Goal: Information Seeking & Learning: Learn about a topic

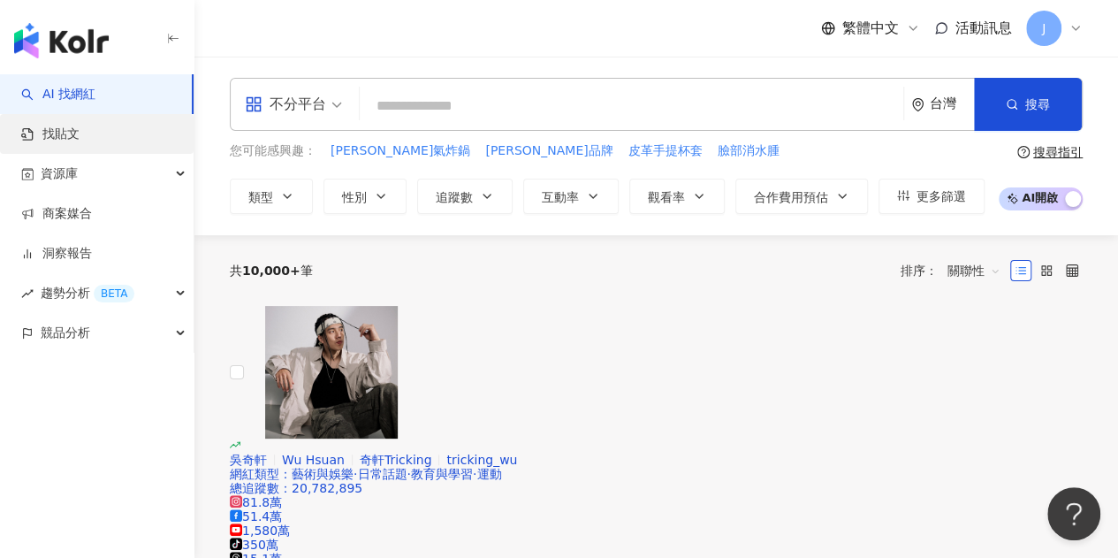
click at [80, 139] on link "找貼文" at bounding box center [50, 135] width 58 height 18
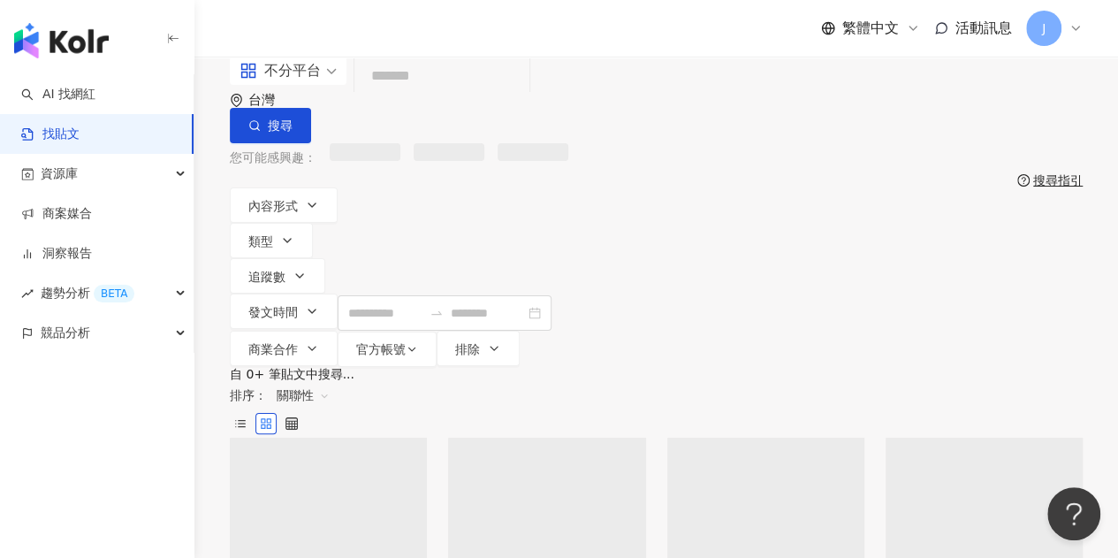
click at [311, 85] on div "不分平台" at bounding box center [280, 71] width 81 height 28
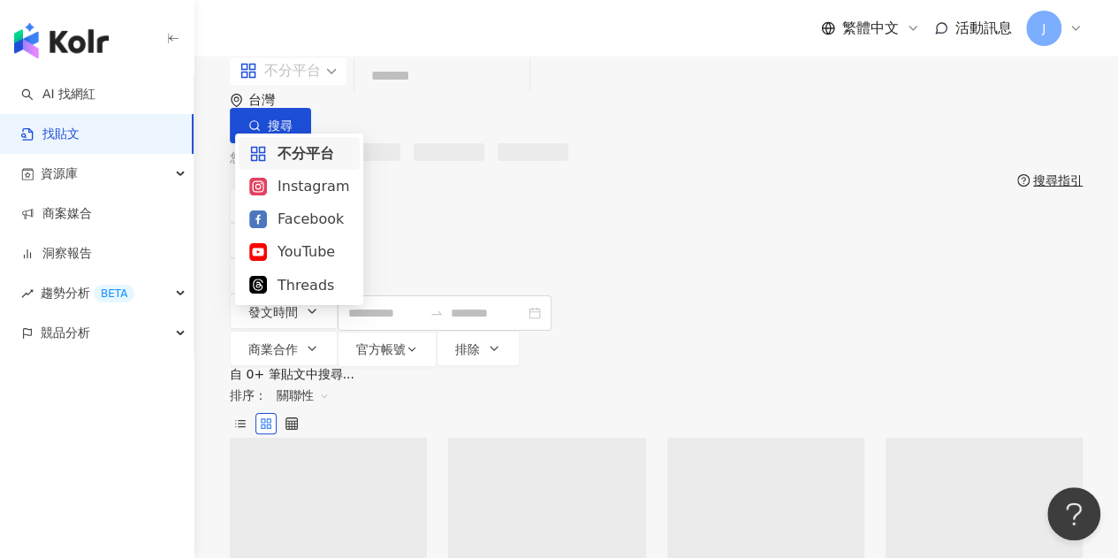
click at [332, 183] on div "Instagram" at bounding box center [299, 186] width 100 height 22
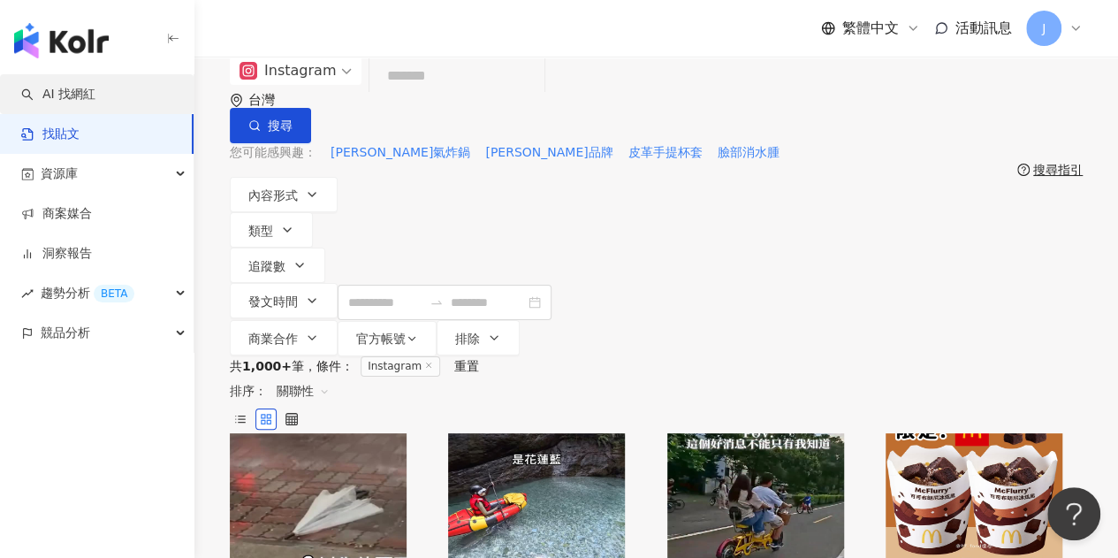
click at [95, 103] on link "AI 找網紅" at bounding box center [58, 95] width 74 height 18
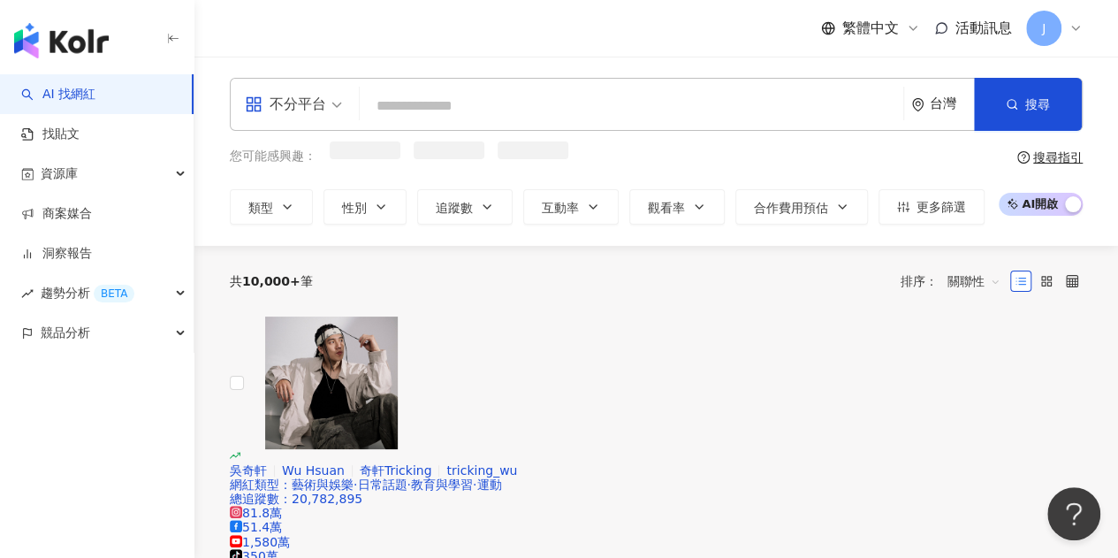
click at [404, 96] on input "search" at bounding box center [632, 106] width 530 height 34
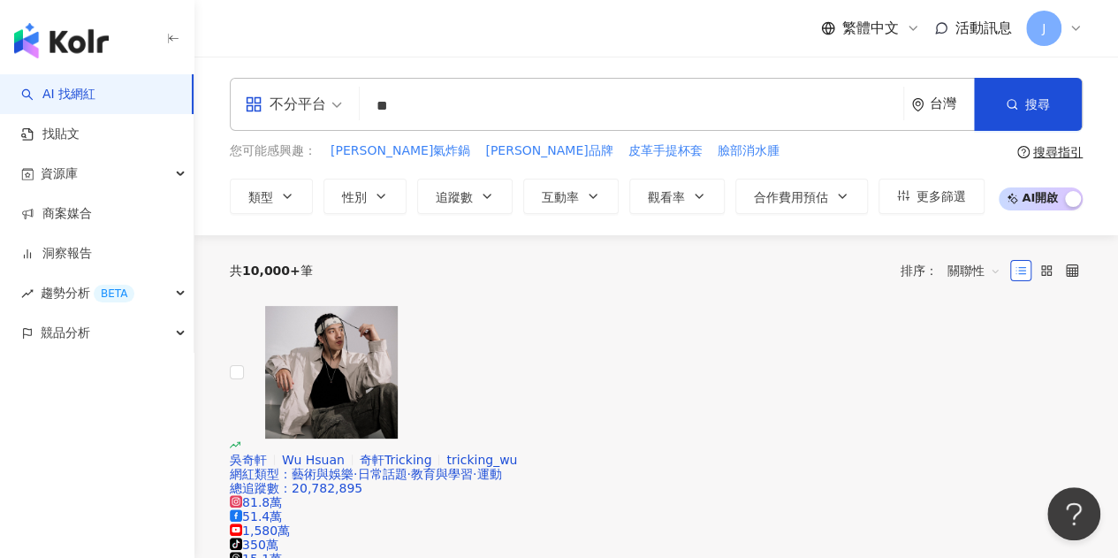
type input "**"
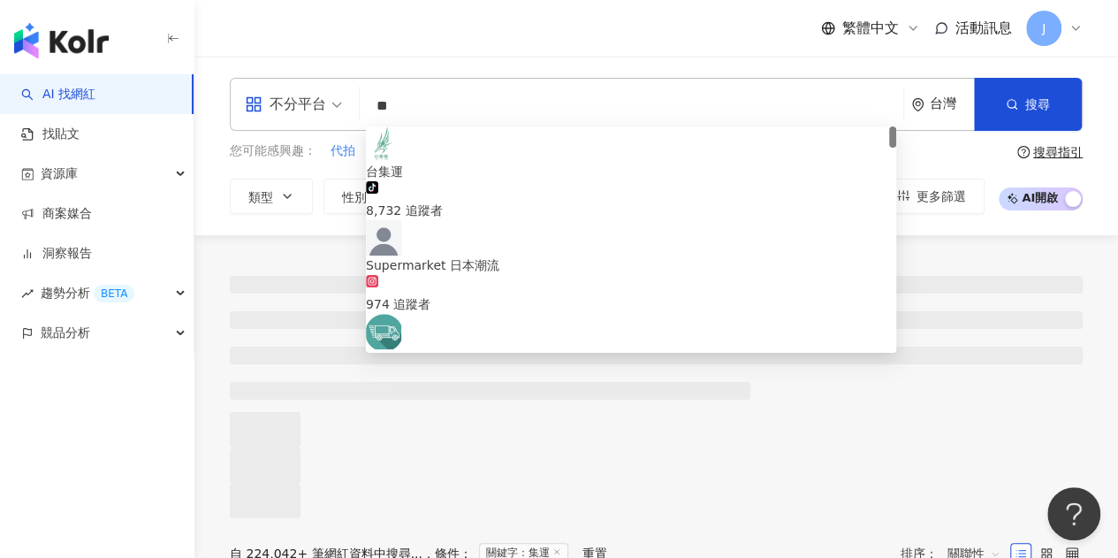
click at [290, 241] on div at bounding box center [657, 376] width 924 height 283
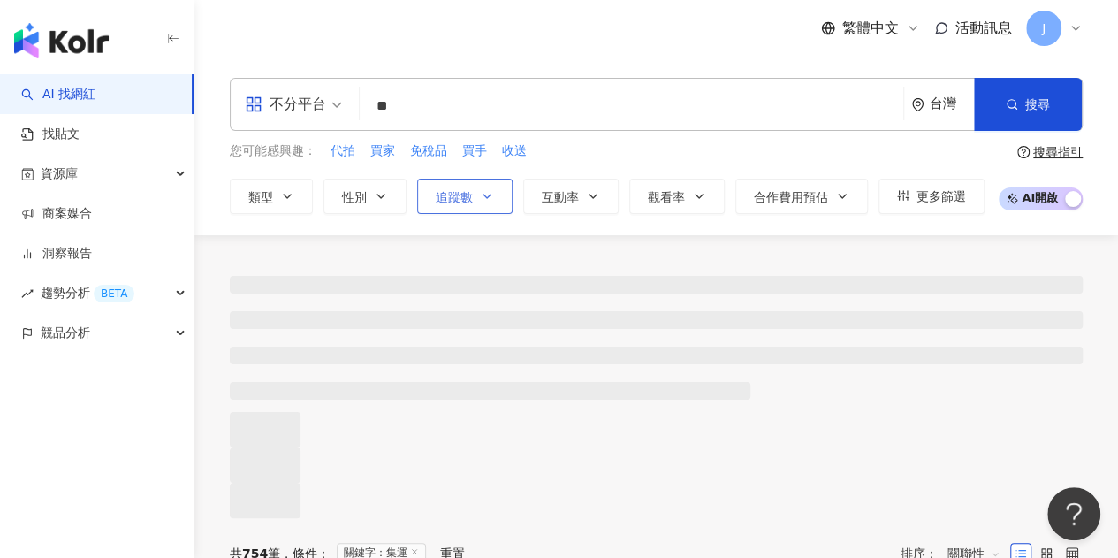
click at [477, 204] on button "追蹤數" at bounding box center [464, 196] width 95 height 35
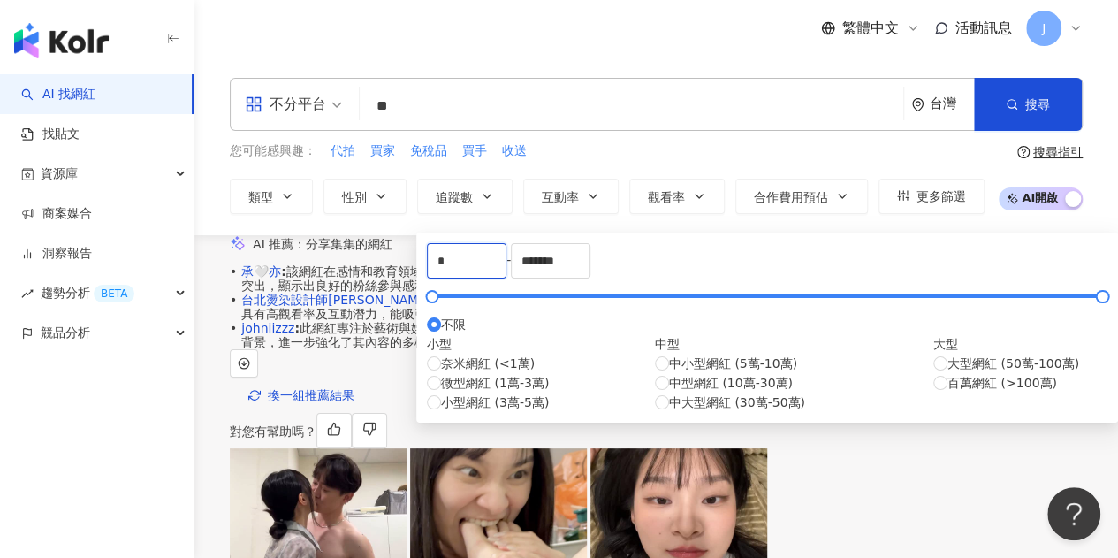
drag, startPoint x: 487, startPoint y: 270, endPoint x: 422, endPoint y: 276, distance: 65.7
click at [422, 276] on div "* - ******* 不限 小型 奈米網紅 (<1萬) 微型網紅 (1萬-3萬) 小型網紅 (3萬-5萬) 中型 中小型網紅 (5萬-10萬) 中型網紅 (…" at bounding box center [767, 328] width 702 height 190
type input "*"
type input "****"
drag, startPoint x: 819, startPoint y: 281, endPoint x: 669, endPoint y: 289, distance: 149.6
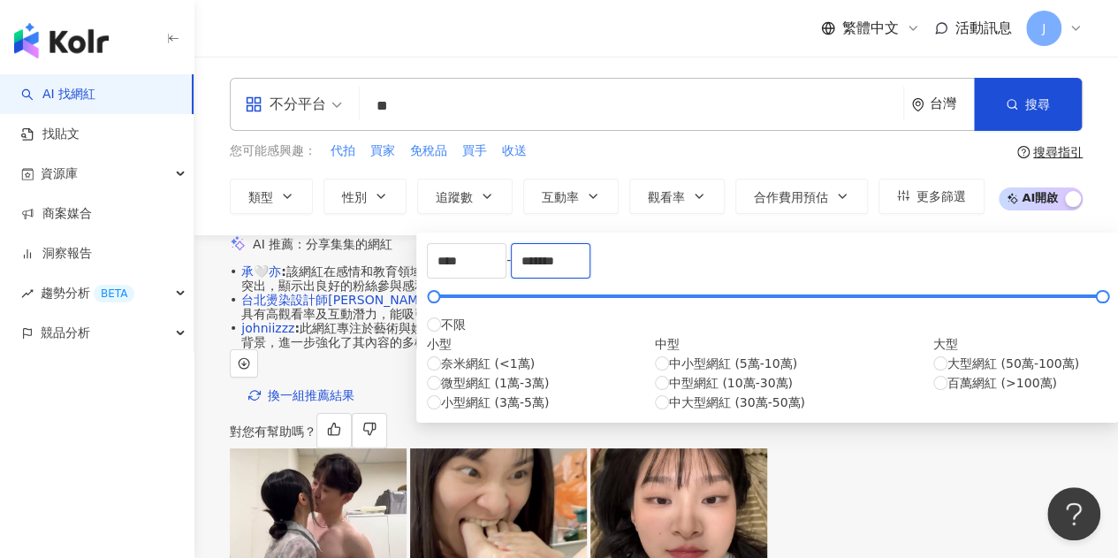
click at [669, 289] on div "**** - ******* 不限 小型 奈米網紅 (<1萬) 微型網紅 (1萬-3萬) 小型網紅 (3萬-5萬) 中型 中小型網紅 (5萬-10萬) 中型網…" at bounding box center [767, 327] width 681 height 169
type input "*****"
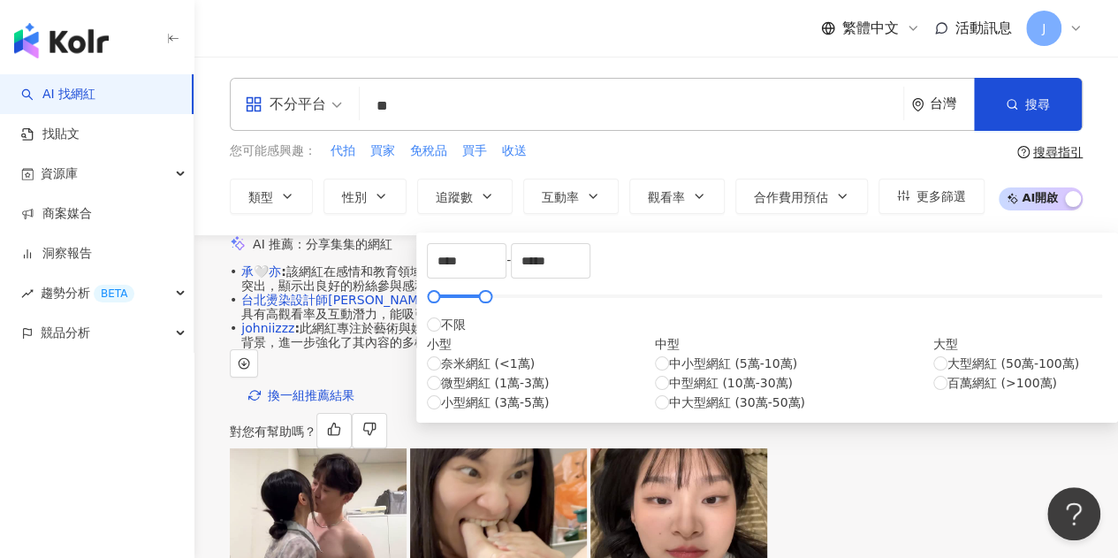
click at [214, 201] on div "不分平台 ** 台灣 搜尋 759fce15-a8db-4719-99d7-3a9cdaaee14e 台集運 tiktok-icon 8,732 追蹤者 Su…" at bounding box center [657, 146] width 924 height 136
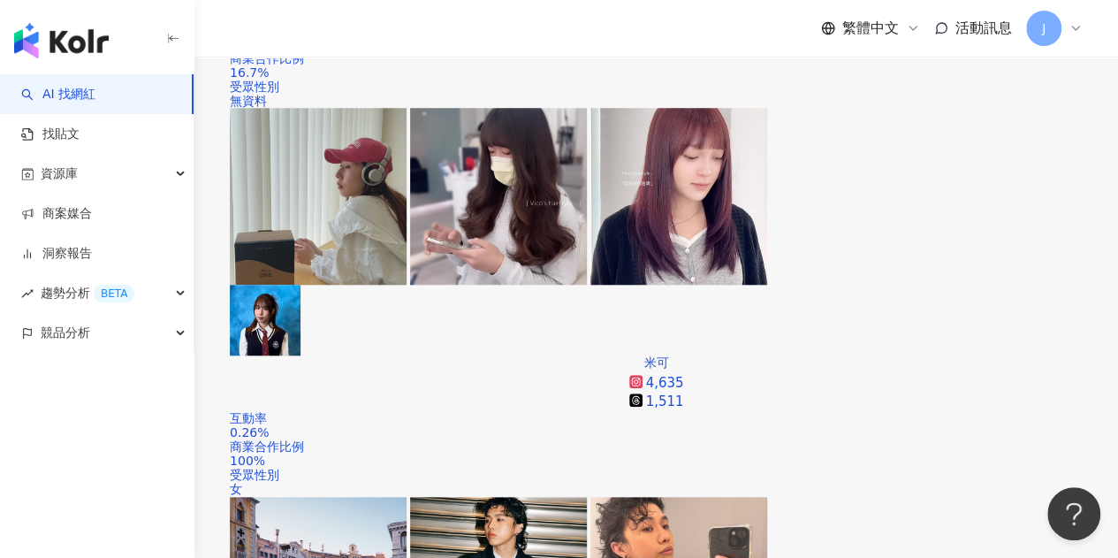
scroll to position [718, 0]
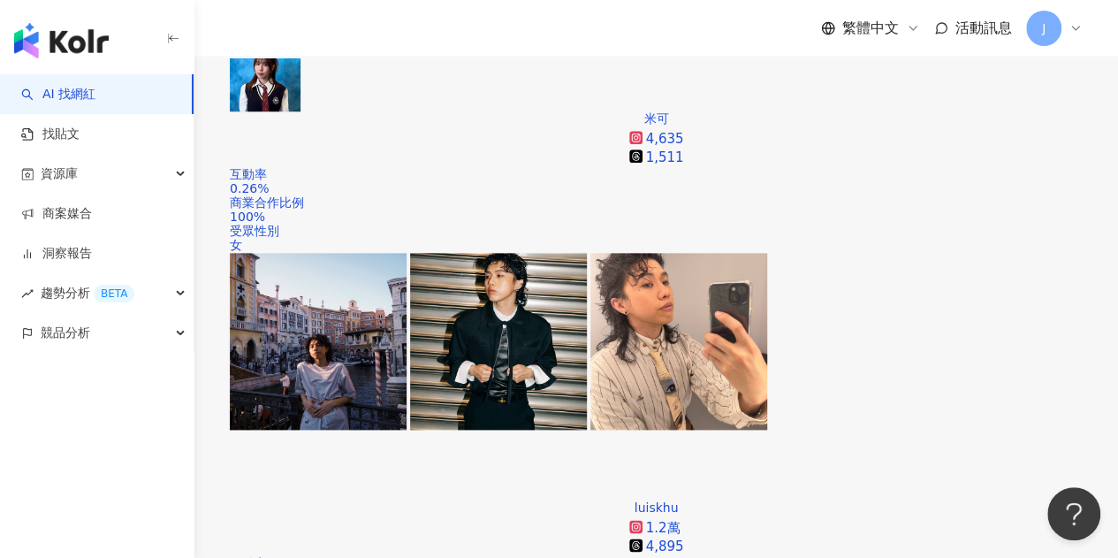
scroll to position [983, 0]
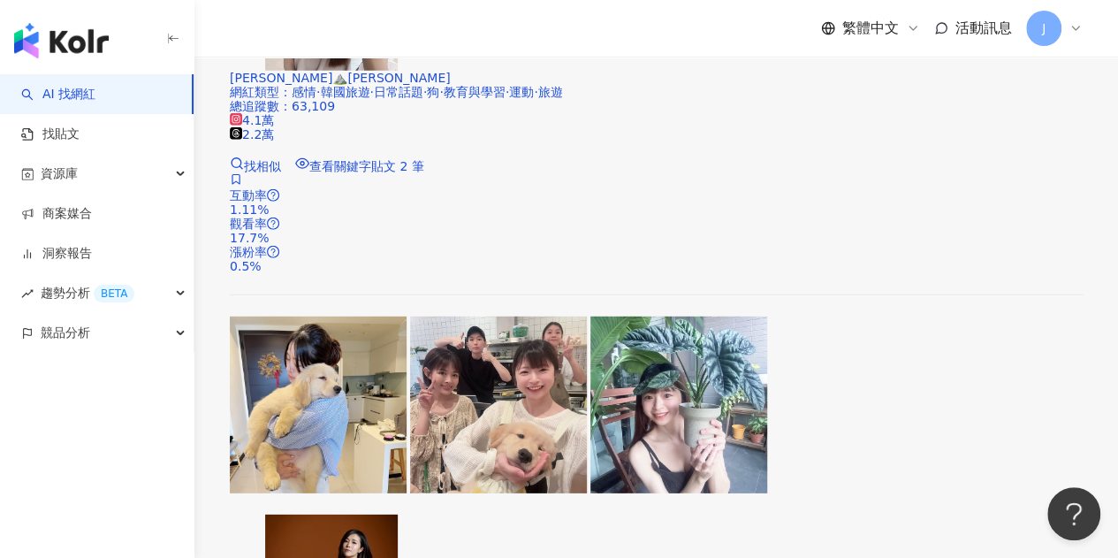
scroll to position [2398, 0]
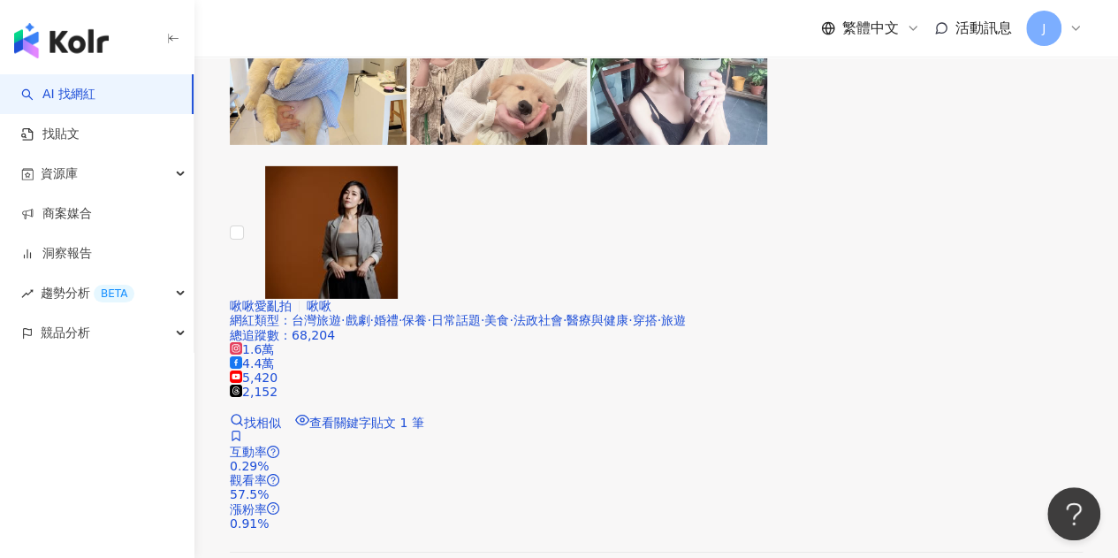
scroll to position [2928, 0]
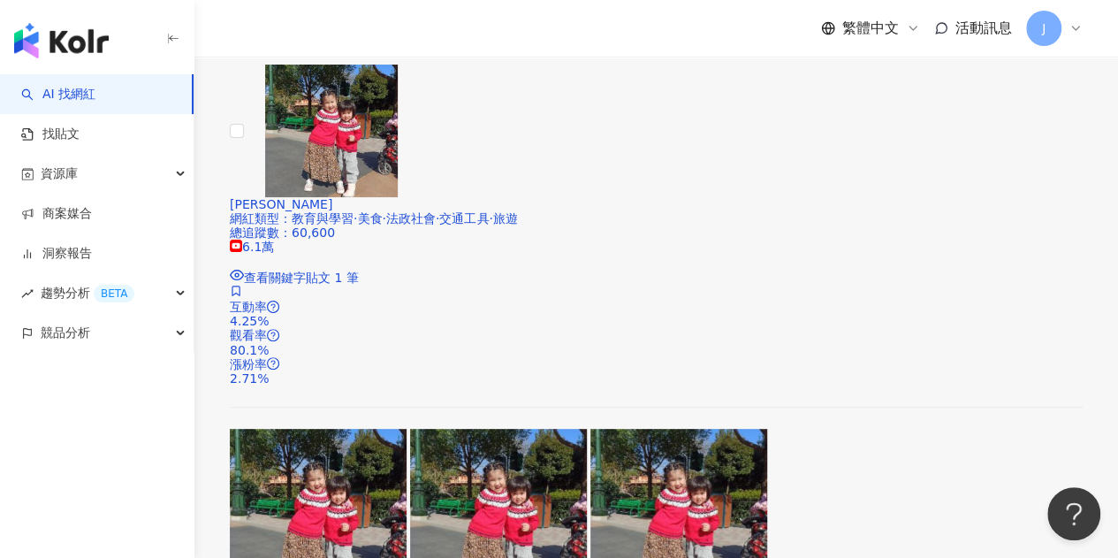
scroll to position [3724, 0]
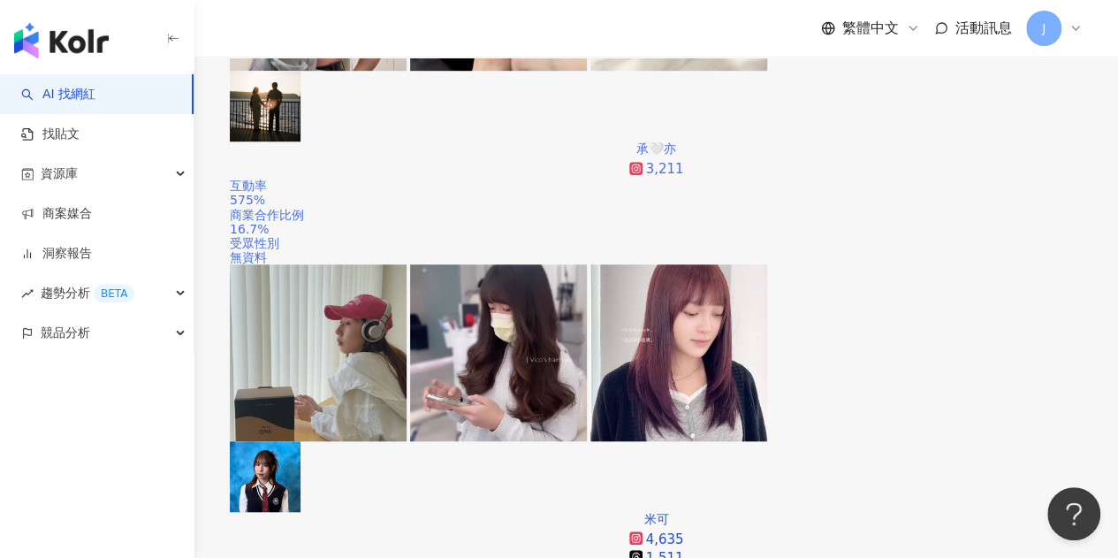
scroll to position [619, 0]
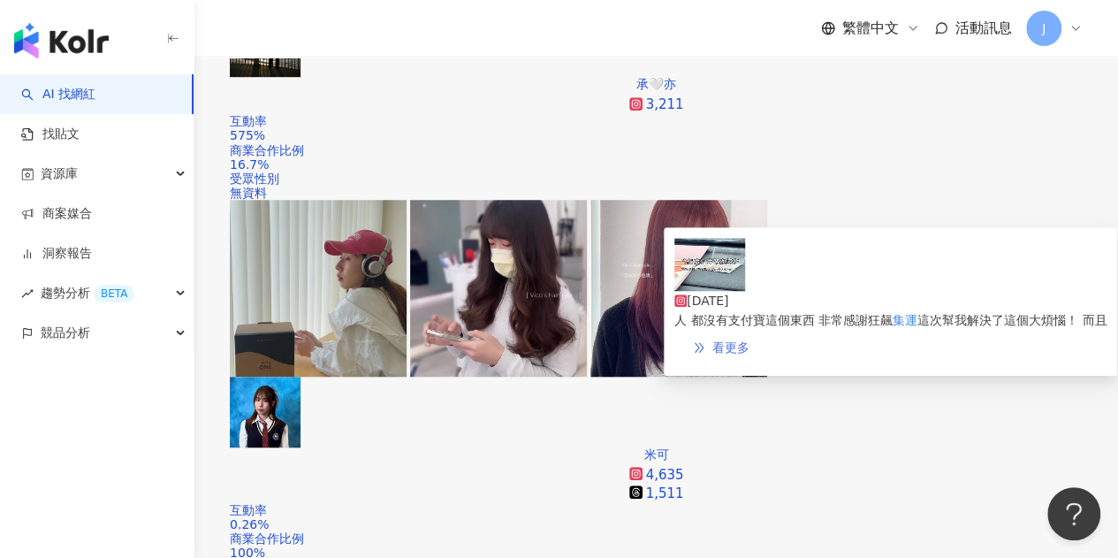
click at [750, 340] on span "看更多" at bounding box center [731, 347] width 37 height 14
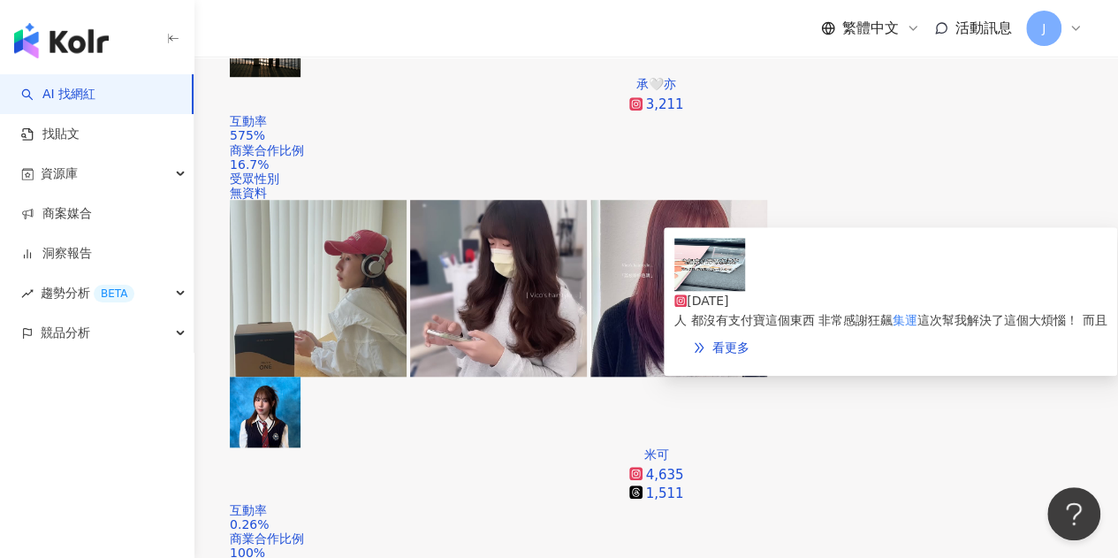
click at [801, 313] on span "人 都沒有支付寶這個東西 非常感謝狂飆" at bounding box center [784, 320] width 218 height 14
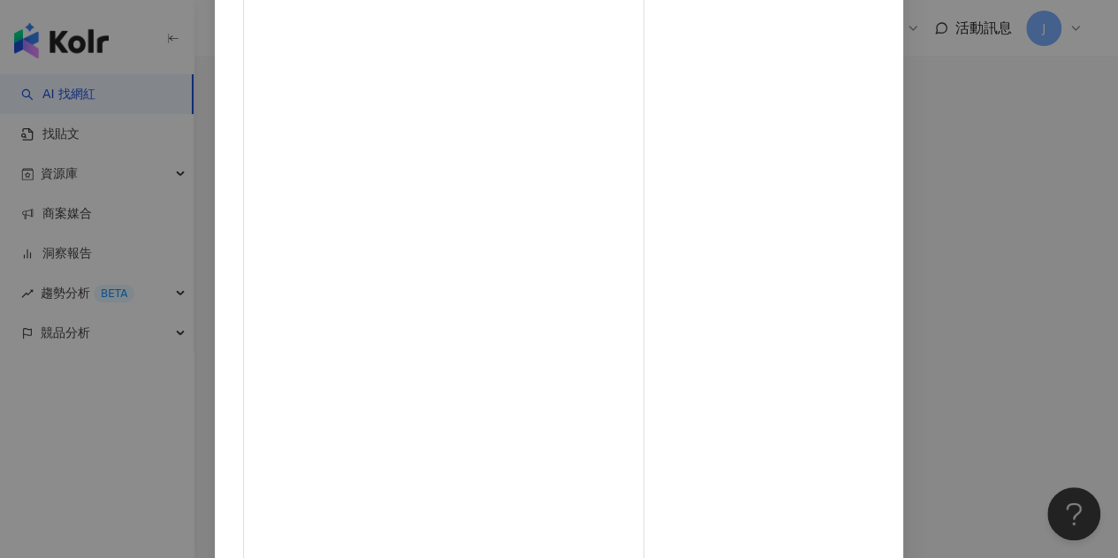
scroll to position [71, 0]
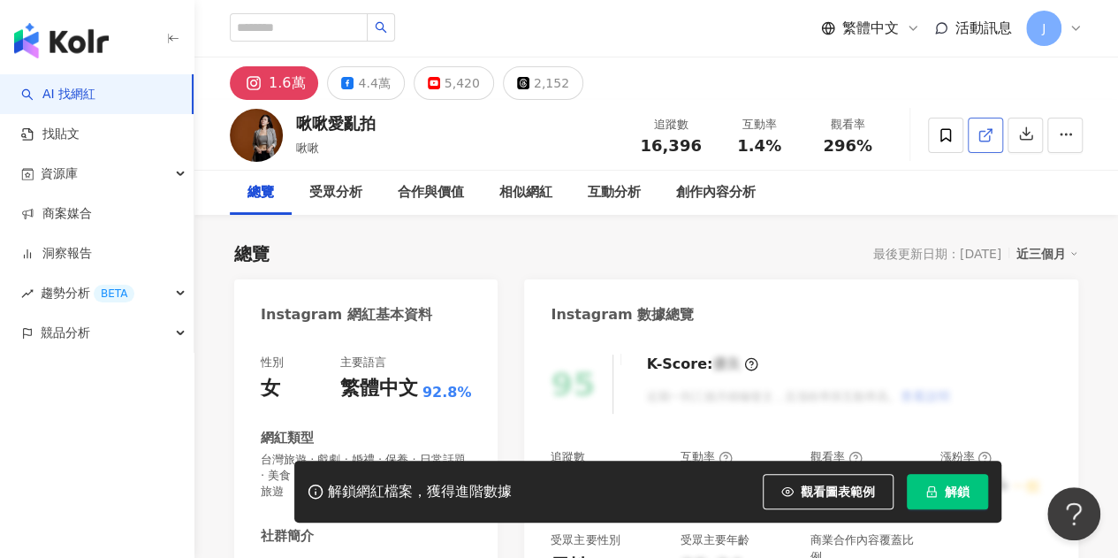
click at [992, 131] on icon at bounding box center [986, 135] width 16 height 16
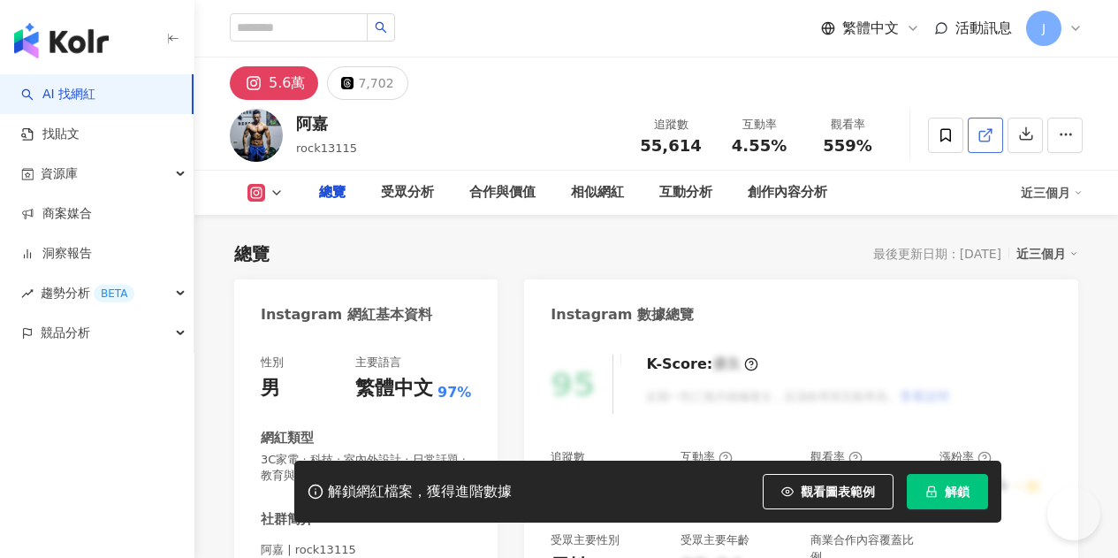
click at [981, 135] on icon at bounding box center [986, 135] width 16 height 16
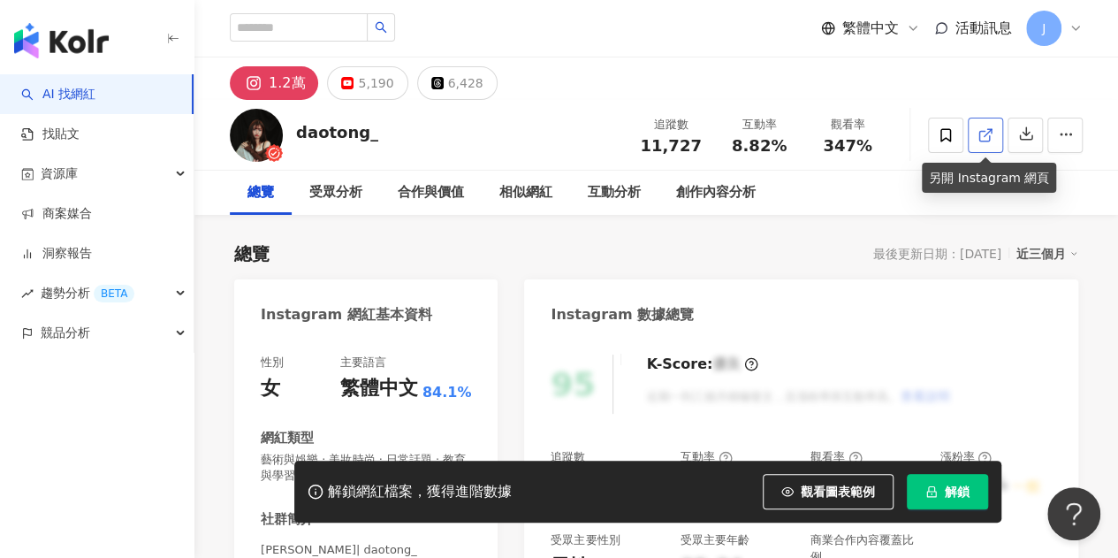
click at [993, 136] on icon at bounding box center [986, 135] width 16 height 16
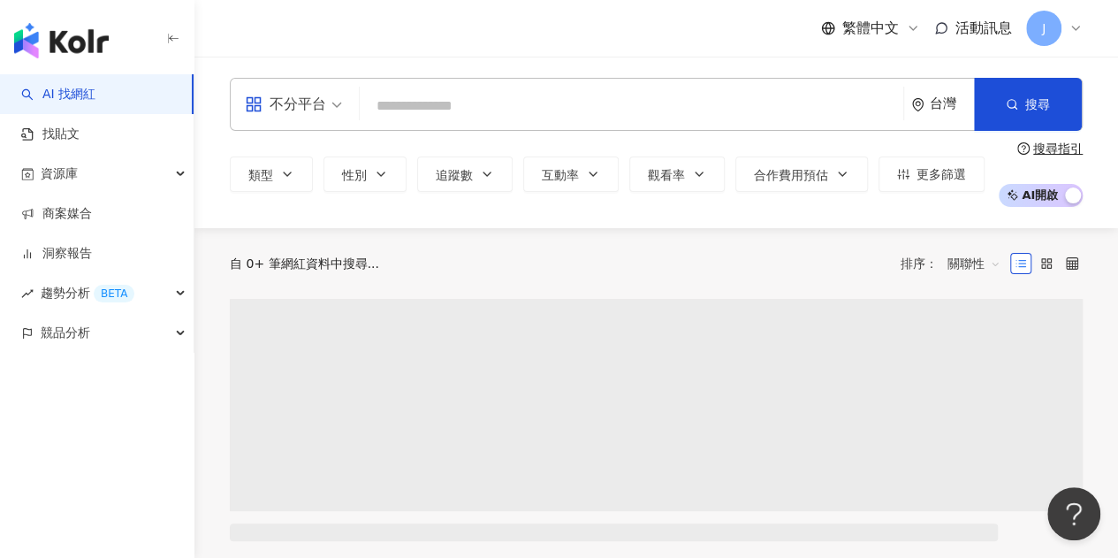
click at [322, 103] on div "不分平台" at bounding box center [285, 104] width 81 height 28
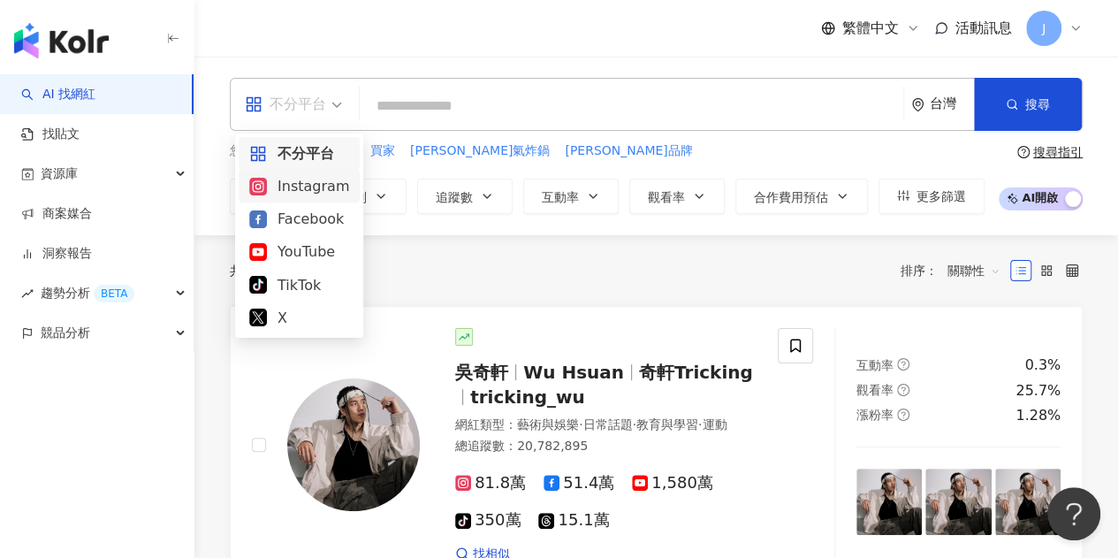
click at [490, 107] on input "search" at bounding box center [632, 106] width 530 height 34
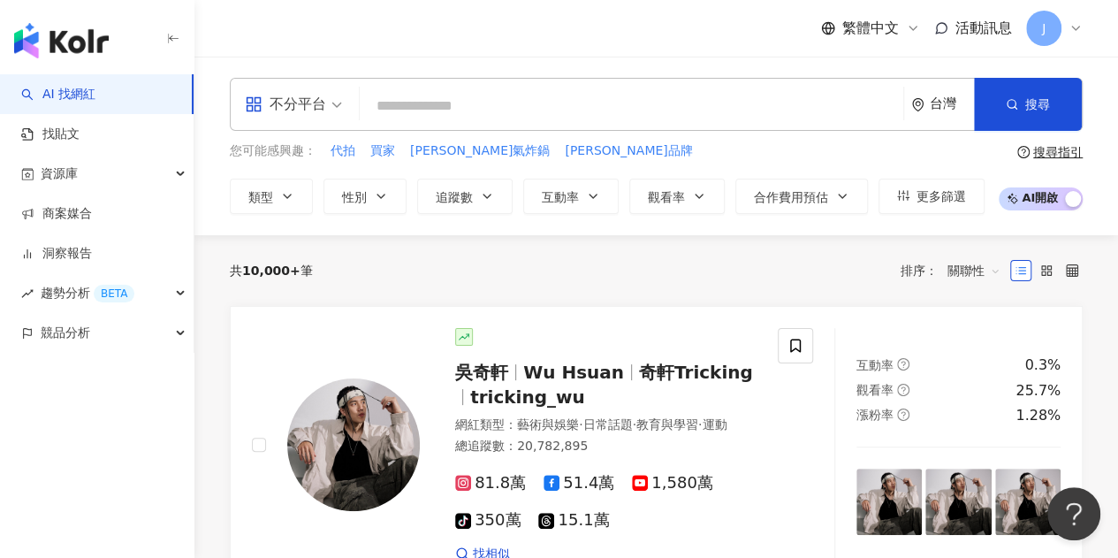
click at [490, 107] on input "search" at bounding box center [632, 106] width 530 height 34
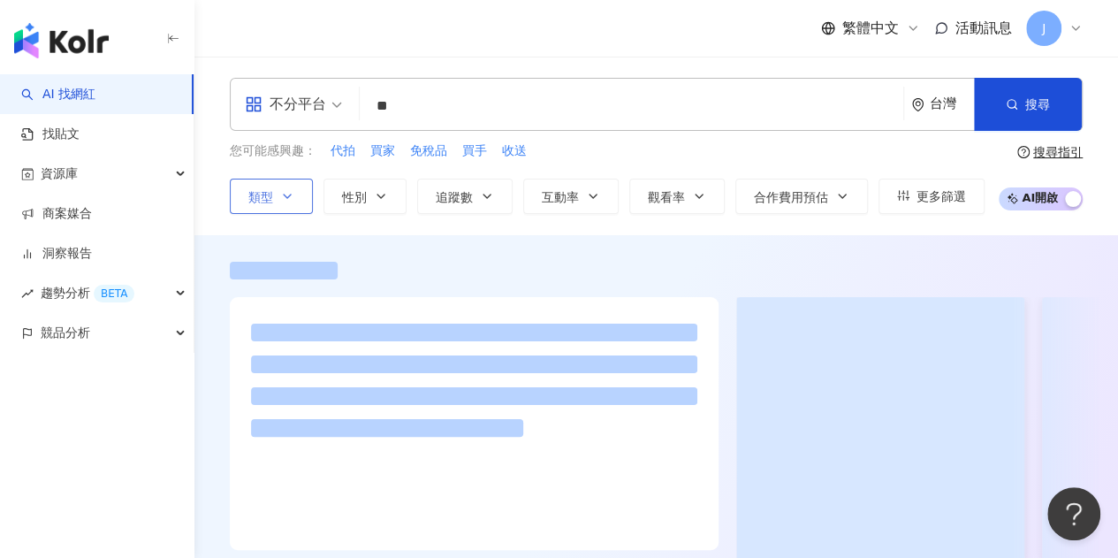
type input "**"
click at [290, 192] on icon "button" at bounding box center [287, 196] width 14 height 14
click at [492, 197] on button "追蹤數" at bounding box center [464, 196] width 95 height 35
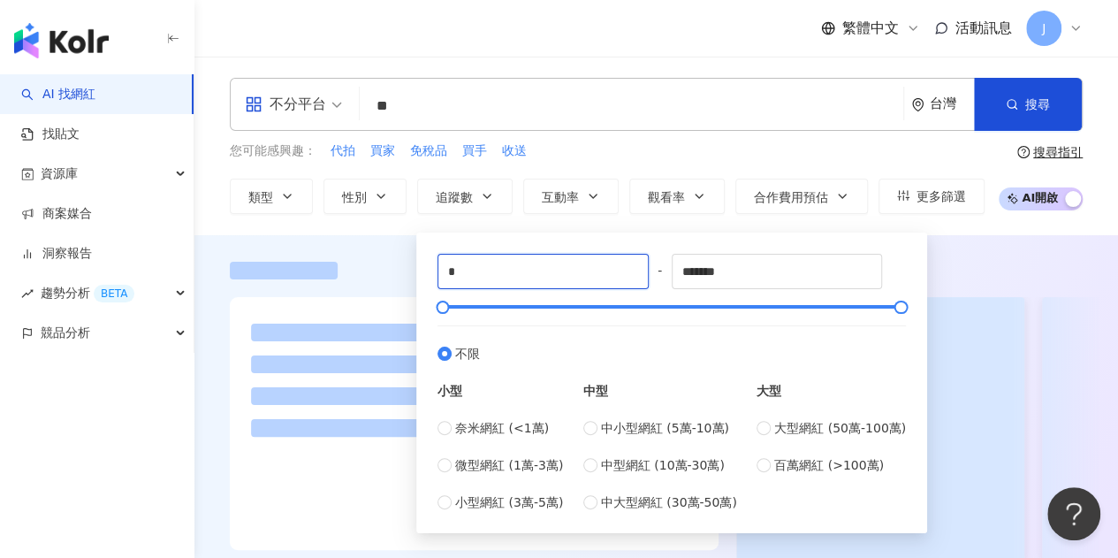
drag, startPoint x: 493, startPoint y: 271, endPoint x: 410, endPoint y: 275, distance: 83.2
type input "*"
type input "****"
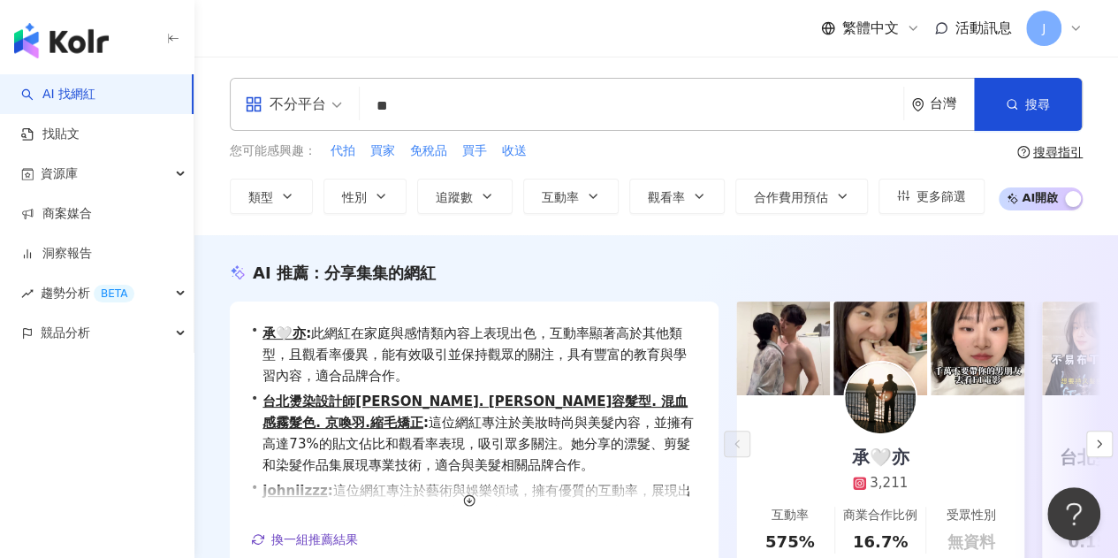
click at [721, 142] on div "您可能感興趣： 代拍 買家 免稅品 買手 收送" at bounding box center [607, 150] width 755 height 19
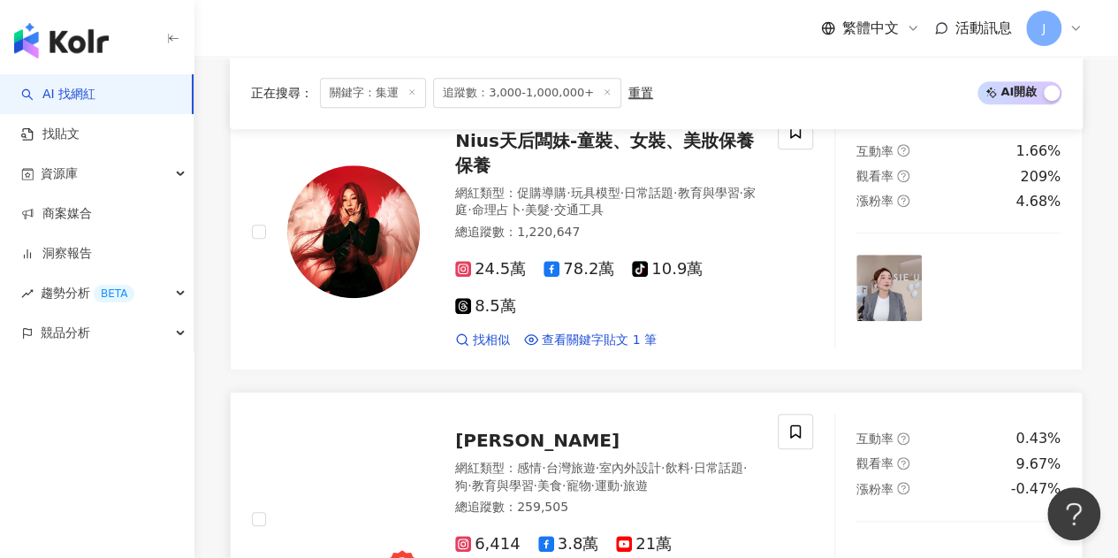
scroll to position [623, 0]
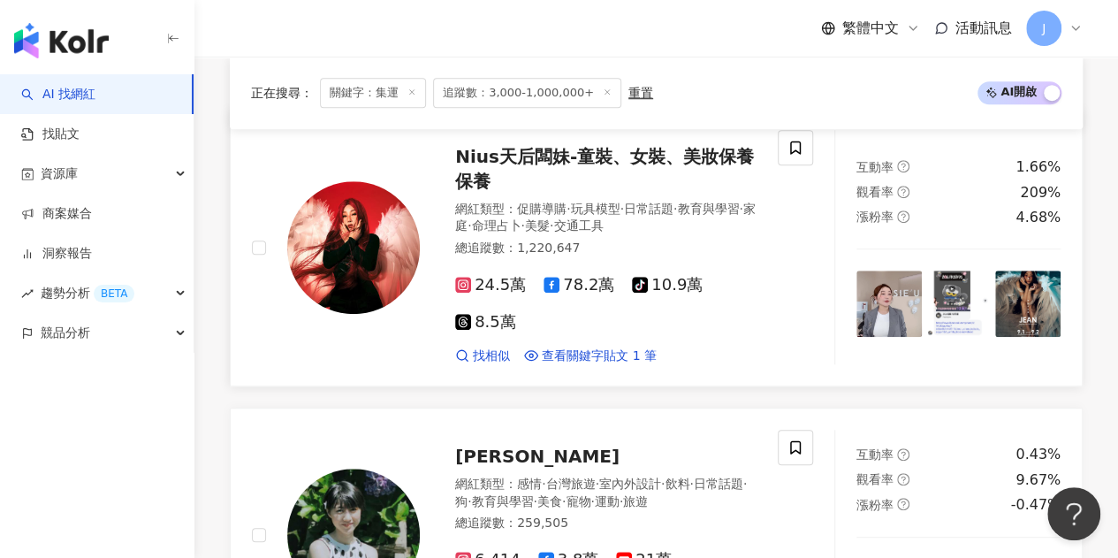
click at [677, 156] on span "Nius天后闆妹-童裝、女裝、美妝保養保養" at bounding box center [604, 169] width 299 height 46
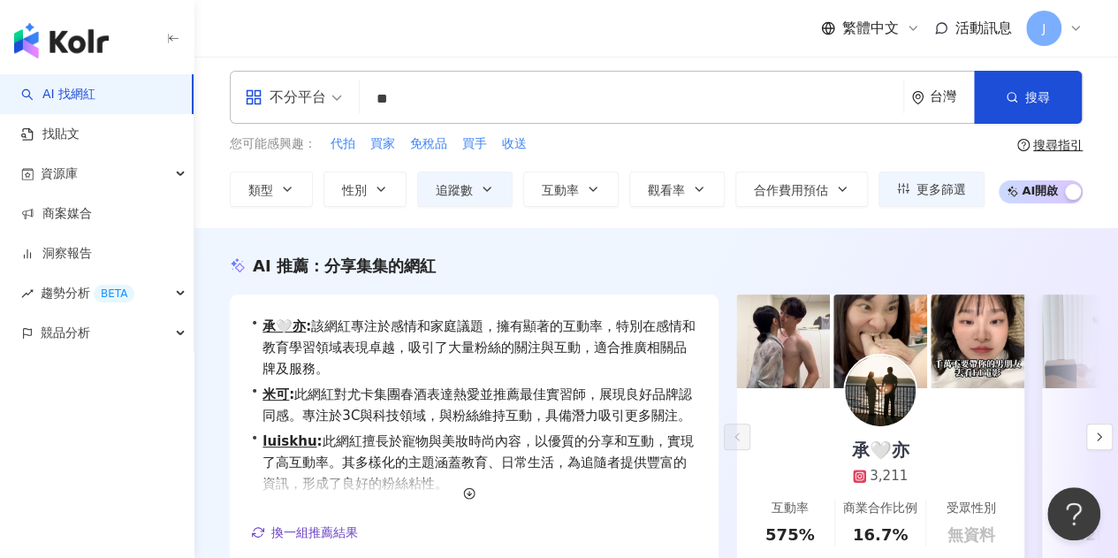
scroll to position [4, 0]
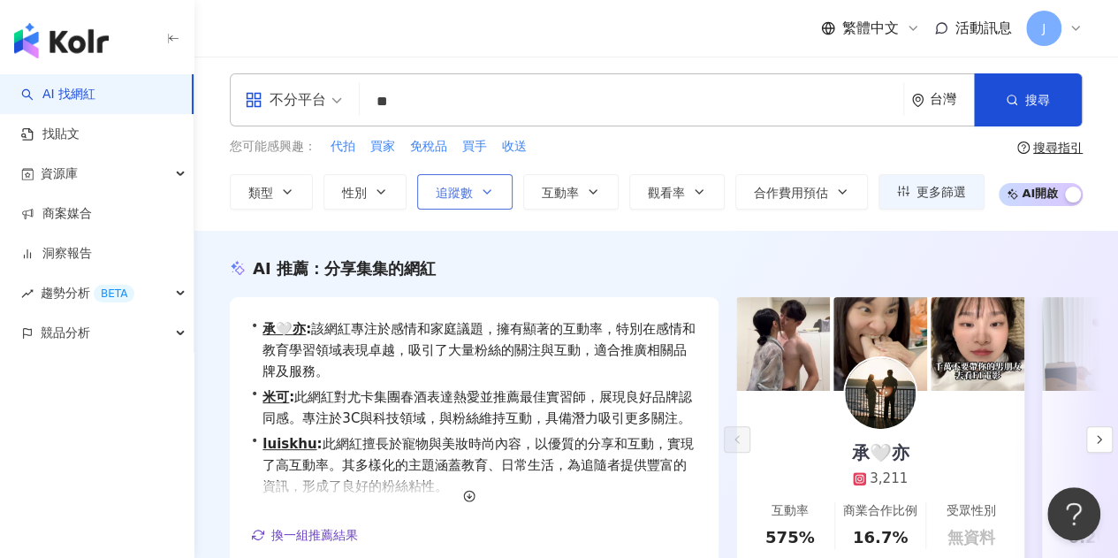
click at [492, 190] on button "追蹤數" at bounding box center [464, 191] width 95 height 35
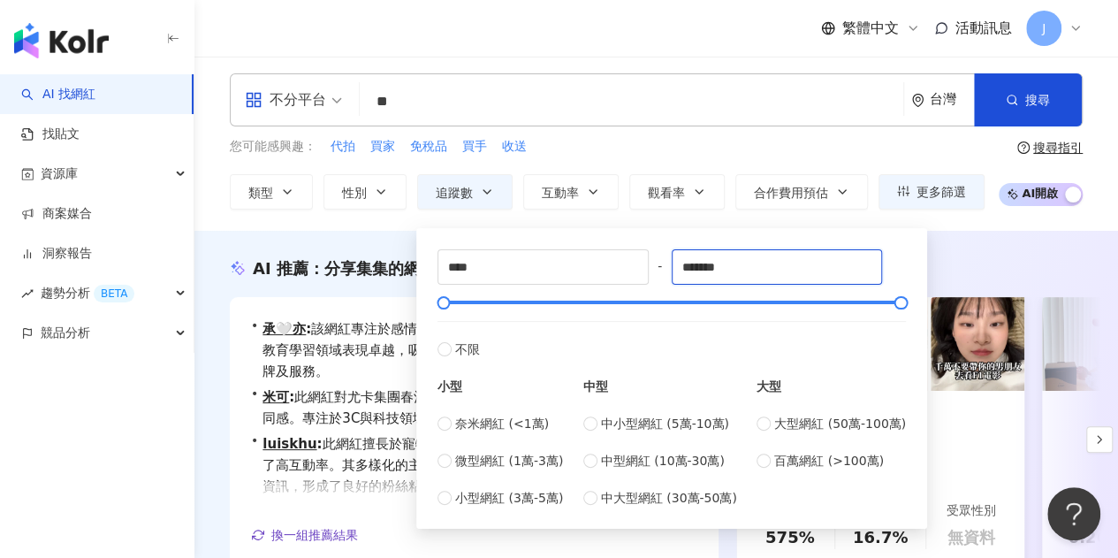
drag, startPoint x: 749, startPoint y: 270, endPoint x: 657, endPoint y: 263, distance: 92.2
click at [657, 263] on div "**** - ******* 不限 小型 奈米網紅 (<1萬) 微型網紅 (1萬-3萬) 小型網紅 (3萬-5萬) 中型 中小型網紅 (5萬-10萬) 中型網…" at bounding box center [672, 378] width 469 height 258
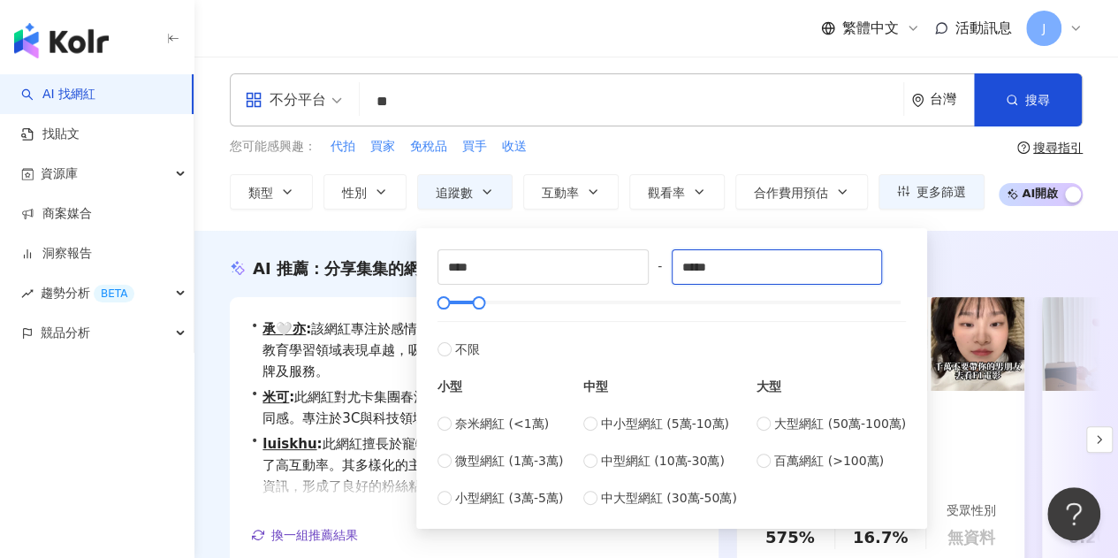
type input "*****"
click at [672, 144] on div "您可能感興趣： 代拍 買家 免稅品 買手 收送" at bounding box center [607, 146] width 755 height 19
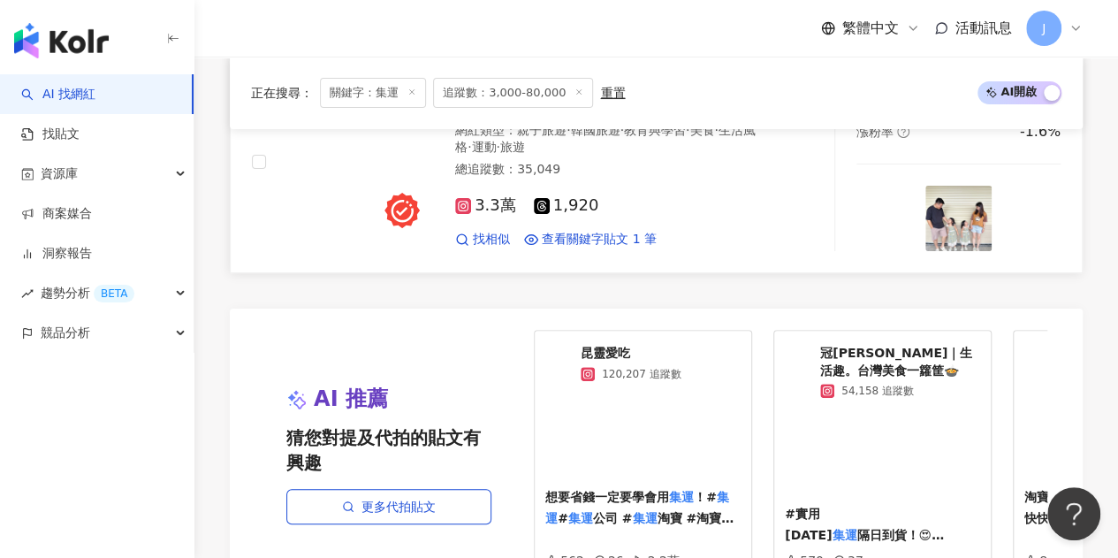
scroll to position [3713, 0]
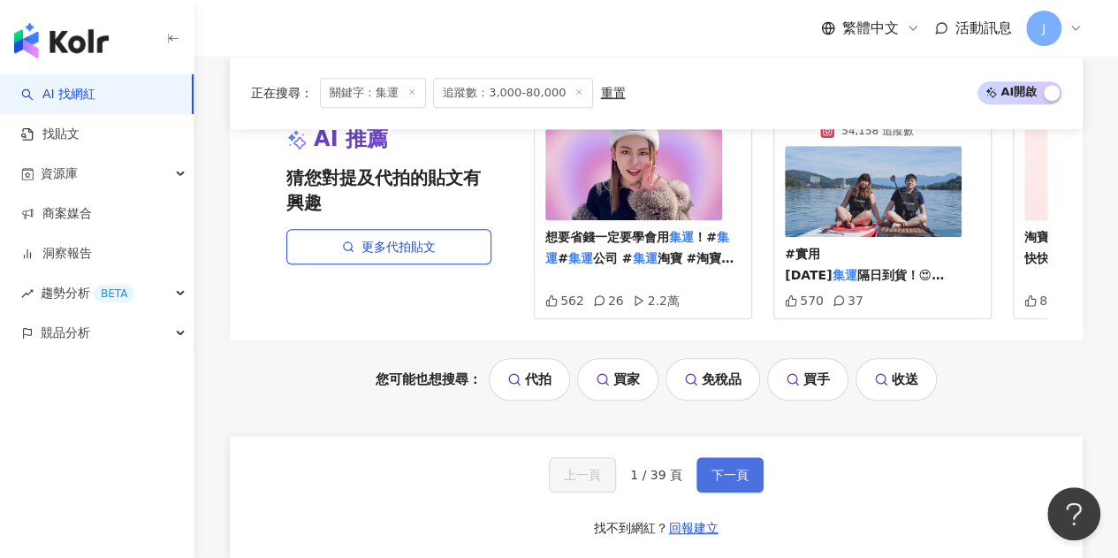
click at [737, 468] on span "下一頁" at bounding box center [730, 475] width 37 height 14
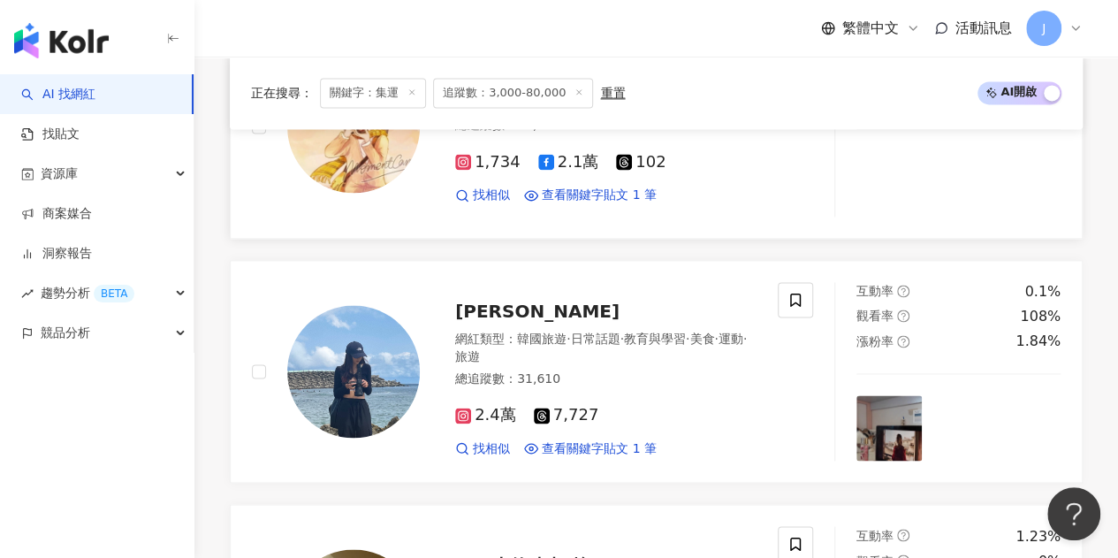
scroll to position [1238, 0]
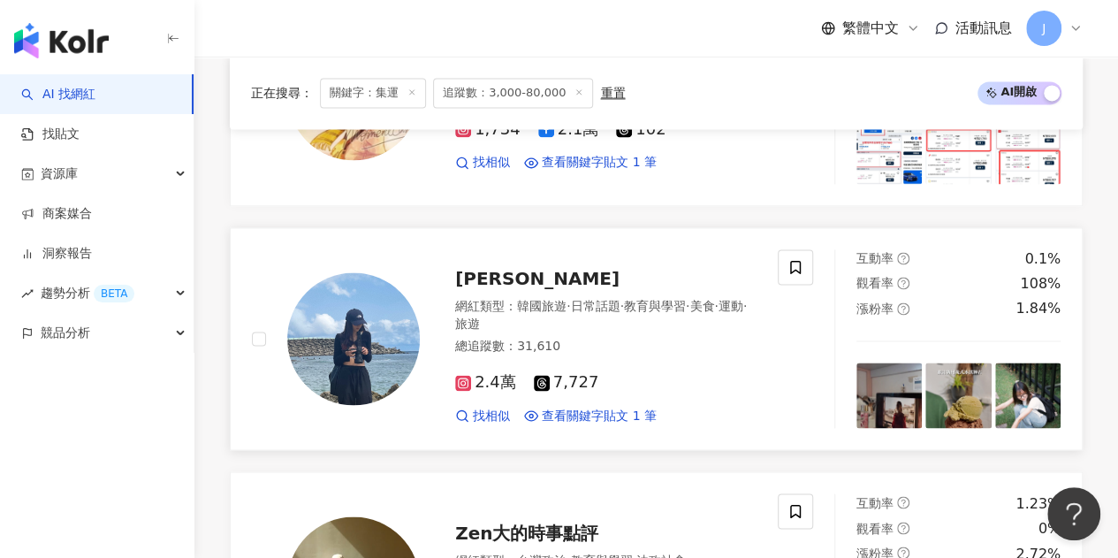
click at [557, 272] on span "emily___life___" at bounding box center [537, 278] width 164 height 21
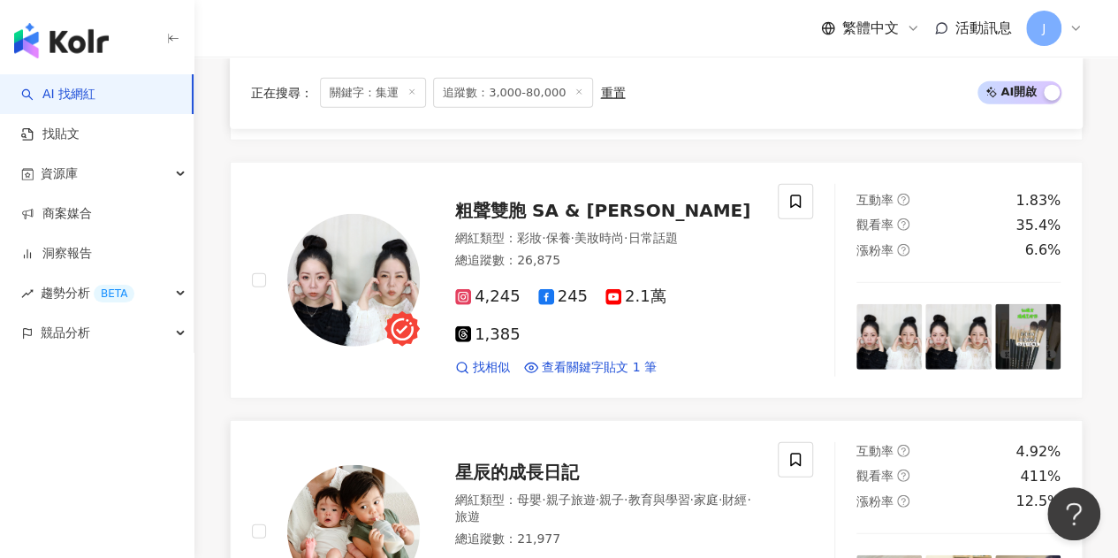
scroll to position [2469, 0]
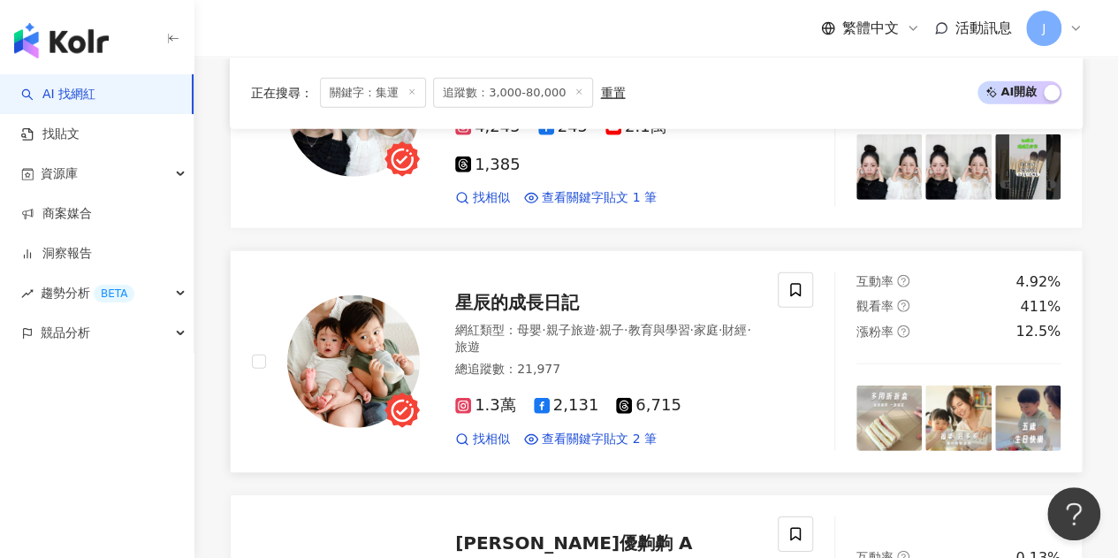
click at [569, 292] on span "星辰的成長日記" at bounding box center [517, 302] width 124 height 21
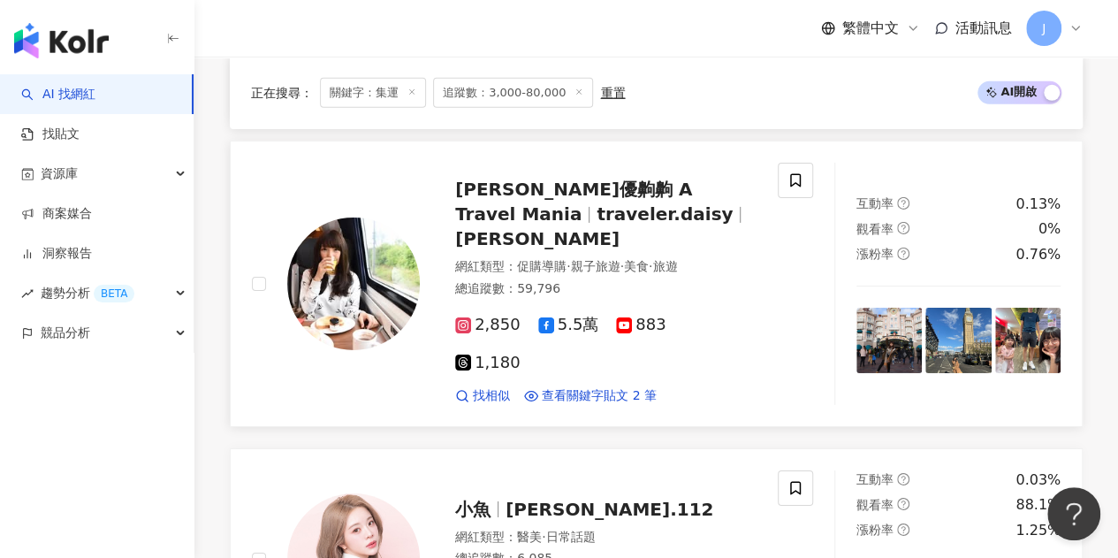
scroll to position [2999, 0]
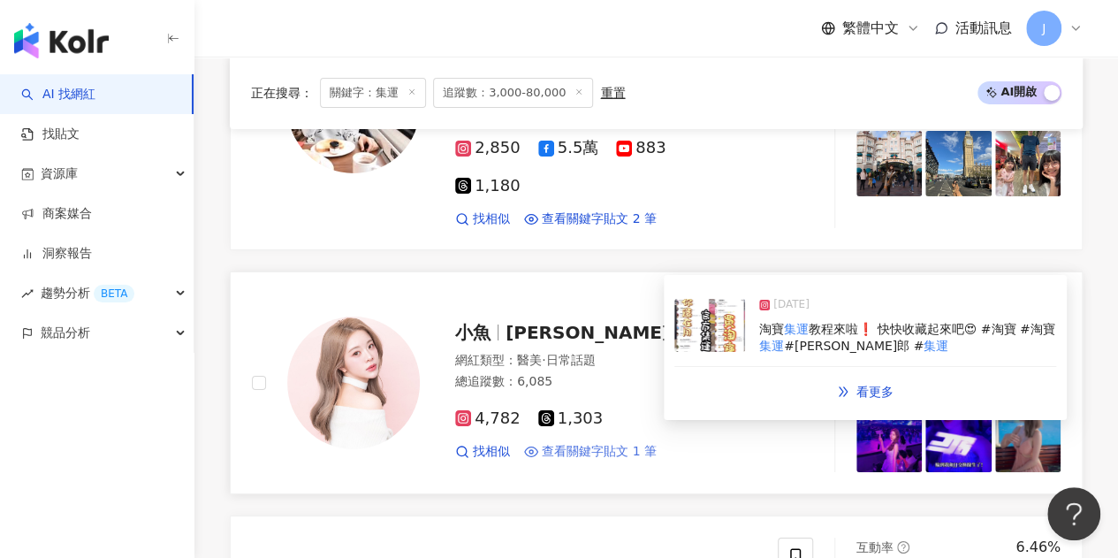
click at [622, 443] on span "查看關鍵字貼文 1 筆" at bounding box center [599, 452] width 115 height 18
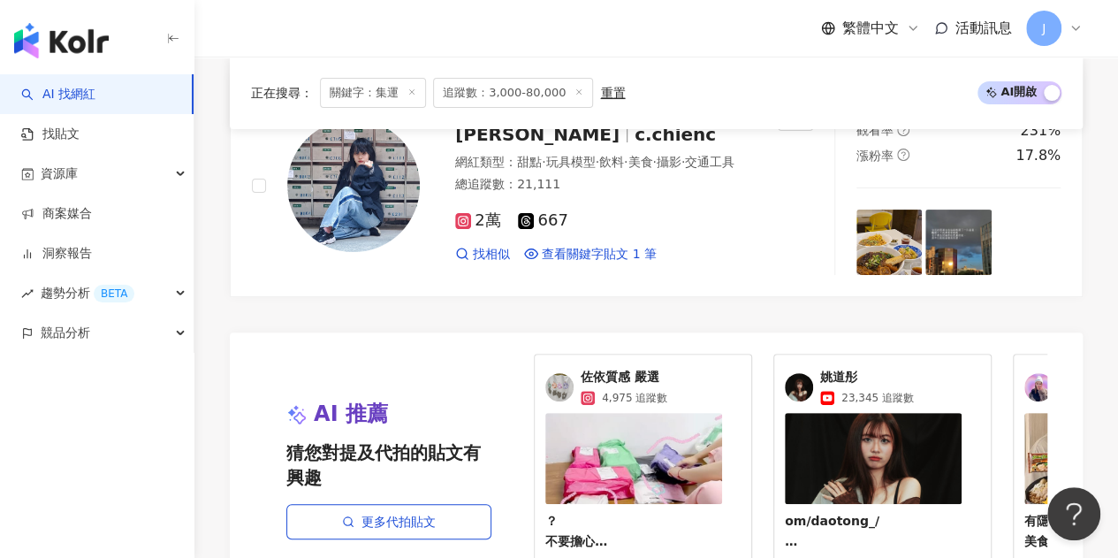
scroll to position [3176, 0]
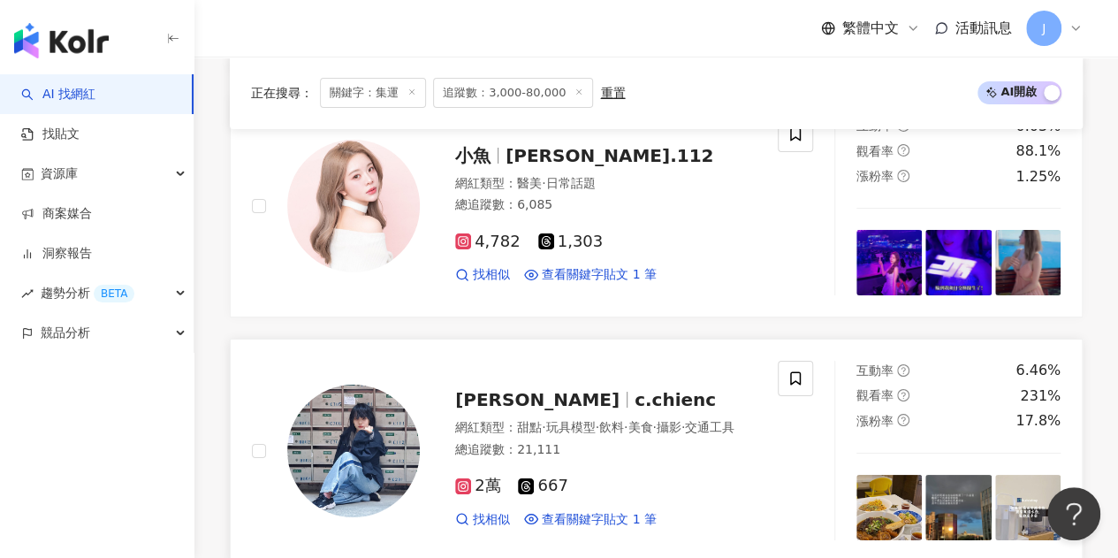
click at [635, 389] on span "c.chienc" at bounding box center [675, 399] width 81 height 21
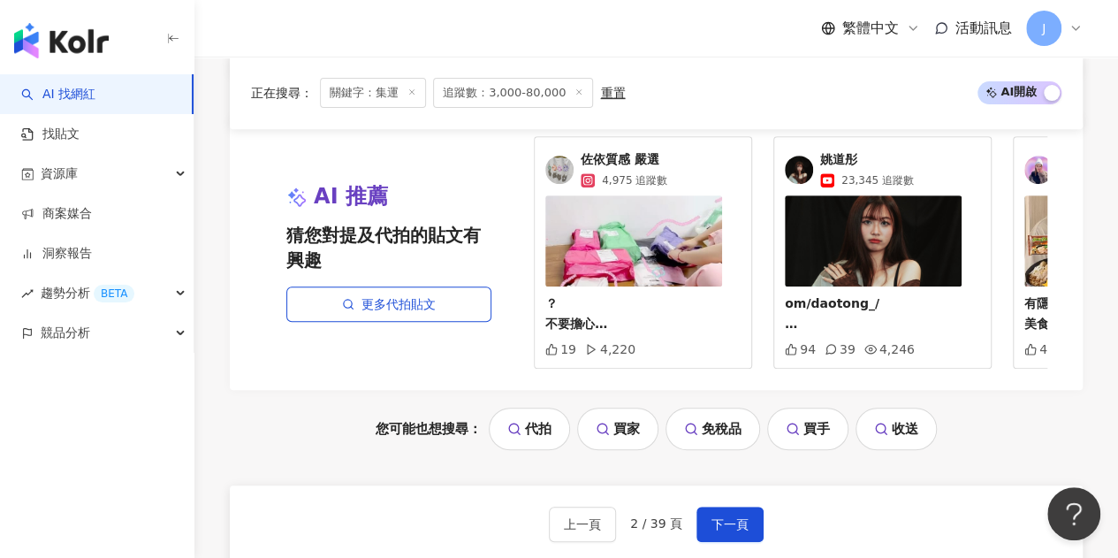
scroll to position [3706, 0]
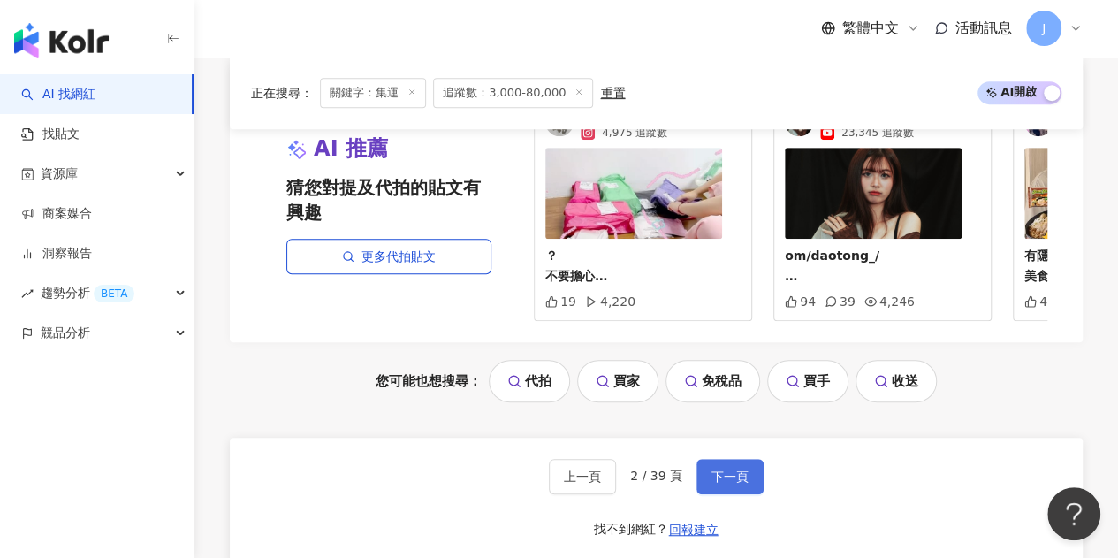
click at [712, 469] on span "下一頁" at bounding box center [730, 476] width 37 height 14
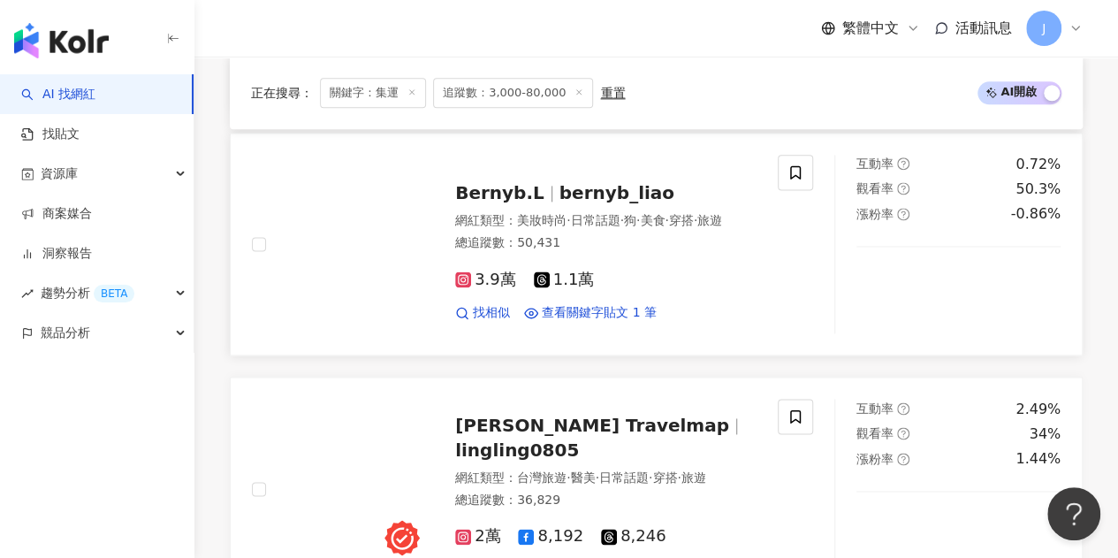
scroll to position [1061, 0]
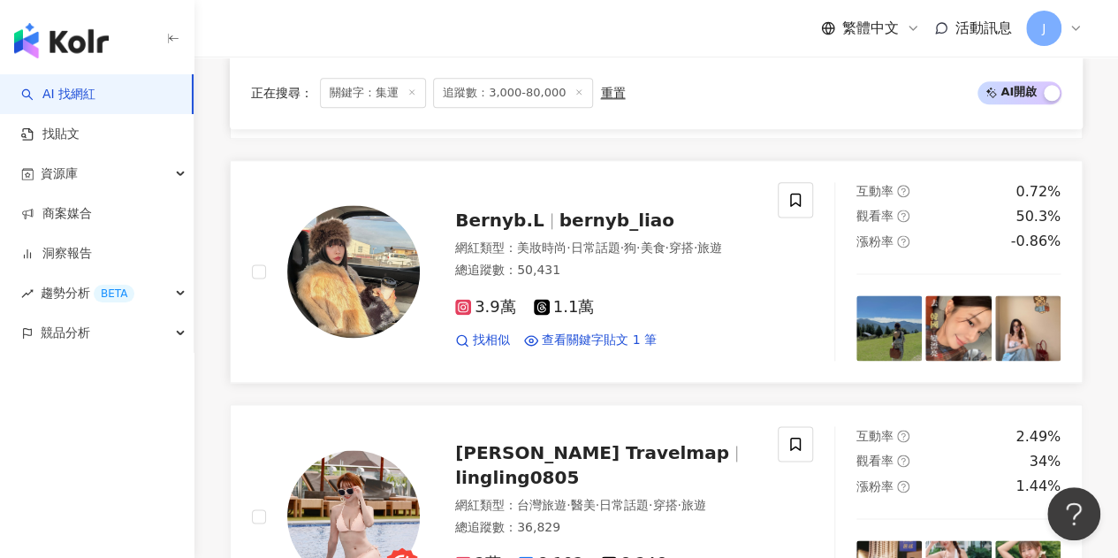
click at [524, 210] on span "Bernyb.L" at bounding box center [499, 220] width 89 height 21
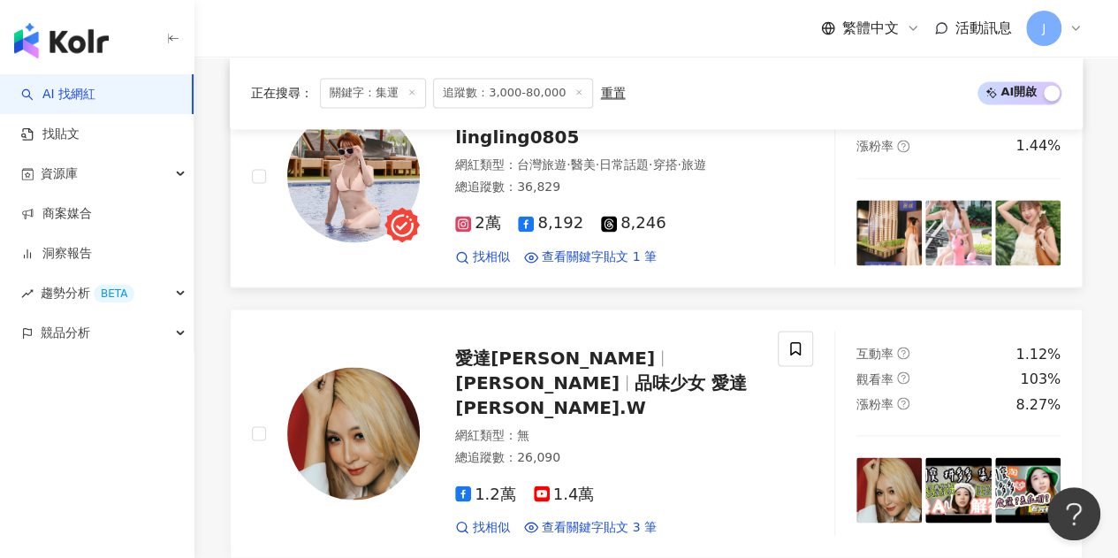
scroll to position [1503, 0]
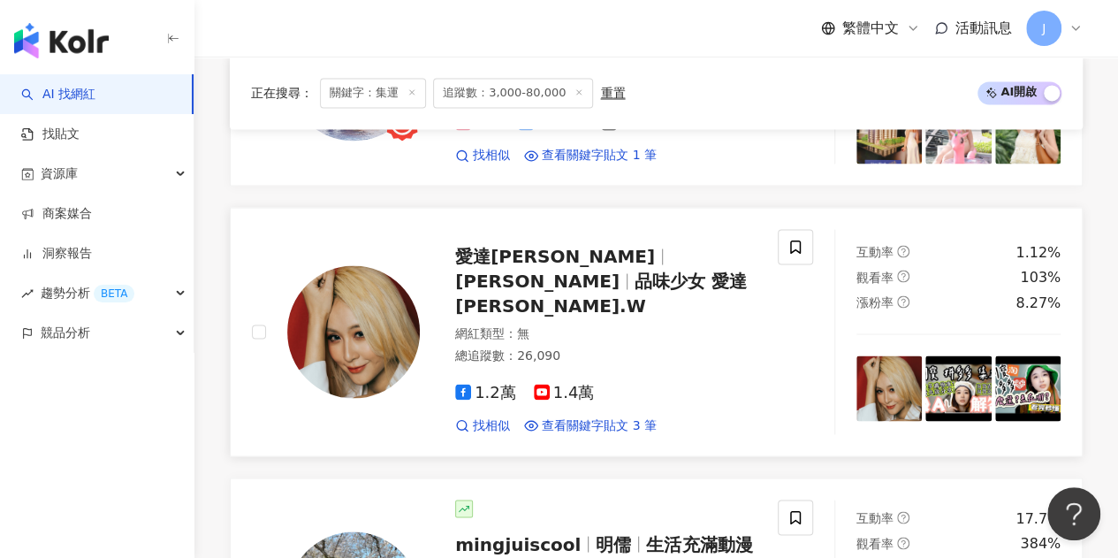
click at [605, 270] on span "吳瑞婷" at bounding box center [537, 280] width 164 height 21
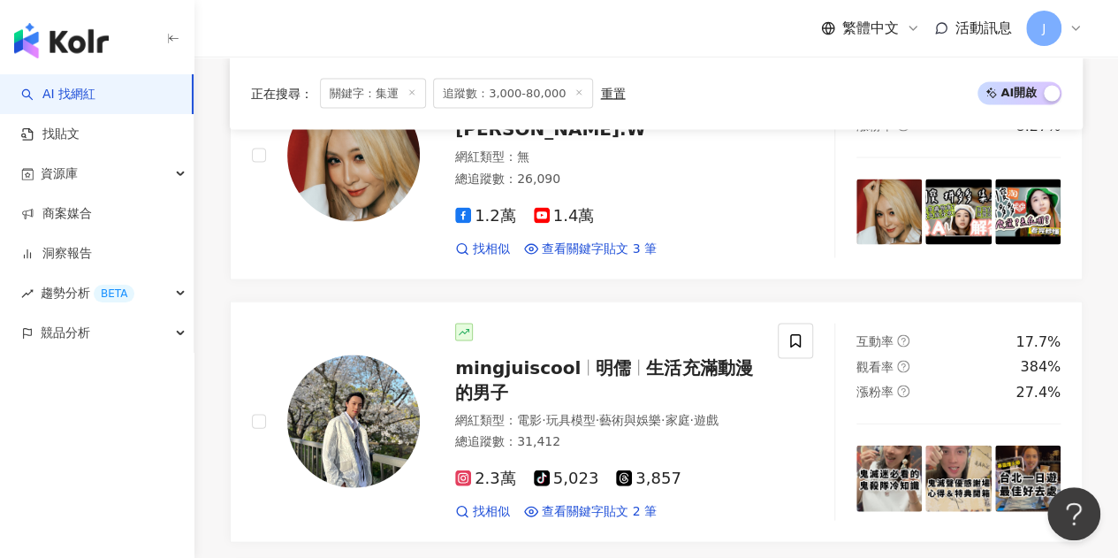
scroll to position [1768, 0]
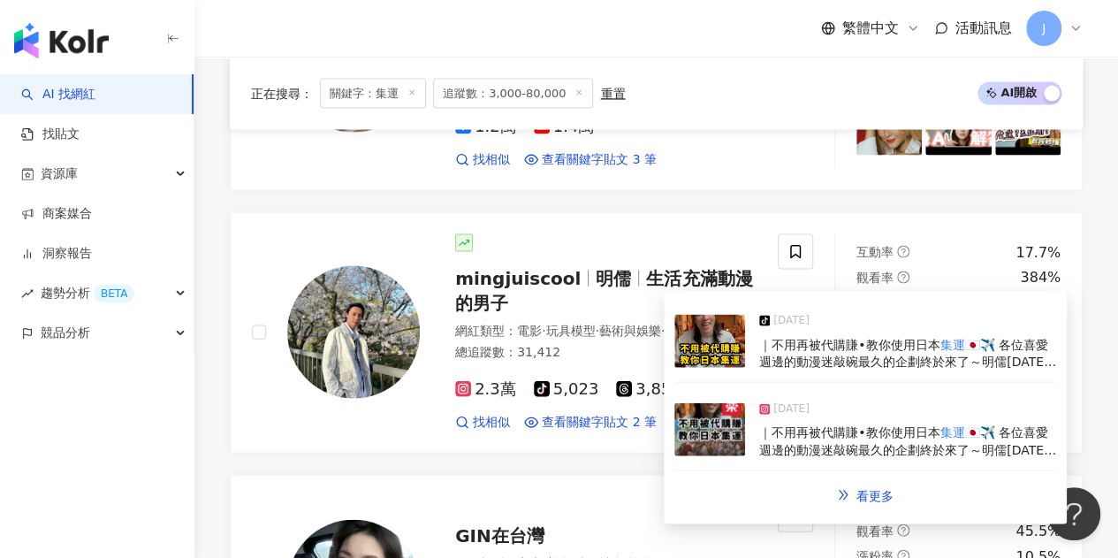
click at [698, 431] on img at bounding box center [710, 429] width 71 height 53
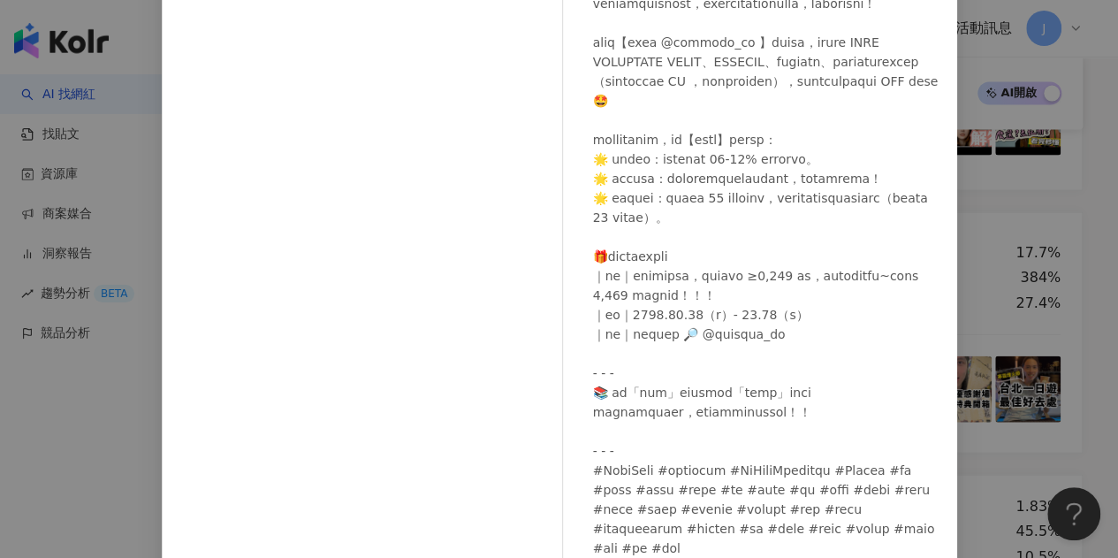
scroll to position [177, 0]
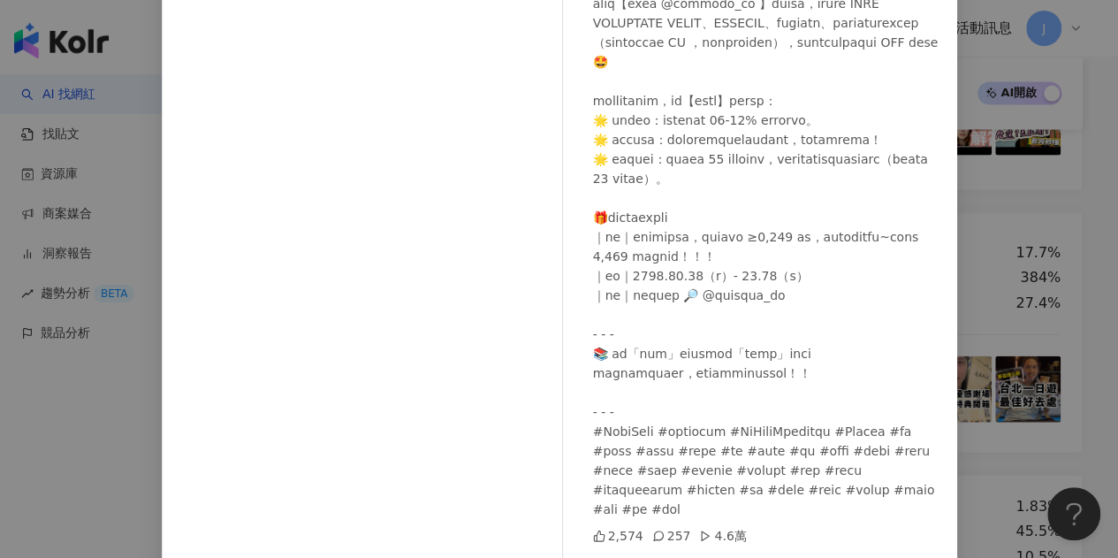
click at [1091, 174] on div "mingjuiscool 2025/7/22 2,574 257 4.6萬 查看原始貼文" at bounding box center [559, 279] width 1118 height 558
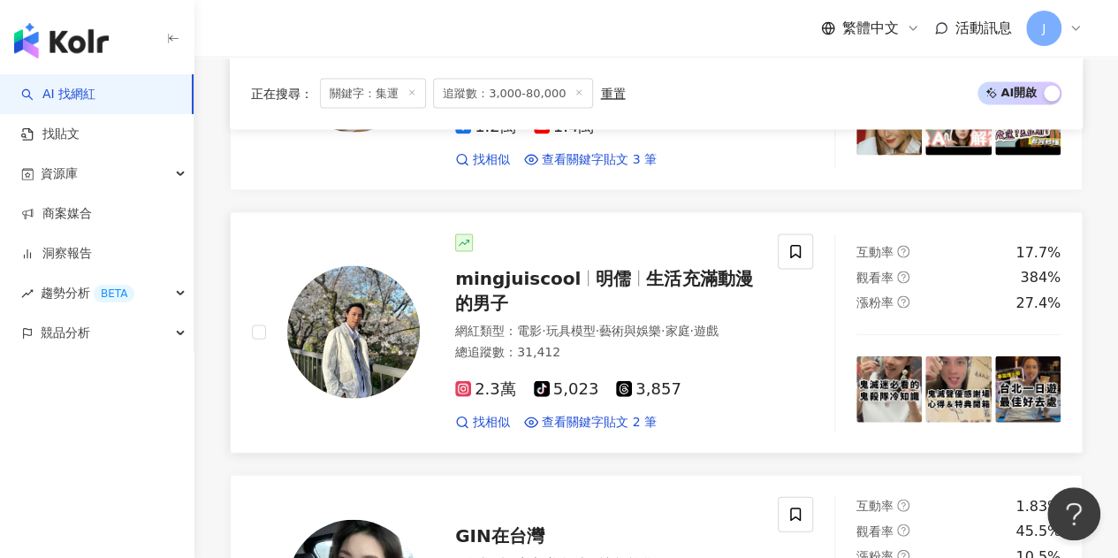
click at [516, 268] on span "mingjuiscool" at bounding box center [518, 278] width 126 height 21
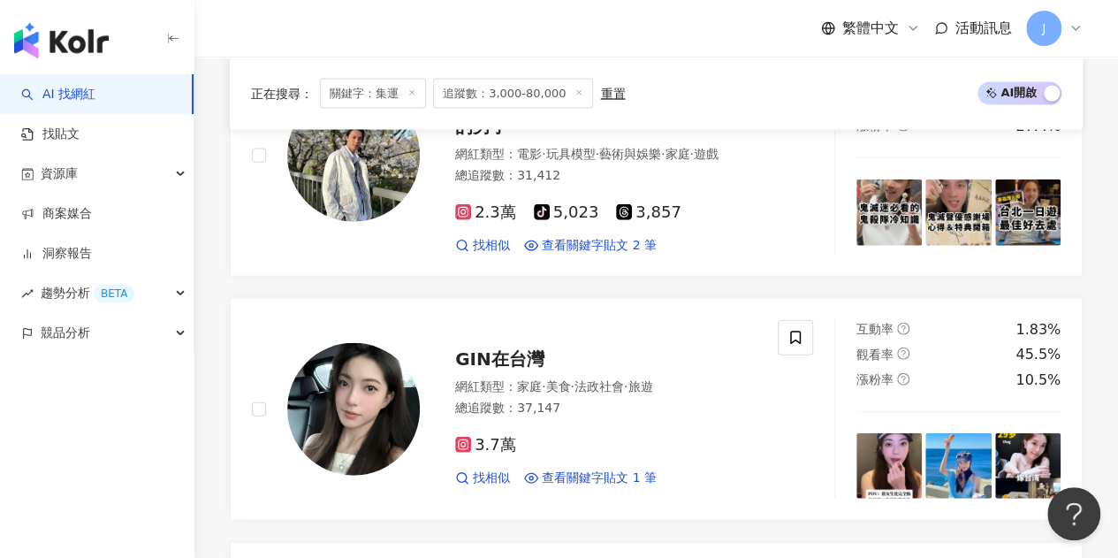
scroll to position [2210, 0]
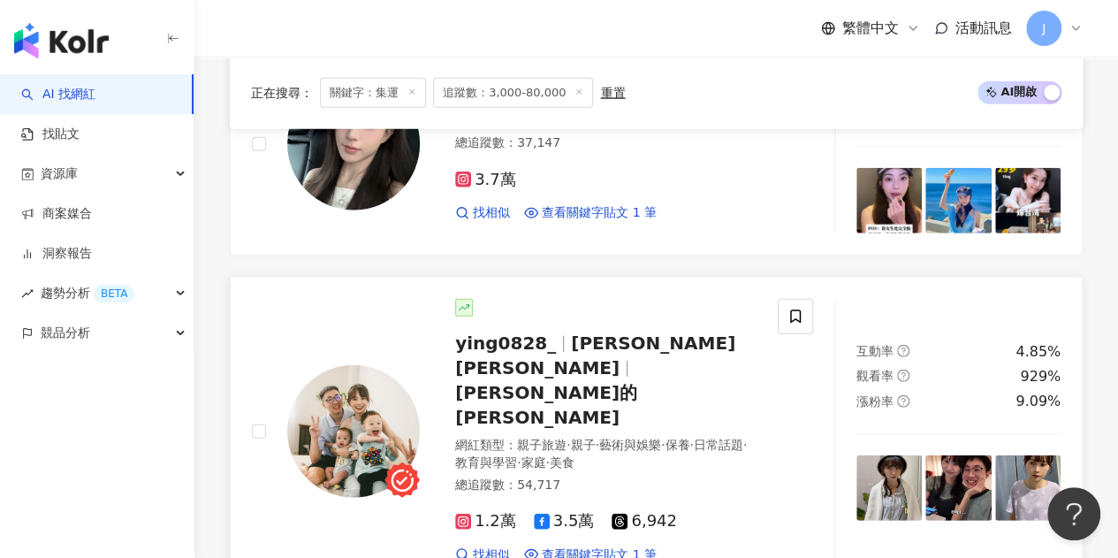
click at [618, 337] on span "李子 Liz" at bounding box center [595, 355] width 280 height 46
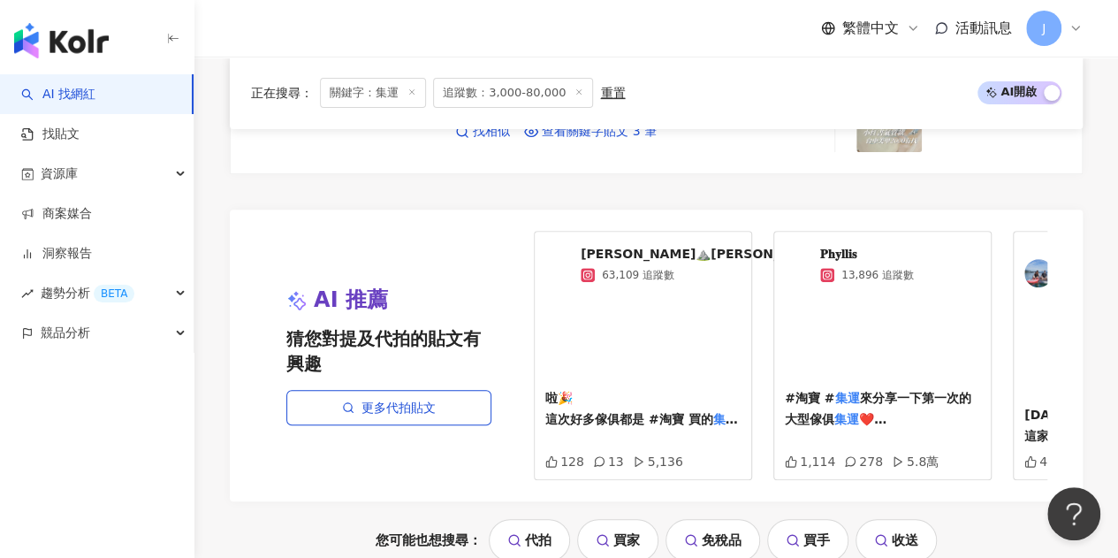
scroll to position [3625, 0]
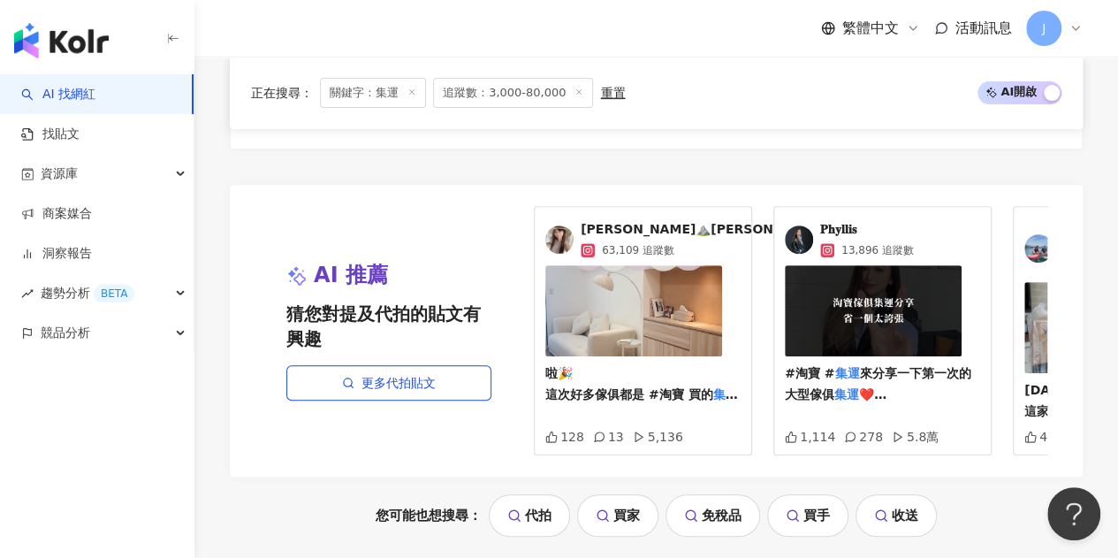
click at [874, 242] on span "13,896 追蹤數" at bounding box center [878, 250] width 73 height 16
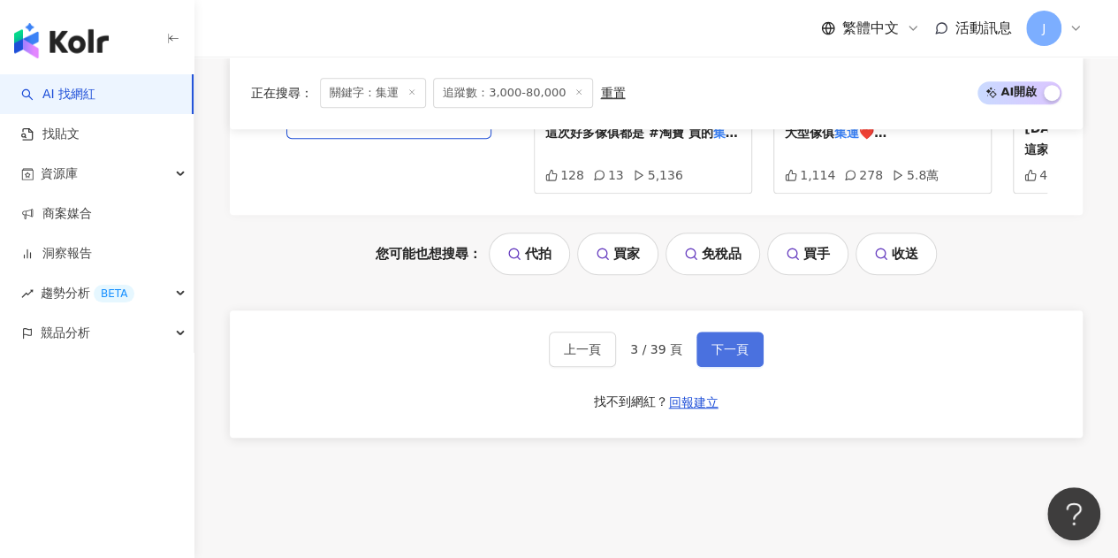
scroll to position [3859, 0]
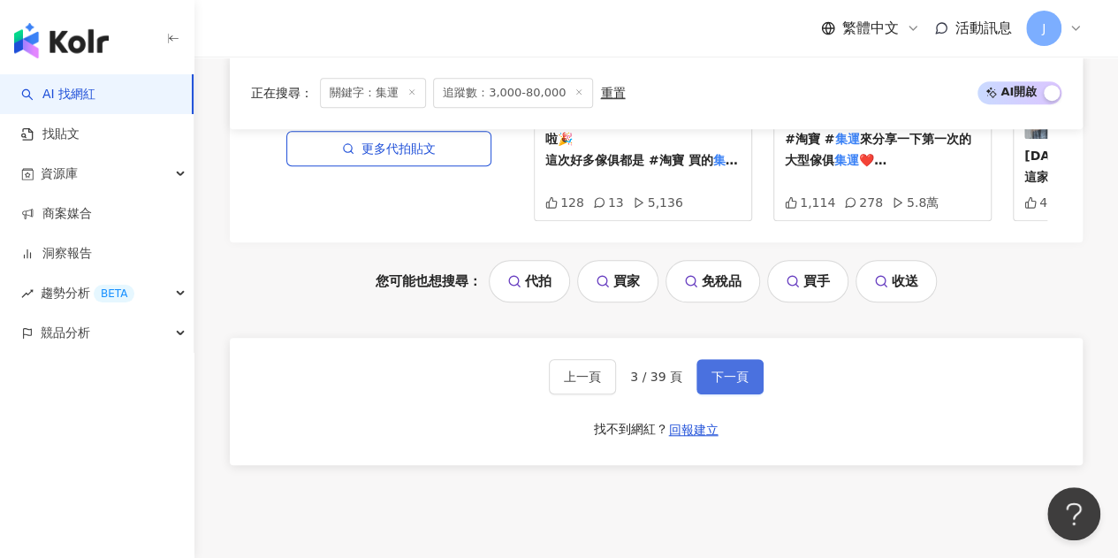
click at [730, 370] on span "下一頁" at bounding box center [730, 377] width 37 height 14
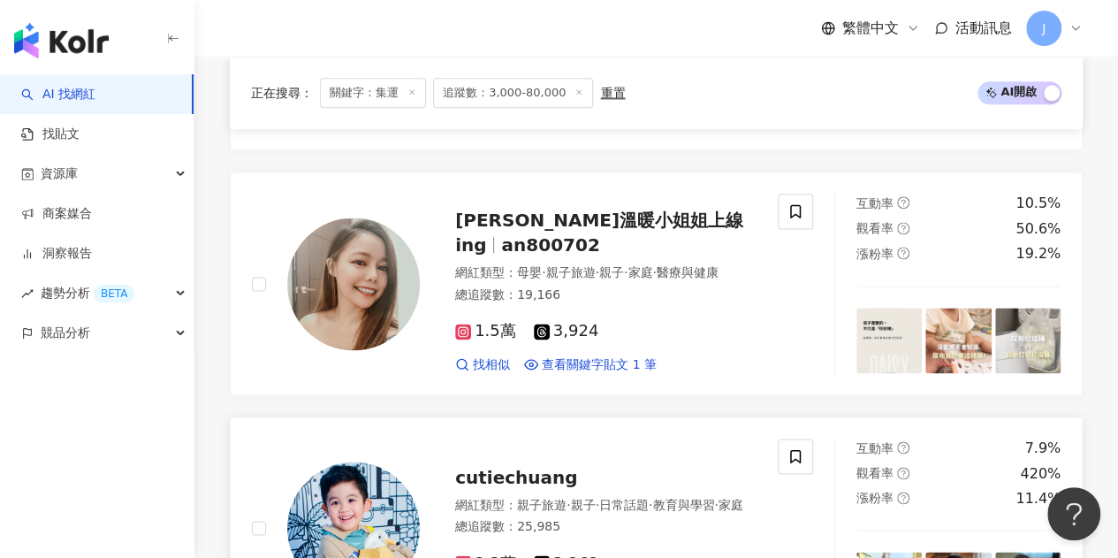
scroll to position [1225, 0]
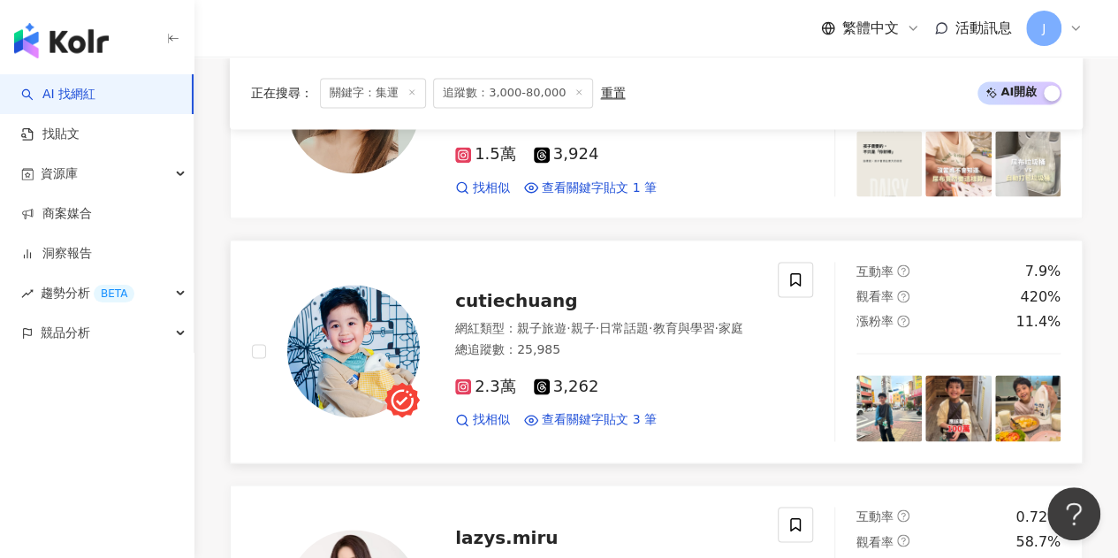
click at [537, 309] on span "cutiechuang" at bounding box center [516, 300] width 122 height 21
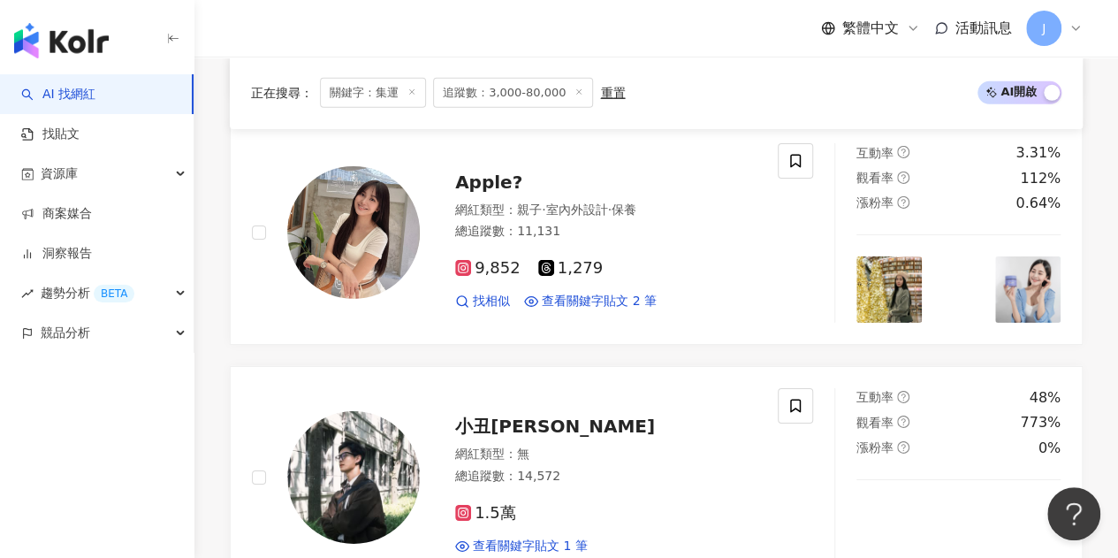
scroll to position [2817, 0]
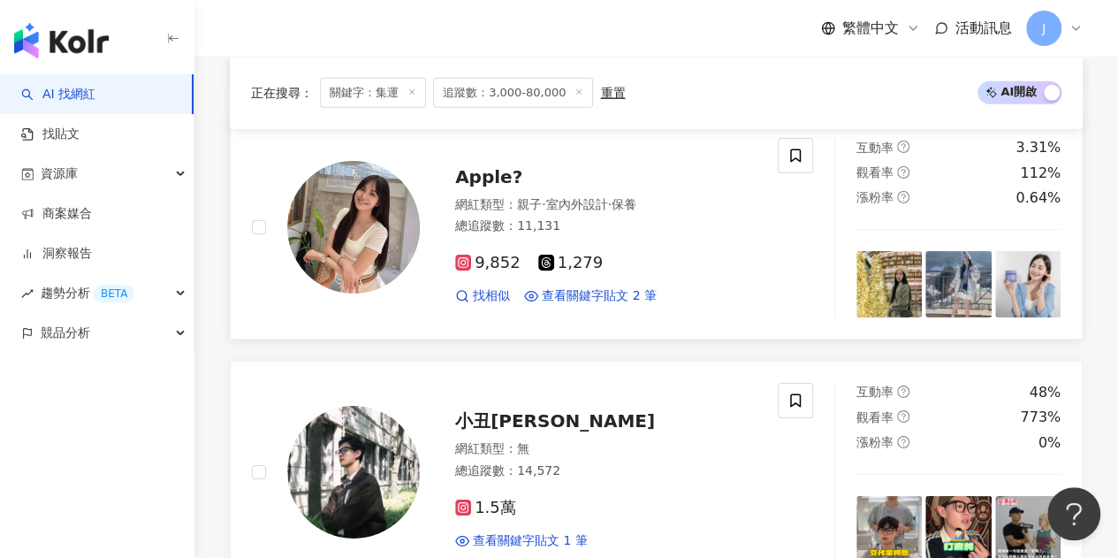
click at [496, 187] on span "Apple?" at bounding box center [488, 176] width 67 height 21
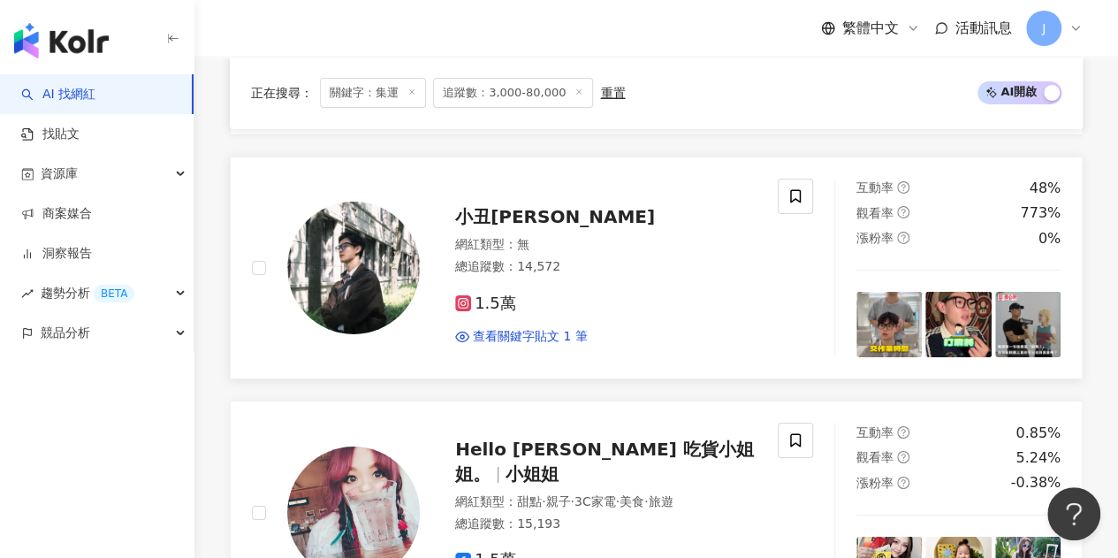
scroll to position [2994, 0]
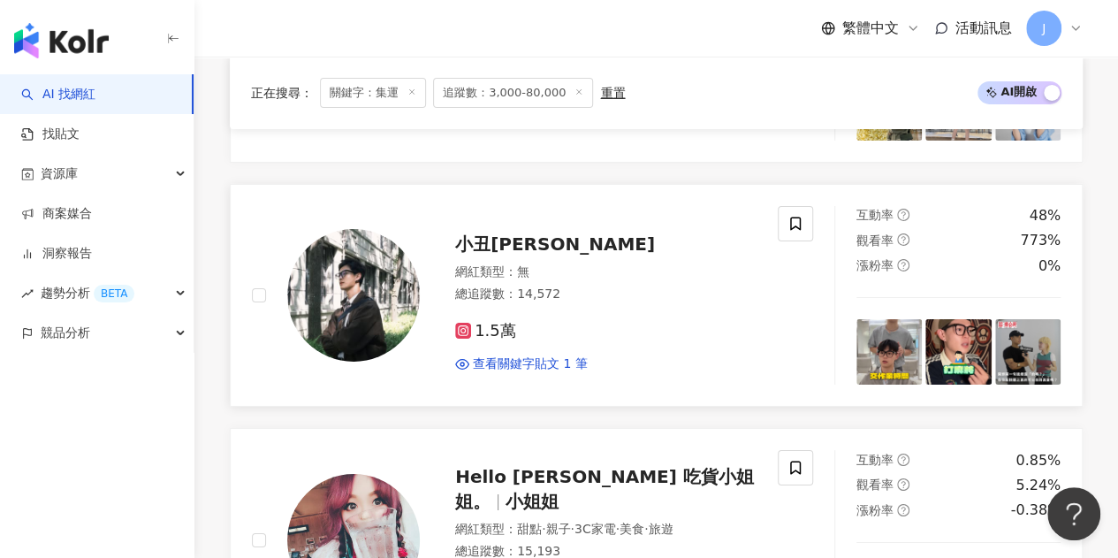
click at [507, 245] on span "小丑德魯" at bounding box center [555, 243] width 200 height 21
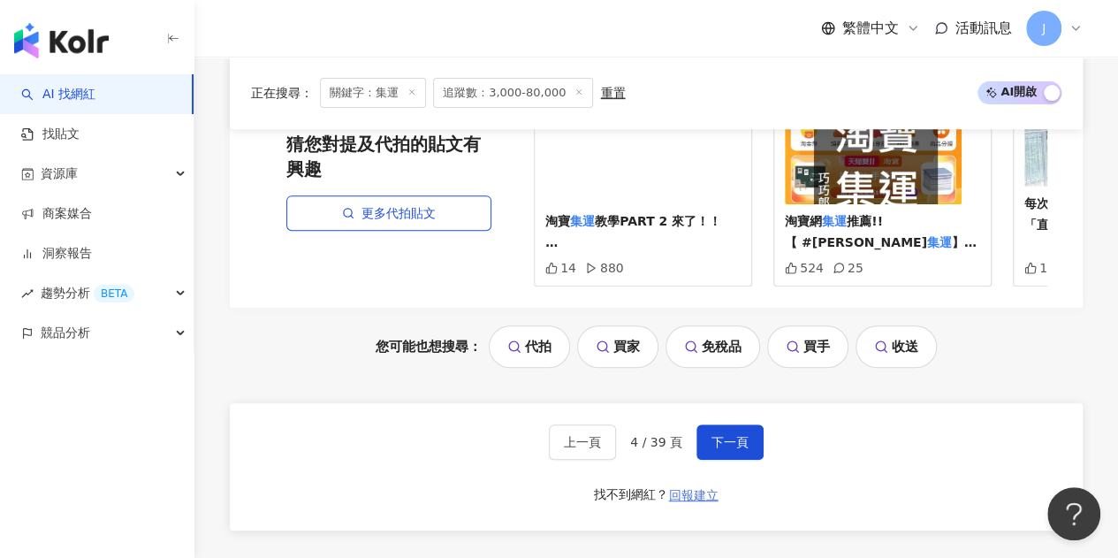
scroll to position [3789, 0]
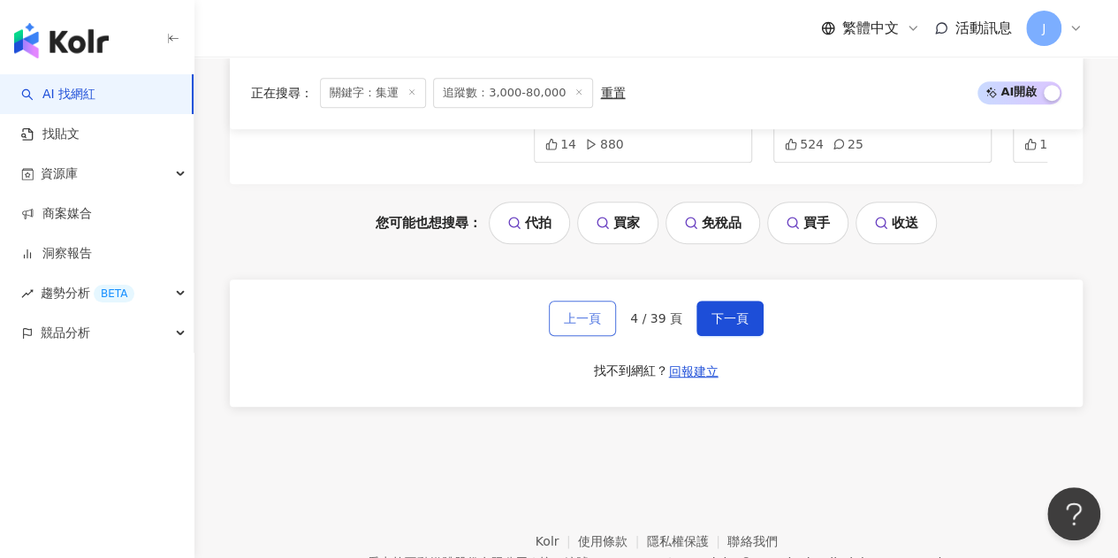
click at [599, 317] on span "上一頁" at bounding box center [582, 318] width 37 height 14
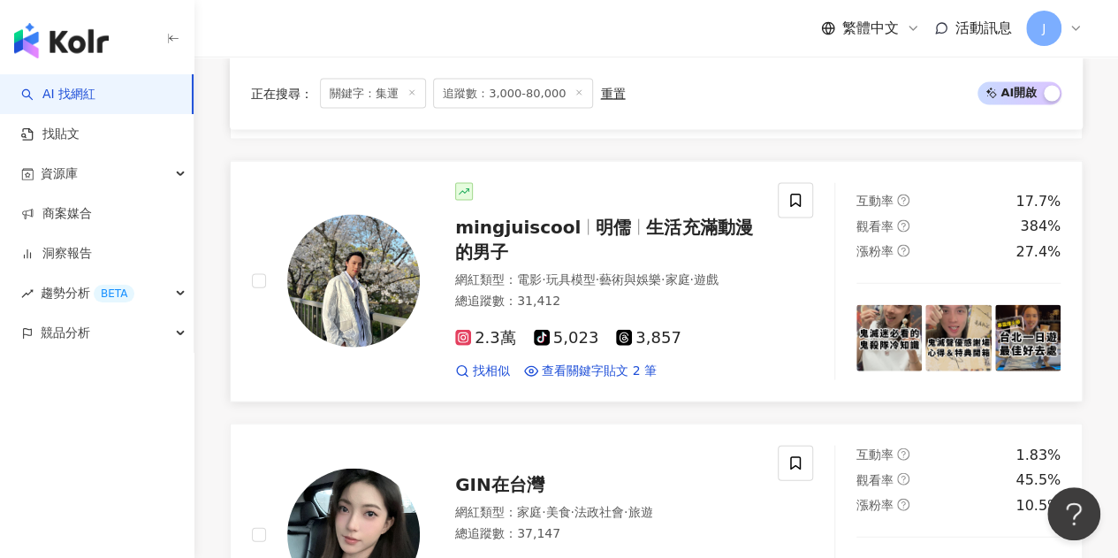
scroll to position [1759, 0]
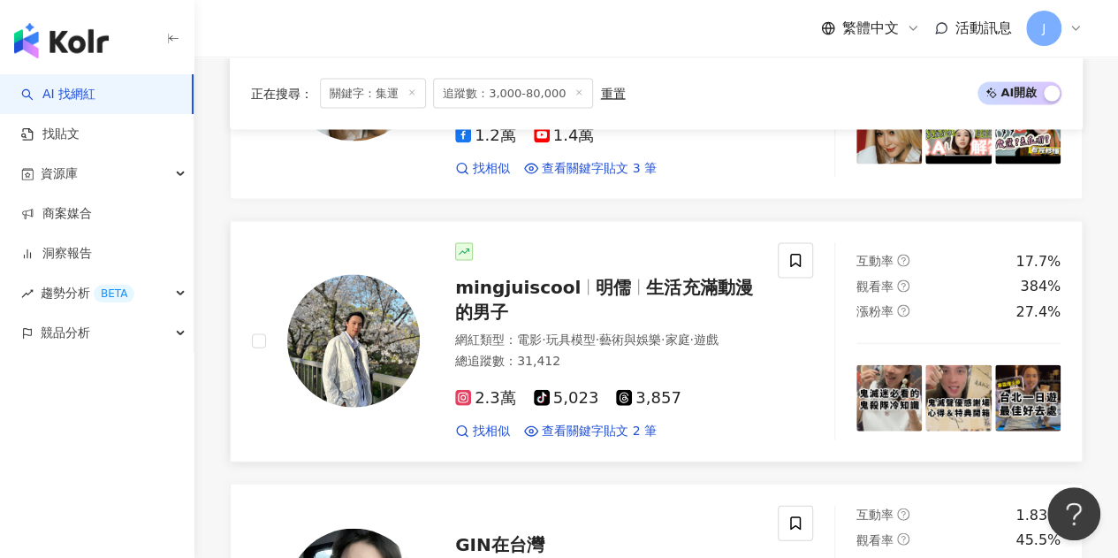
click at [660, 277] on span "生活充滿動漫的男子" at bounding box center [603, 300] width 297 height 46
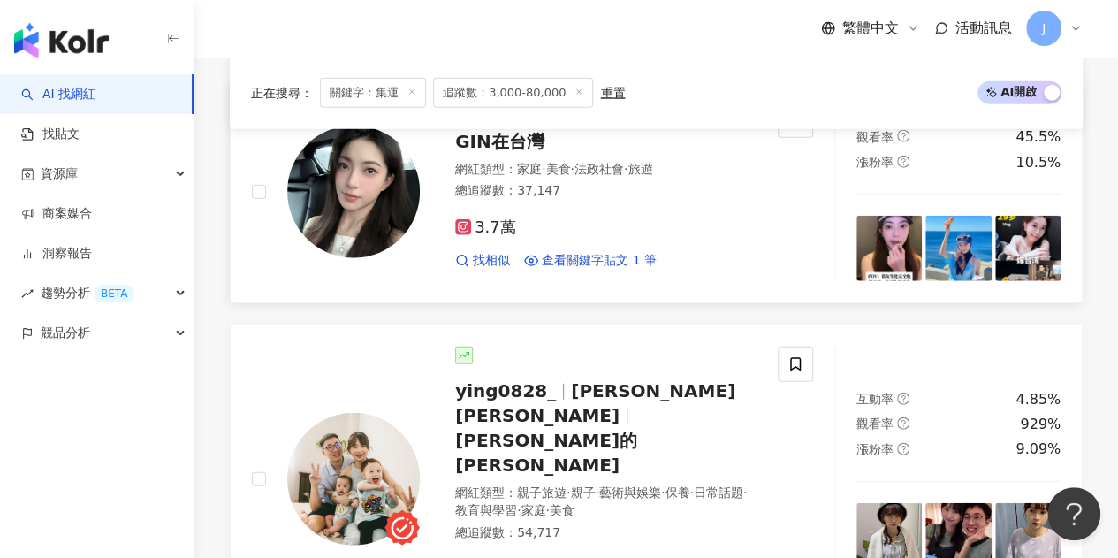
scroll to position [2113, 0]
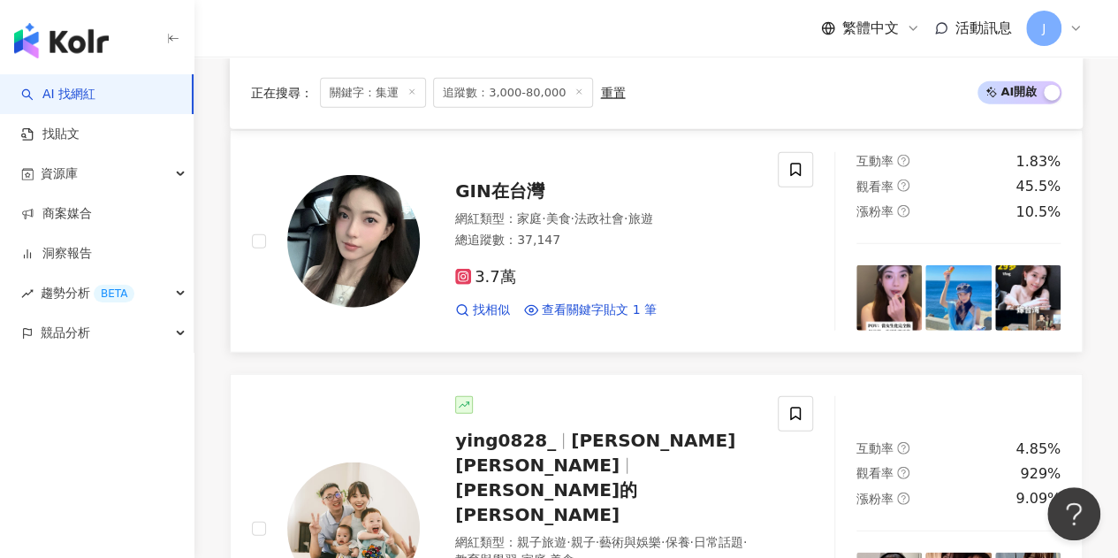
click at [513, 164] on div "GIN在台灣 網紅類型 ： 家庭 · 美食 · 法政社會 · 旅遊 總追蹤數 ： 37,147 3.7萬 找相似 查看關鍵字貼文 1 筆" at bounding box center [588, 241] width 337 height 155
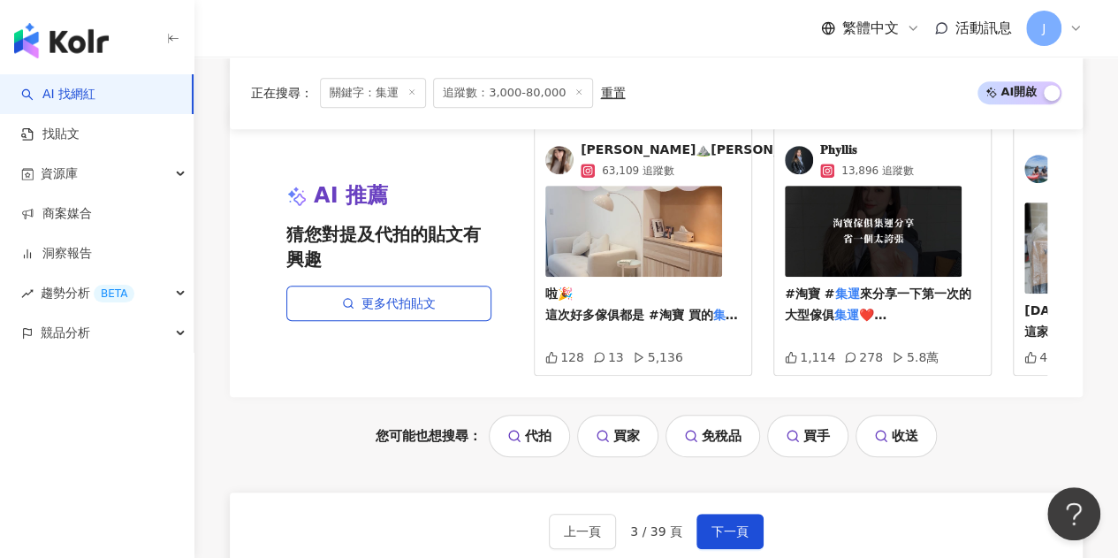
scroll to position [3705, 0]
click at [714, 524] on span "下一頁" at bounding box center [730, 531] width 37 height 14
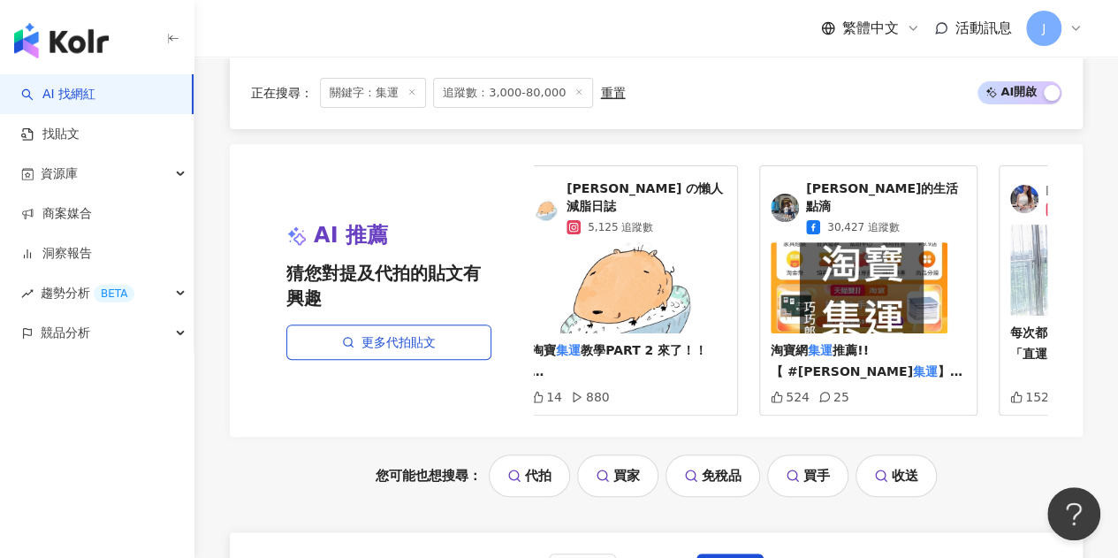
scroll to position [0, 0]
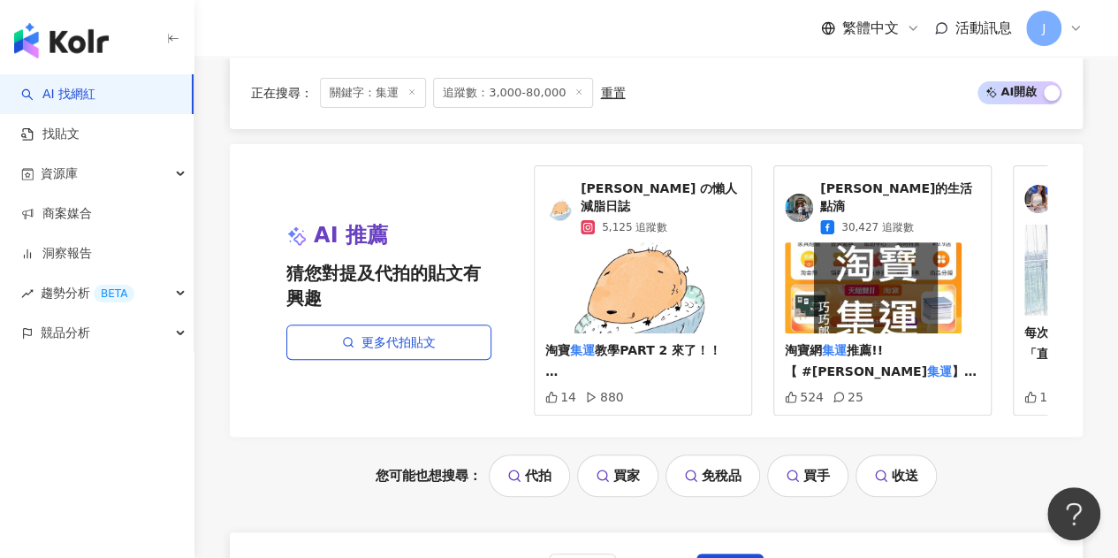
click at [689, 187] on span "YURI の懶人減脂日誌" at bounding box center [661, 197] width 160 height 34
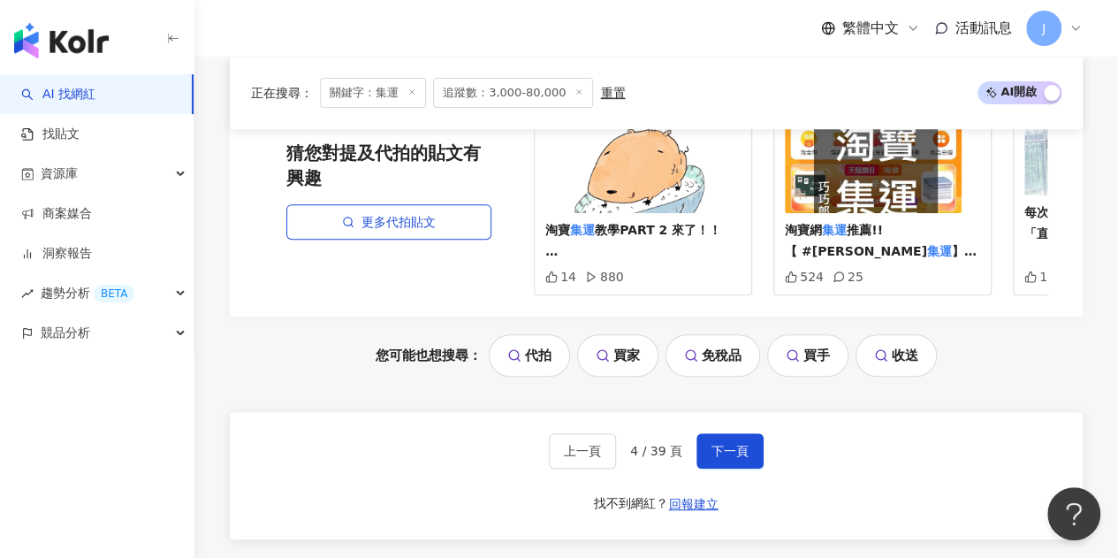
scroll to position [3713, 0]
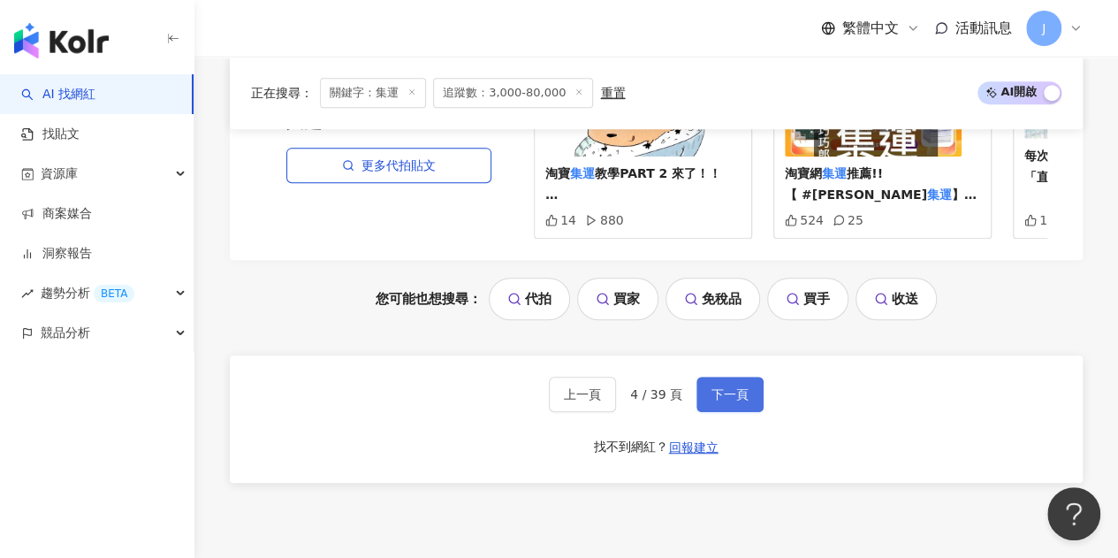
click at [732, 387] on span "下一頁" at bounding box center [730, 394] width 37 height 14
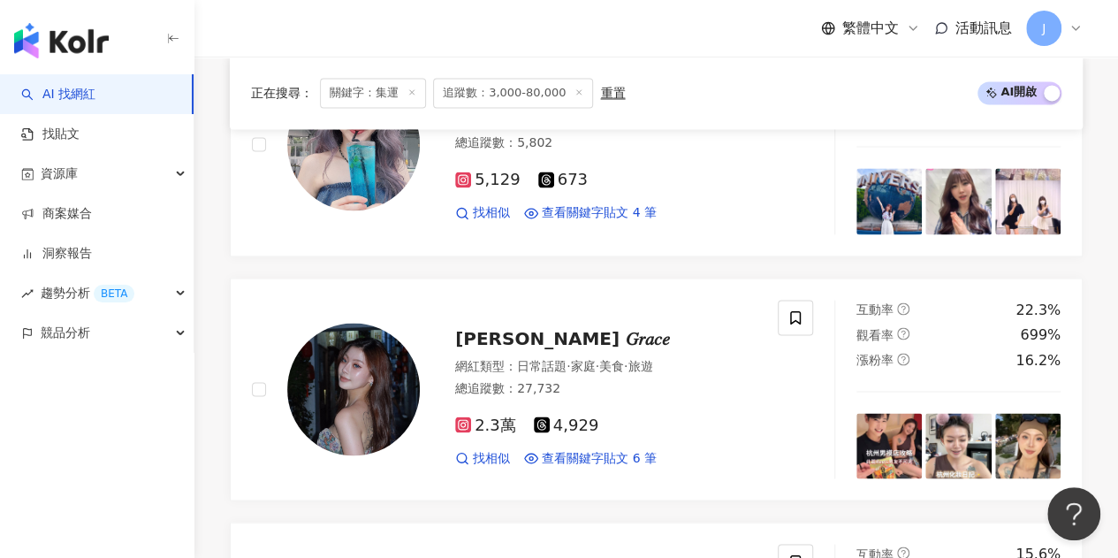
scroll to position [1591, 0]
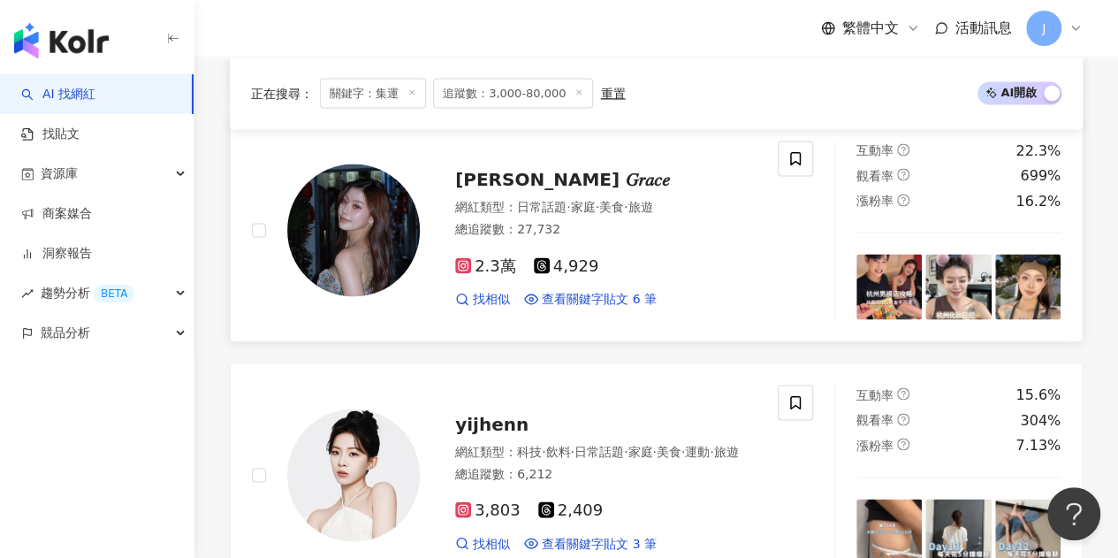
click at [488, 189] on span "洪婷 𝐺𝑟𝑎𝑐𝑒" at bounding box center [562, 178] width 215 height 21
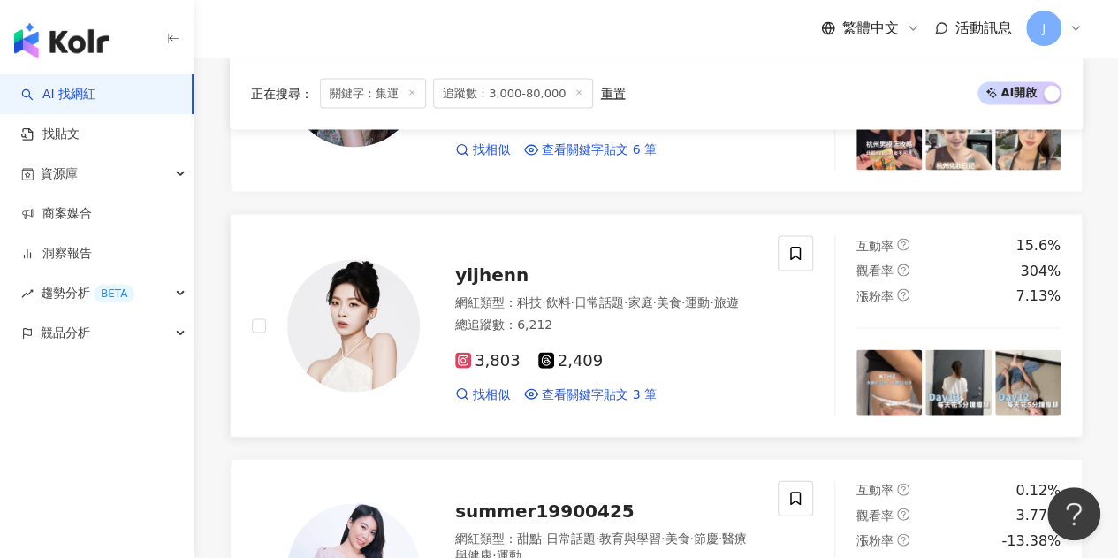
scroll to position [1768, 0]
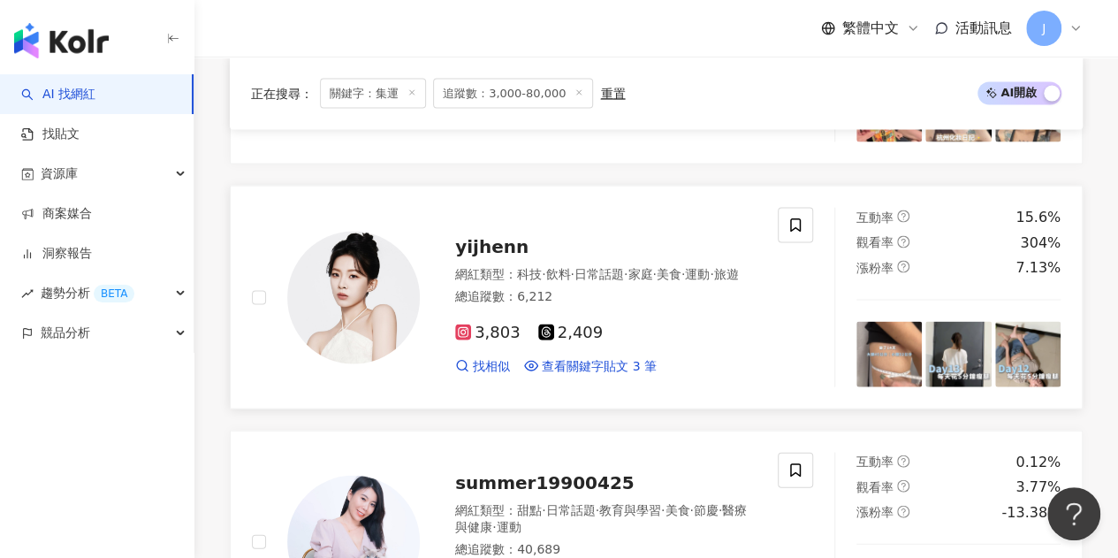
click at [514, 240] on span "yijhenn" at bounding box center [491, 246] width 73 height 21
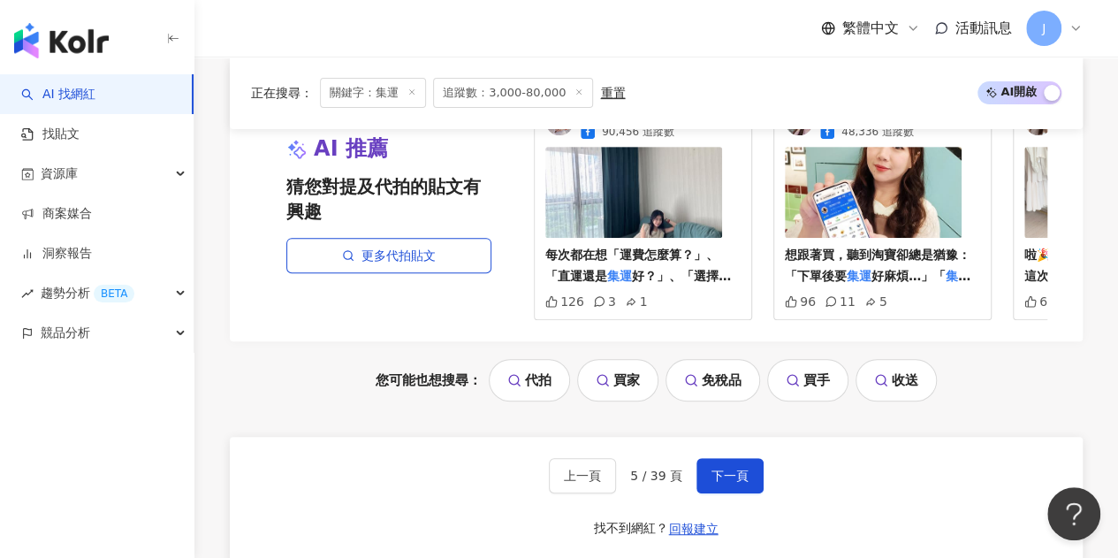
scroll to position [3633, 0]
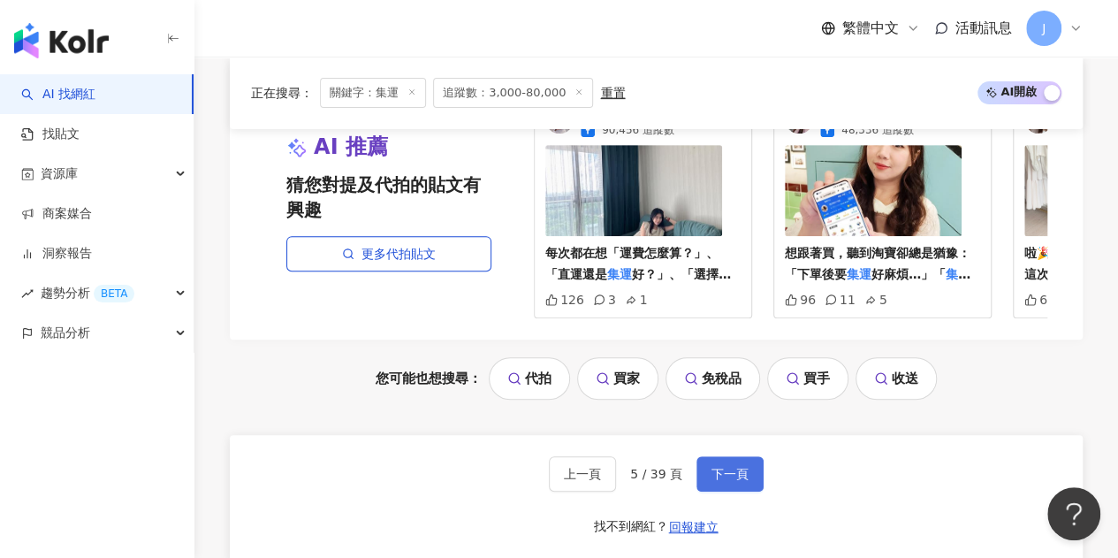
click at [755, 462] on button "下一頁" at bounding box center [730, 473] width 67 height 35
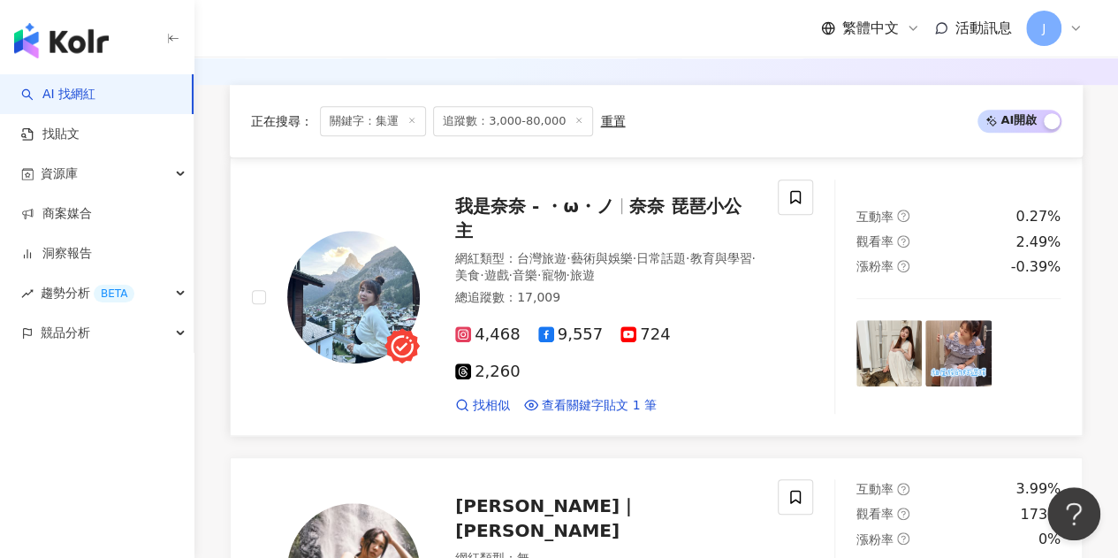
scroll to position [751, 0]
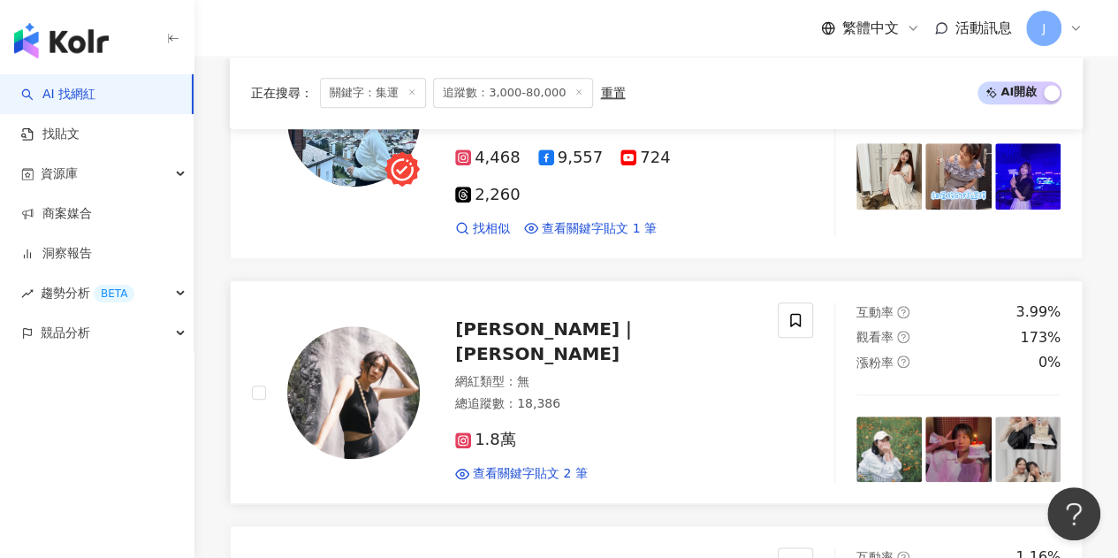
click at [499, 318] on span "李小姐｜李🥨" at bounding box center [546, 341] width 182 height 46
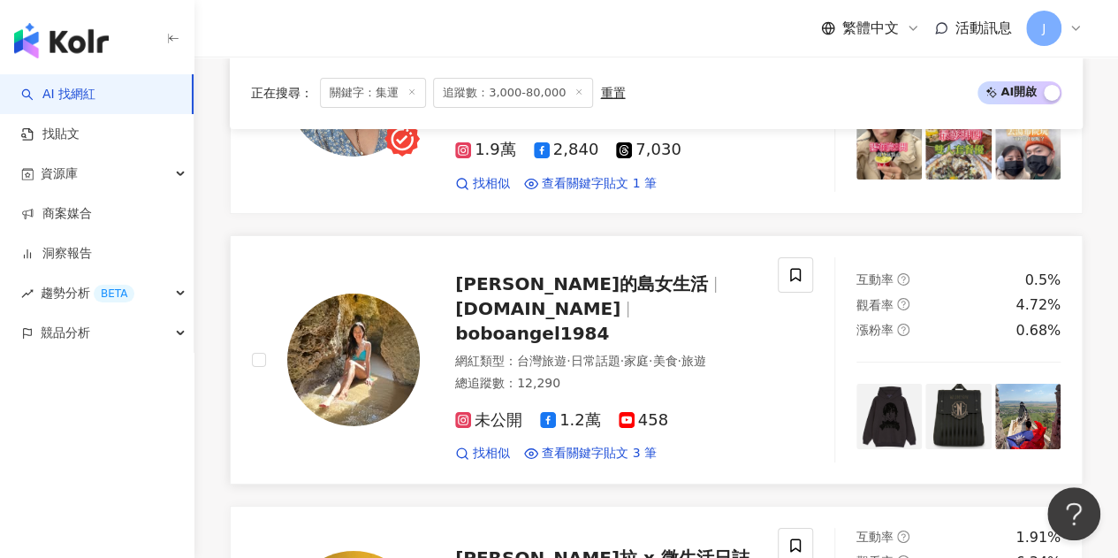
scroll to position [3226, 0]
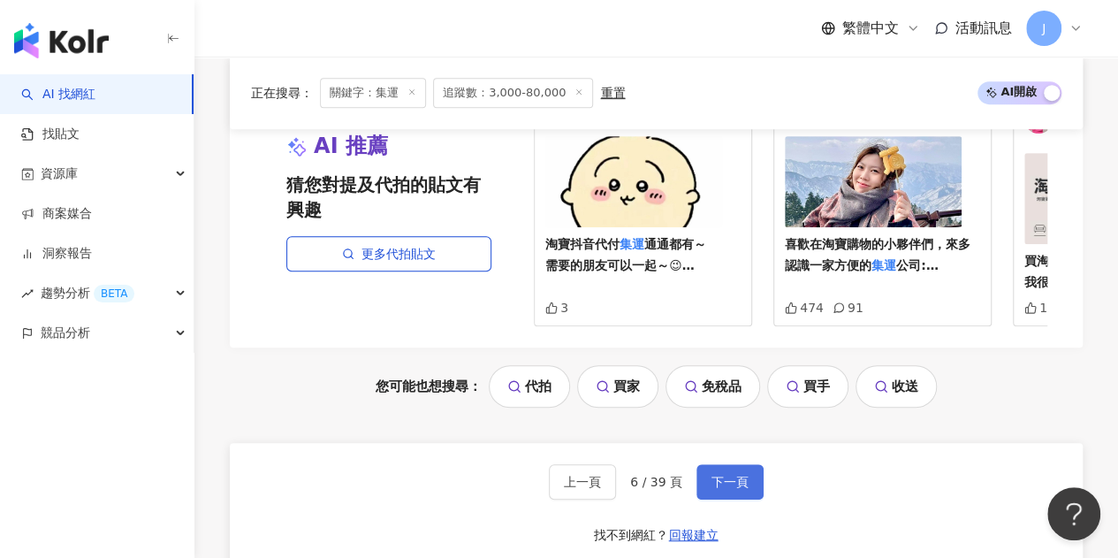
click at [727, 464] on button "下一頁" at bounding box center [730, 481] width 67 height 35
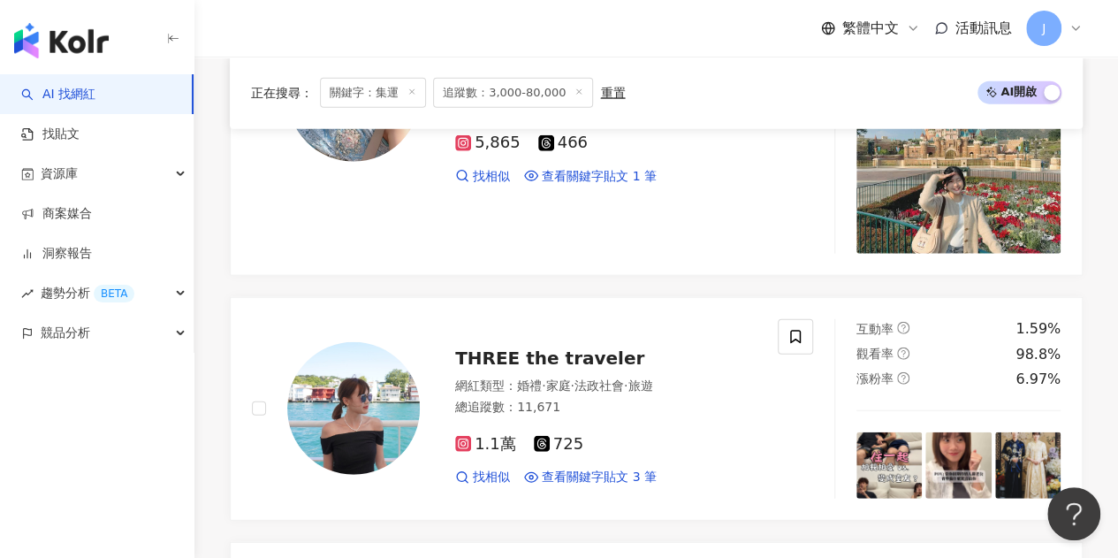
scroll to position [2210, 0]
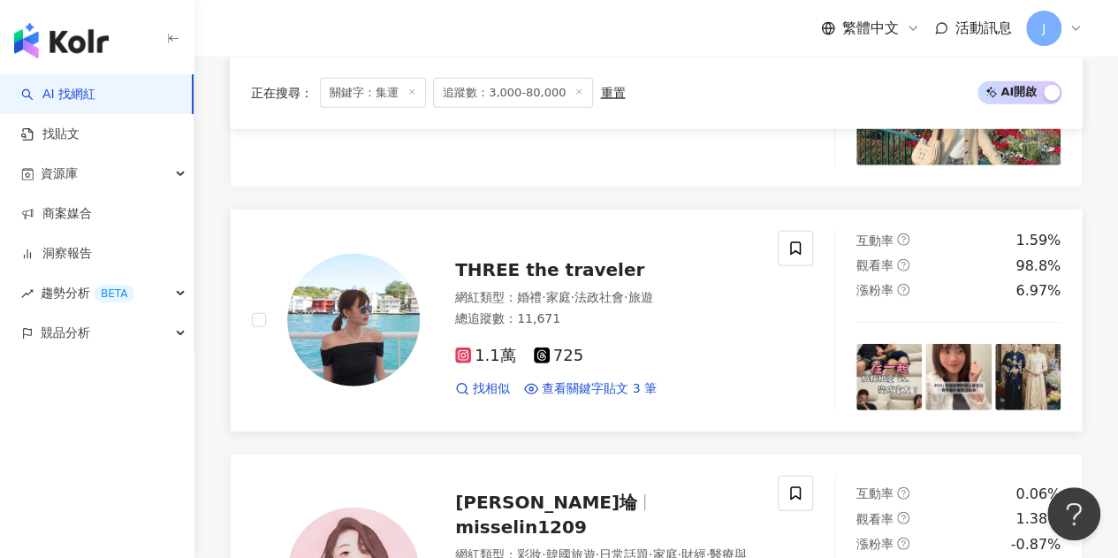
click at [601, 259] on span "THREE the traveler" at bounding box center [549, 269] width 189 height 21
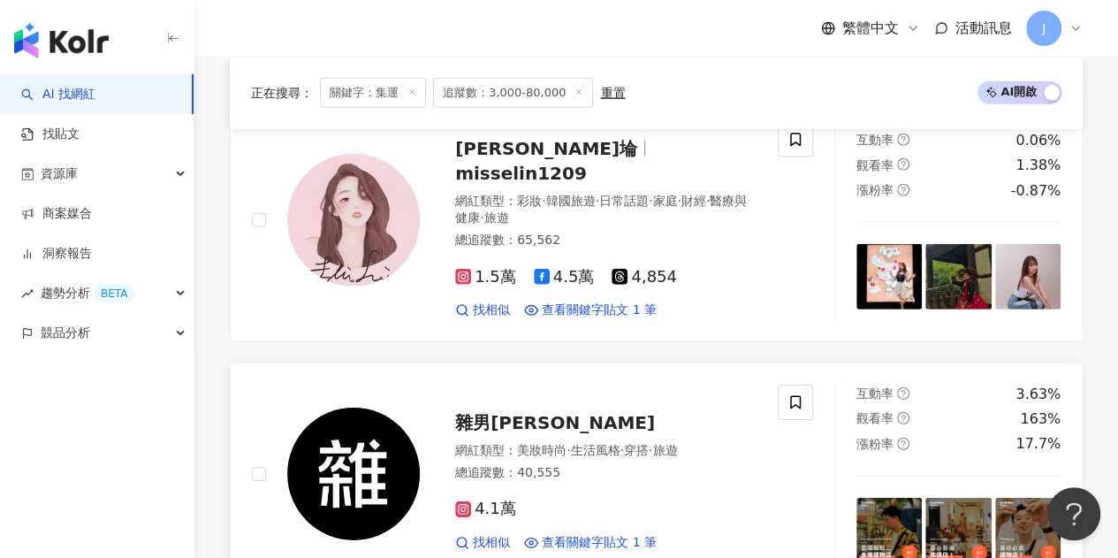
scroll to position [2652, 0]
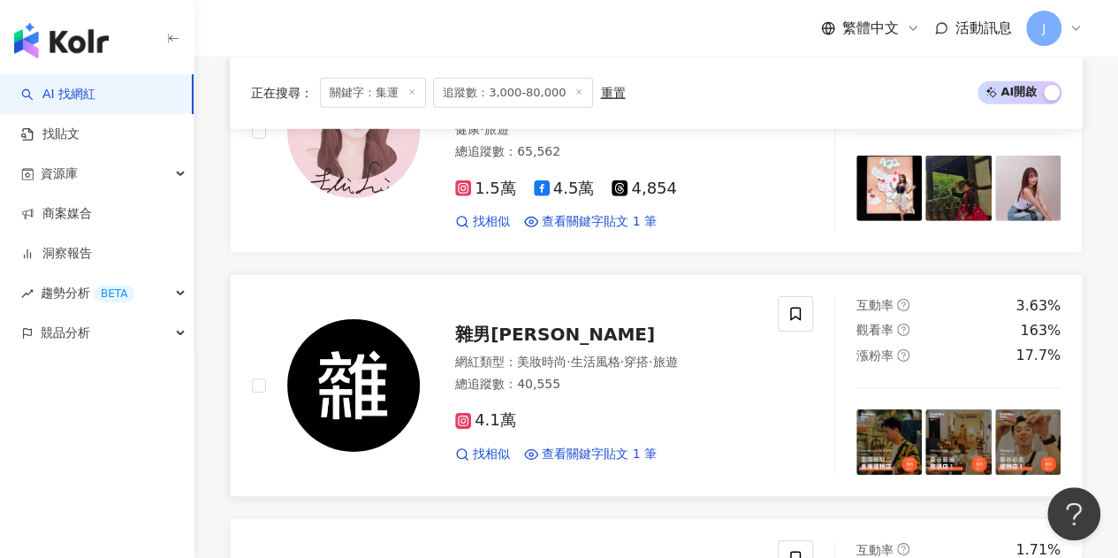
click at [518, 324] on span "雜男萊恩" at bounding box center [555, 334] width 200 height 21
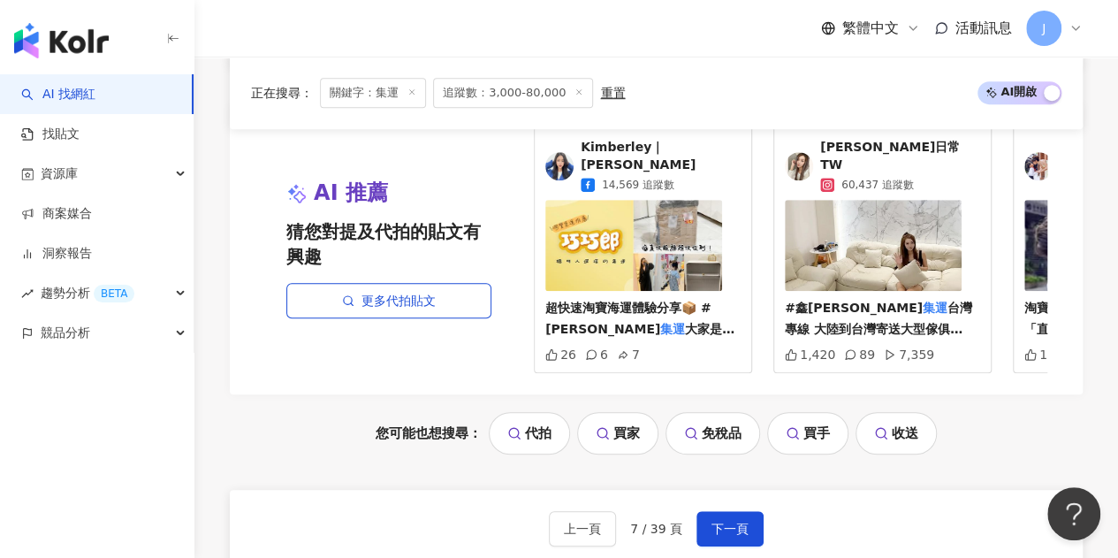
scroll to position [3890, 0]
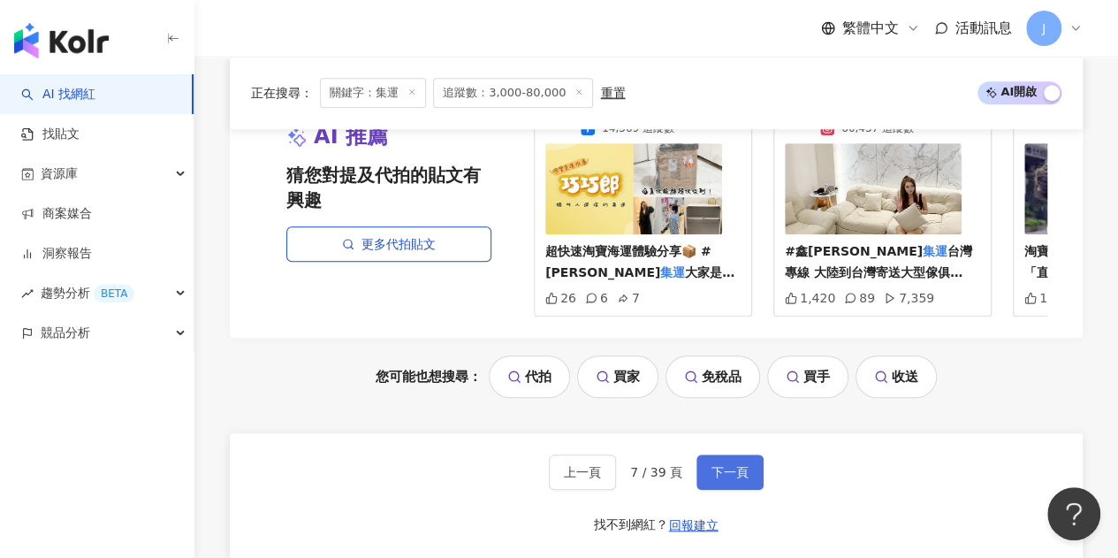
click at [725, 465] on span "下一頁" at bounding box center [730, 472] width 37 height 14
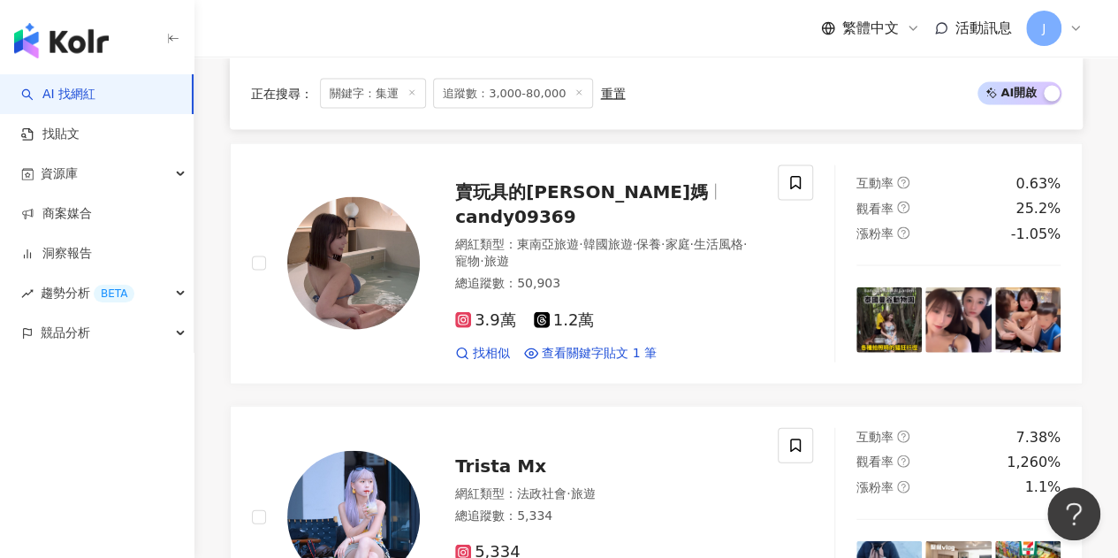
scroll to position [3706, 0]
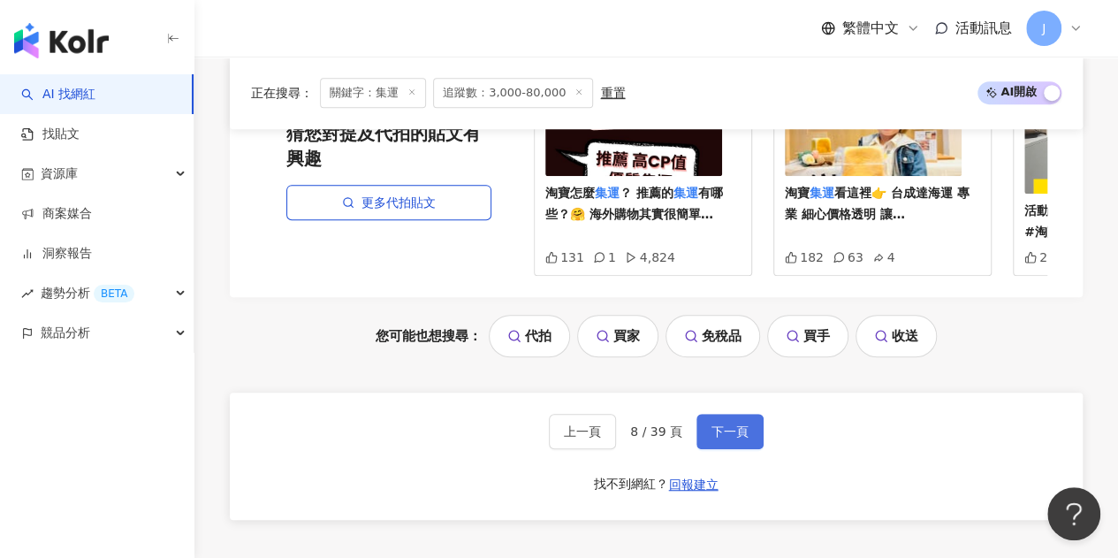
click at [730, 424] on span "下一頁" at bounding box center [730, 431] width 37 height 14
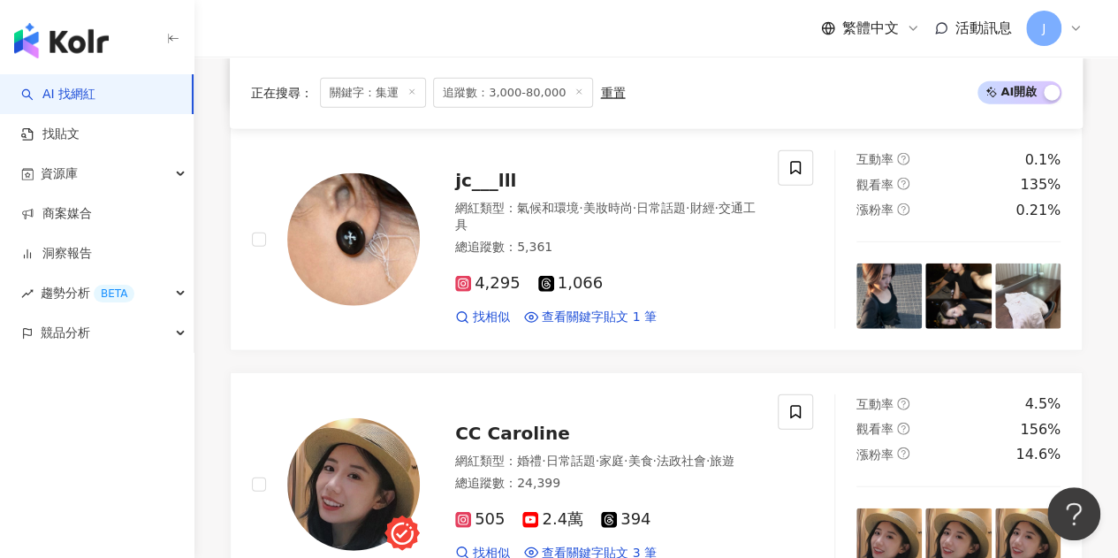
scroll to position [2034, 0]
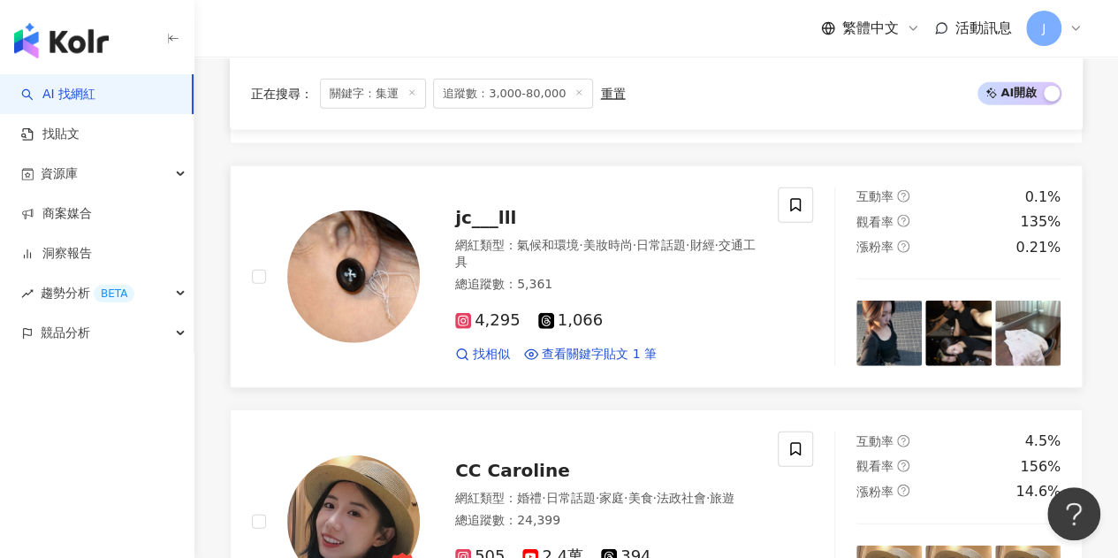
click at [504, 207] on span "jc___lll" at bounding box center [485, 217] width 61 height 21
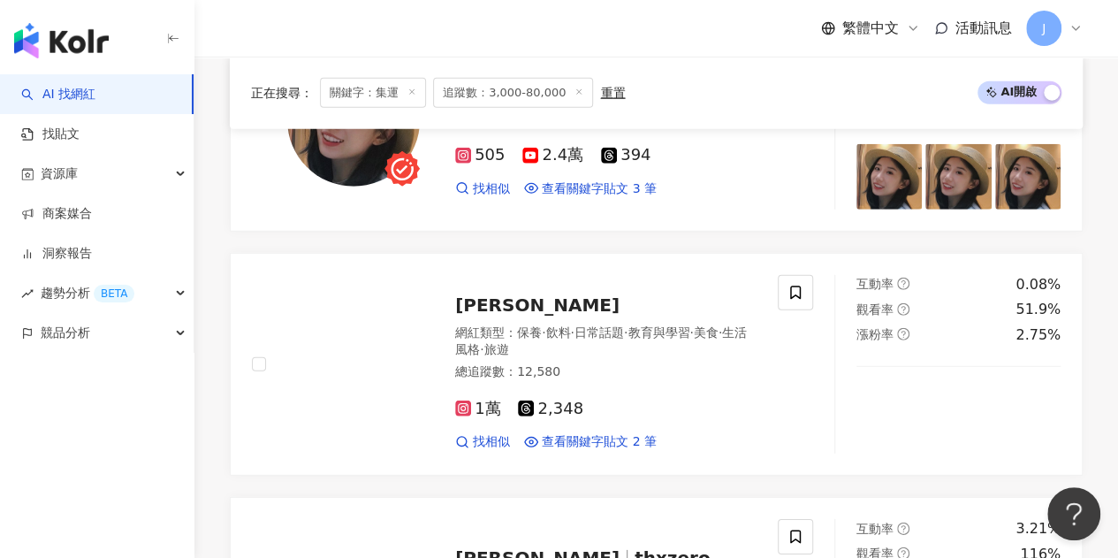
scroll to position [2476, 0]
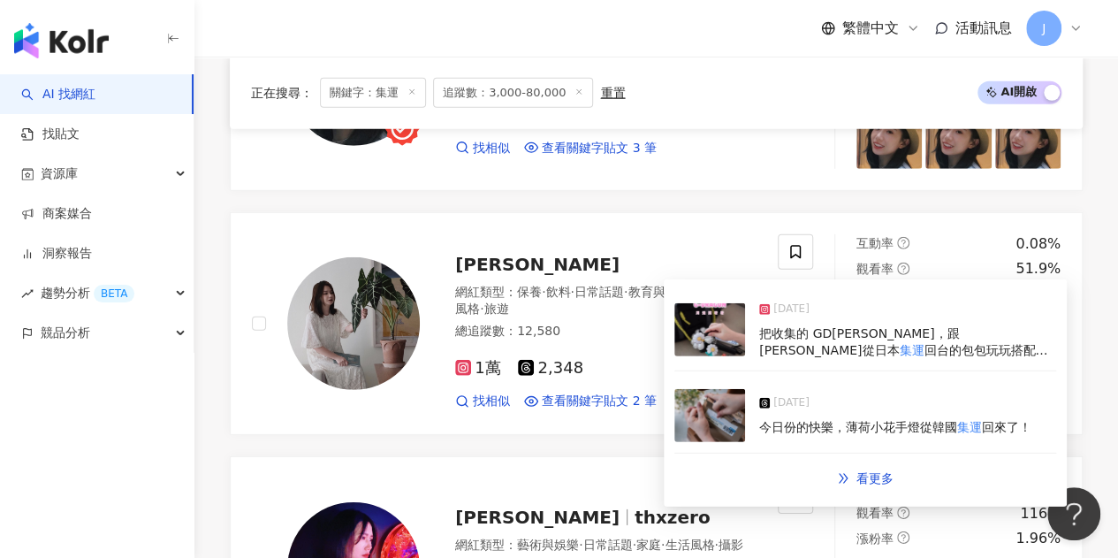
click at [732, 329] on img at bounding box center [710, 329] width 71 height 53
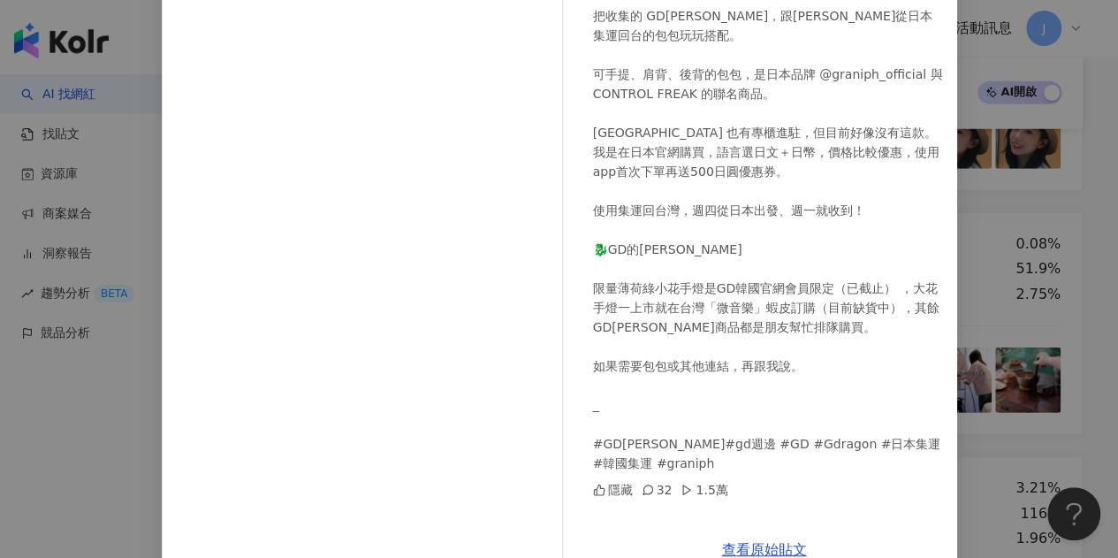
scroll to position [214, 0]
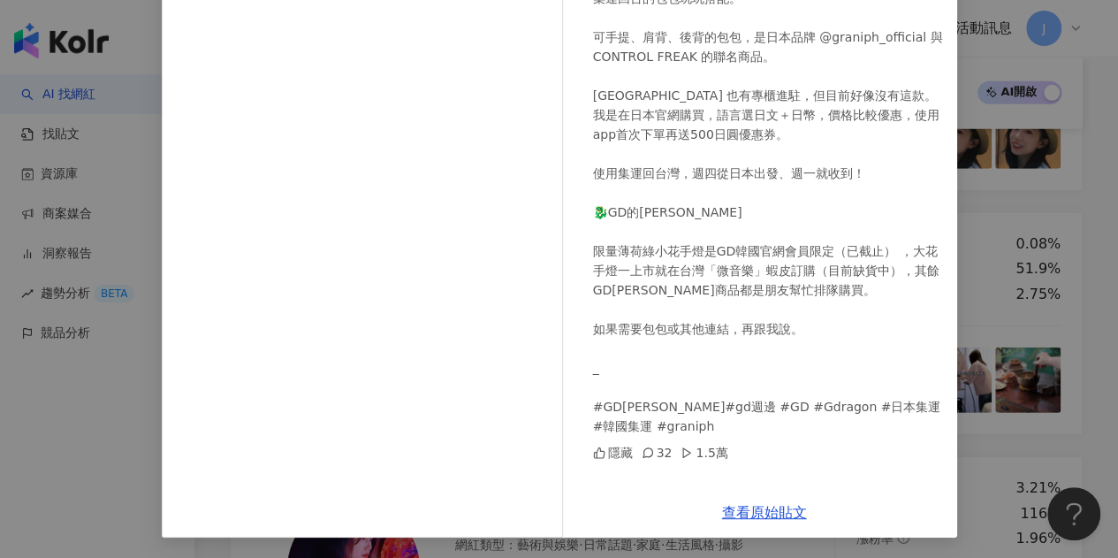
click at [1005, 210] on div "Sophia Hsiao 2025/6/9 把收集的 GD周邊，跟剛從日本集運回台的包包玩玩搭配。 可手提、肩背、後背的包包，是日本品牌 @graniph_o…" at bounding box center [559, 279] width 1118 height 558
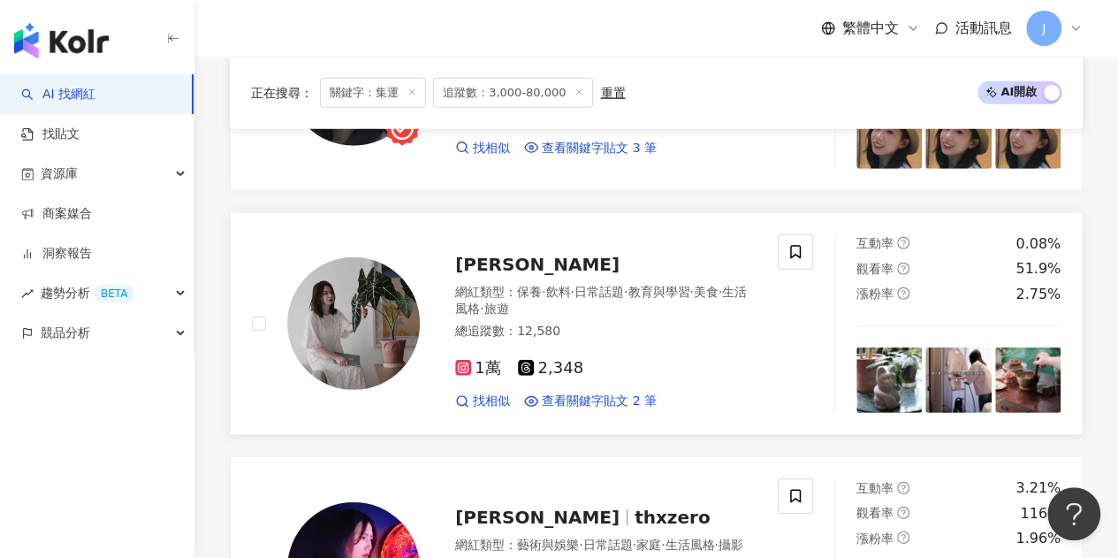
click at [556, 261] on span "Sophia Hsiao" at bounding box center [537, 264] width 164 height 21
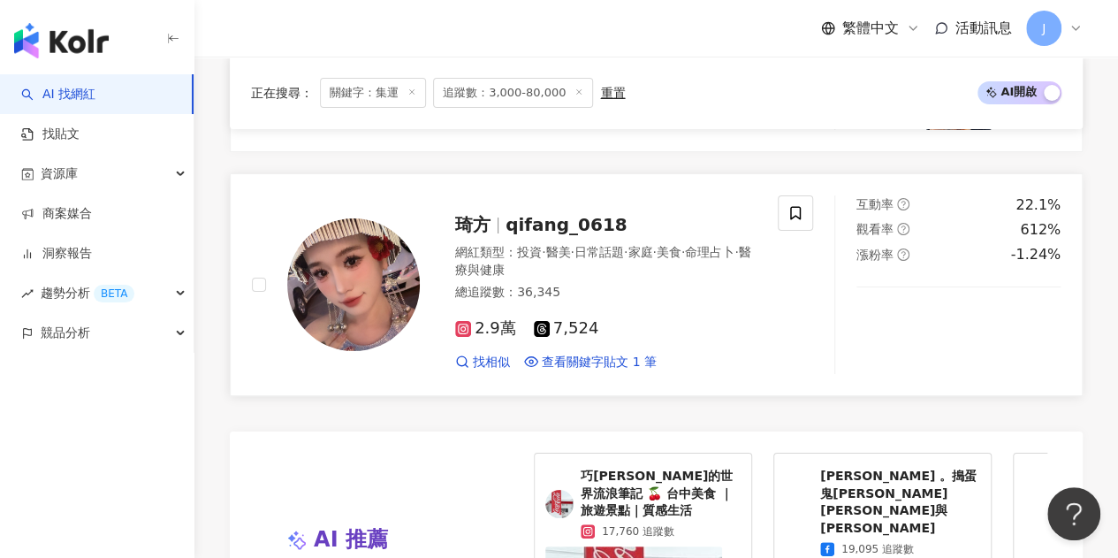
scroll to position [3625, 0]
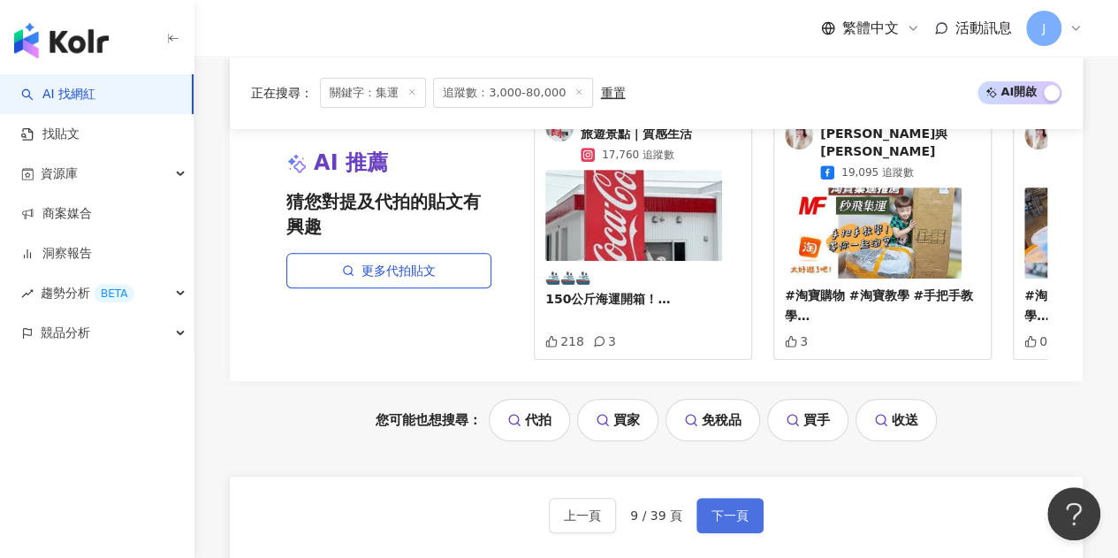
click at [723, 508] on span "下一頁" at bounding box center [730, 515] width 37 height 14
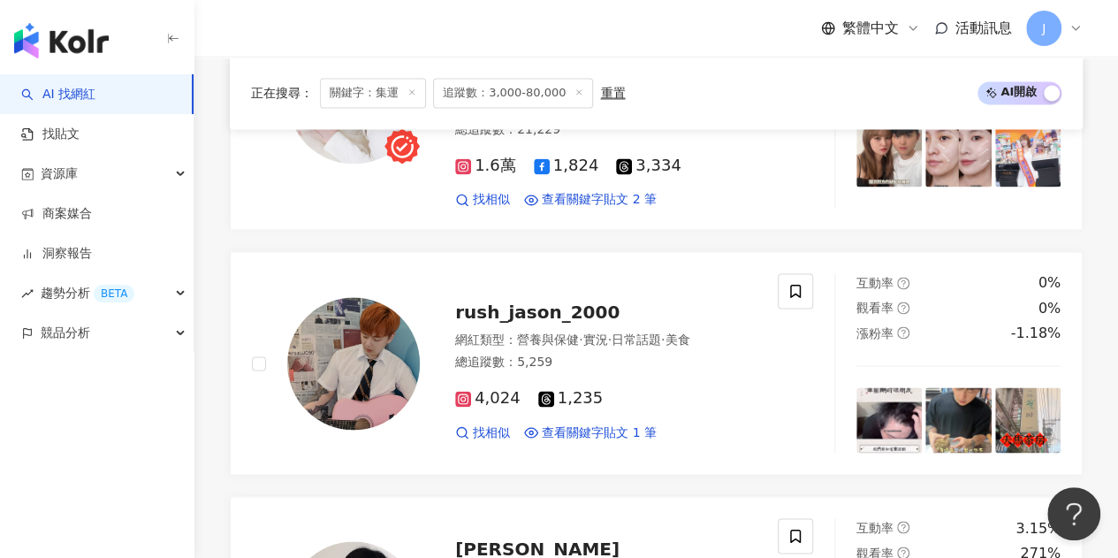
scroll to position [0, 0]
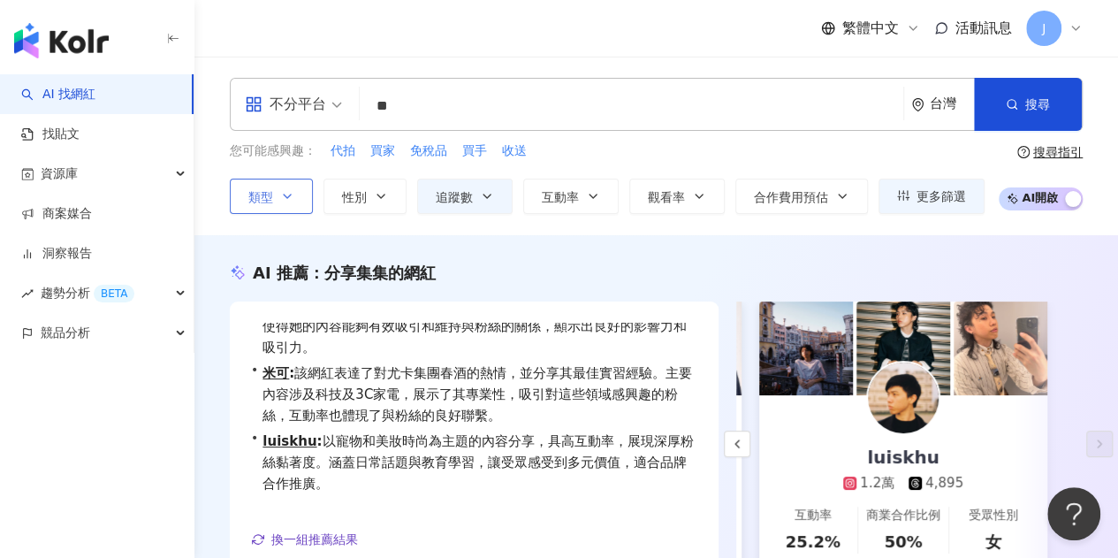
click at [292, 203] on button "類型" at bounding box center [271, 196] width 83 height 35
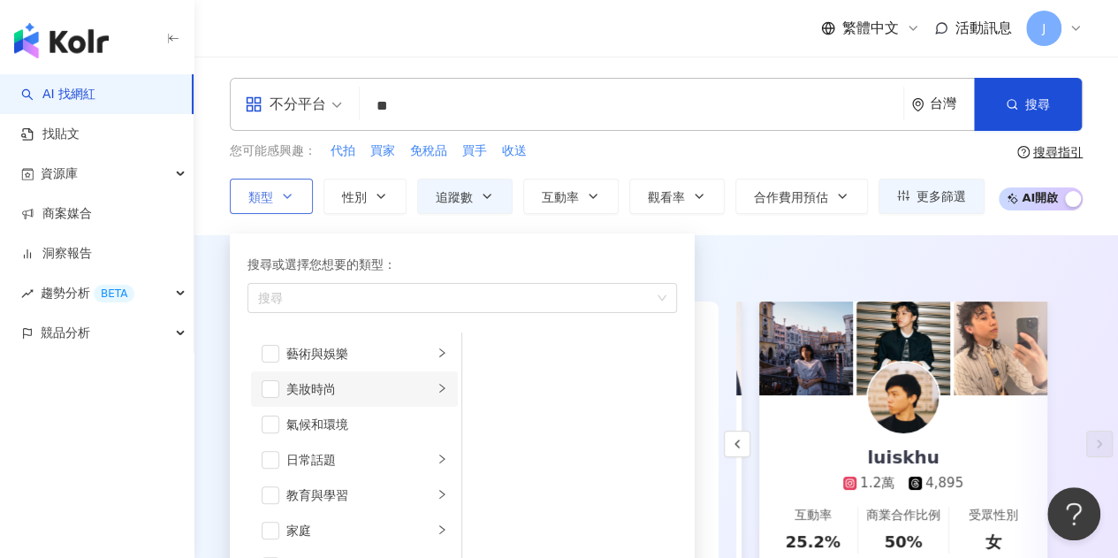
click at [358, 379] on div "美妝時尚" at bounding box center [359, 388] width 147 height 19
click at [281, 381] on li "美妝時尚" at bounding box center [354, 388] width 207 height 35
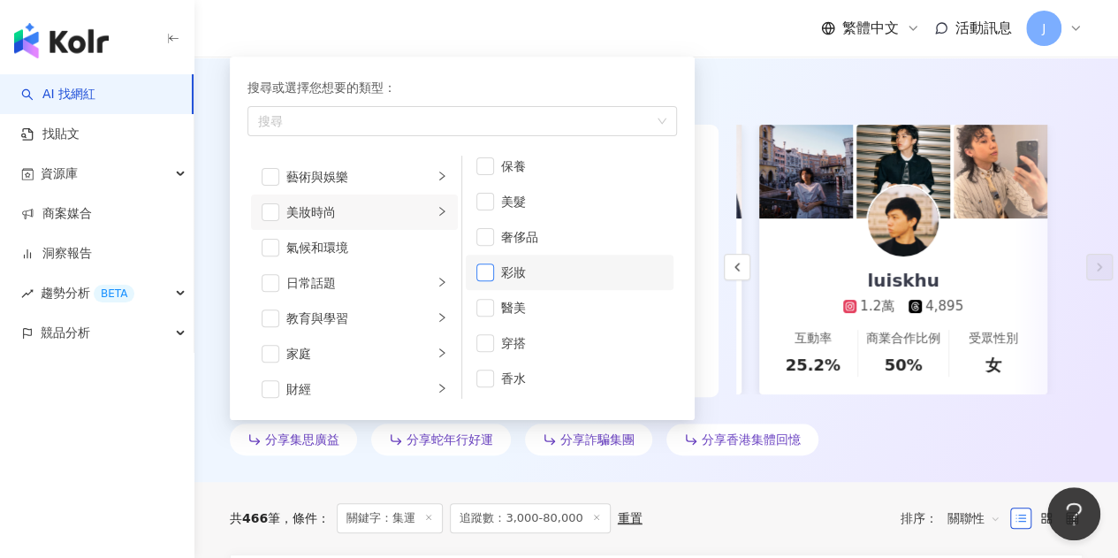
click at [490, 270] on span "button" at bounding box center [486, 272] width 18 height 18
click at [479, 161] on span "button" at bounding box center [486, 166] width 18 height 18
click at [868, 42] on div "繁體中文 活動訊息 J" at bounding box center [952, 28] width 262 height 35
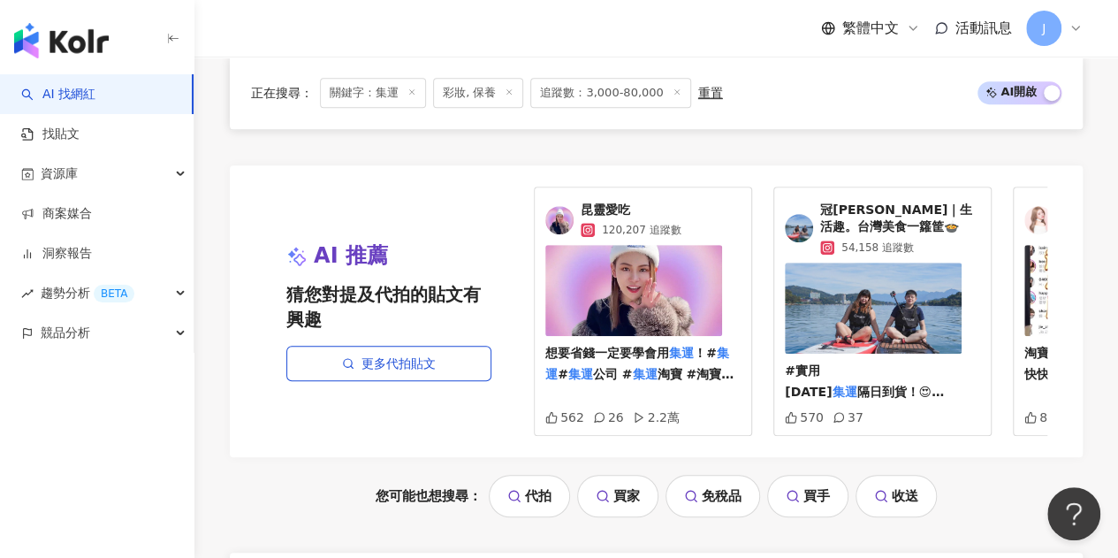
scroll to position [3812, 0]
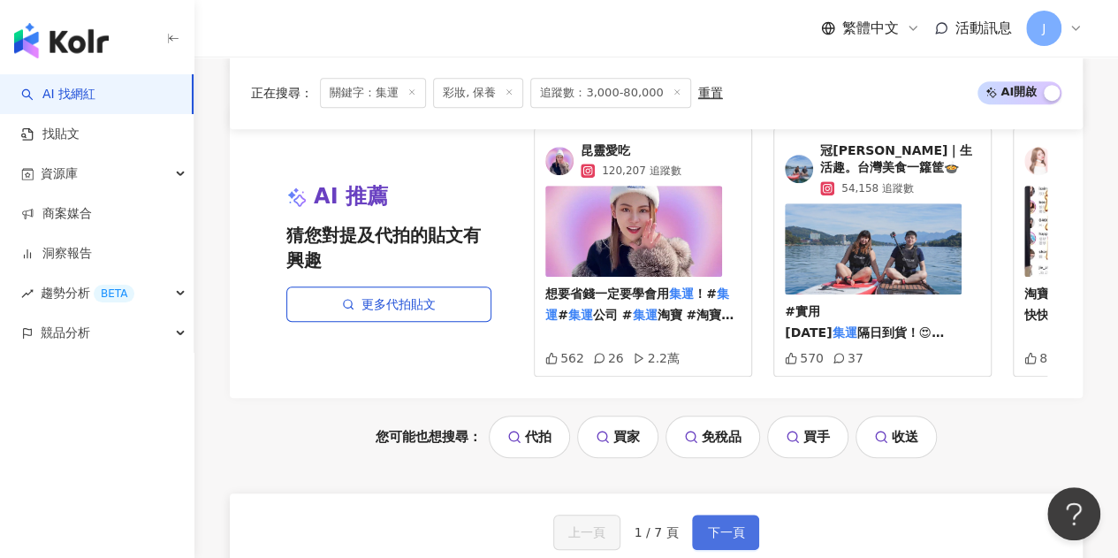
click at [723, 525] on span "下一頁" at bounding box center [725, 532] width 37 height 14
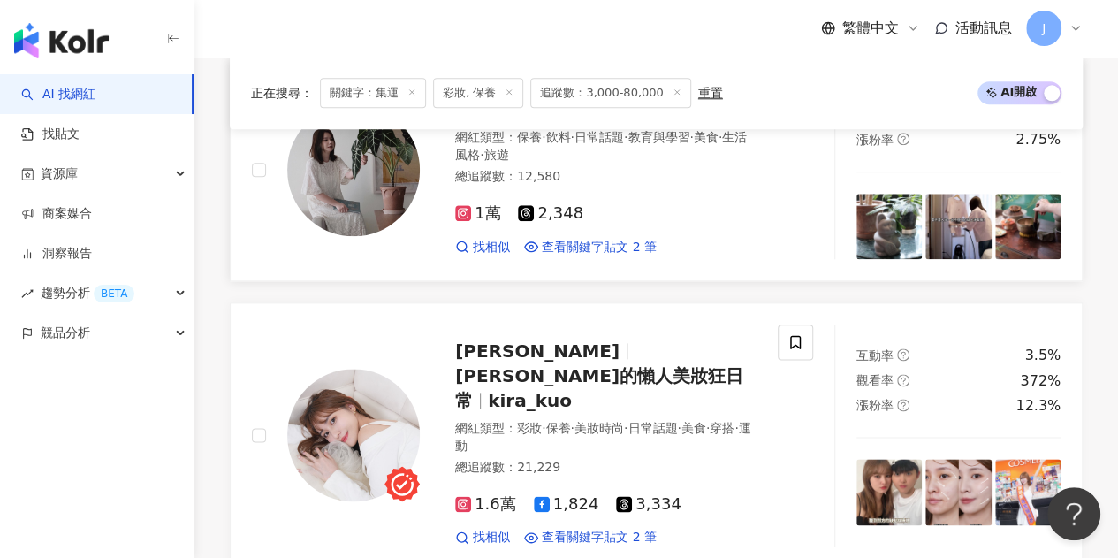
scroll to position [973, 0]
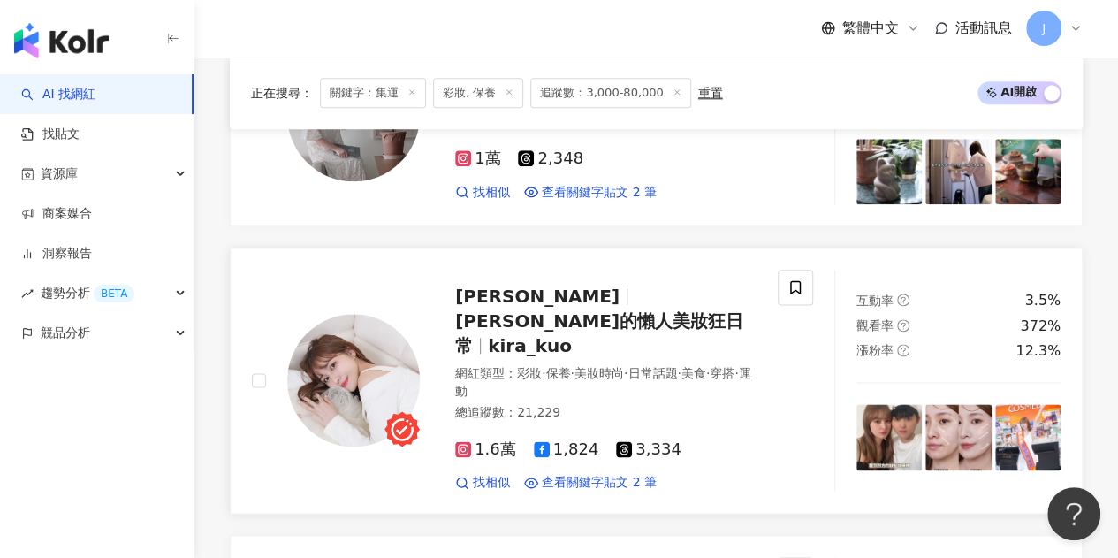
click at [570, 277] on div "Kira K Kira的懶人美妝狂日常 kira_kuo 網紅類型 ： 彩妝 · 保養 · 美妝時尚 · 日常話題 · 美食 · 穿搭 · 運動 總追蹤數 ：…" at bounding box center [588, 381] width 337 height 222
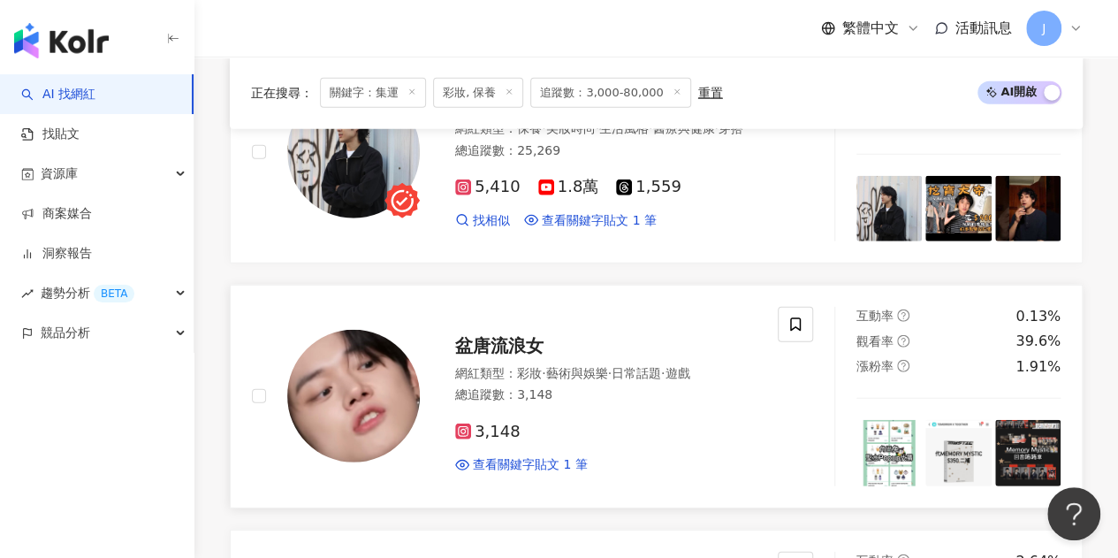
scroll to position [2564, 0]
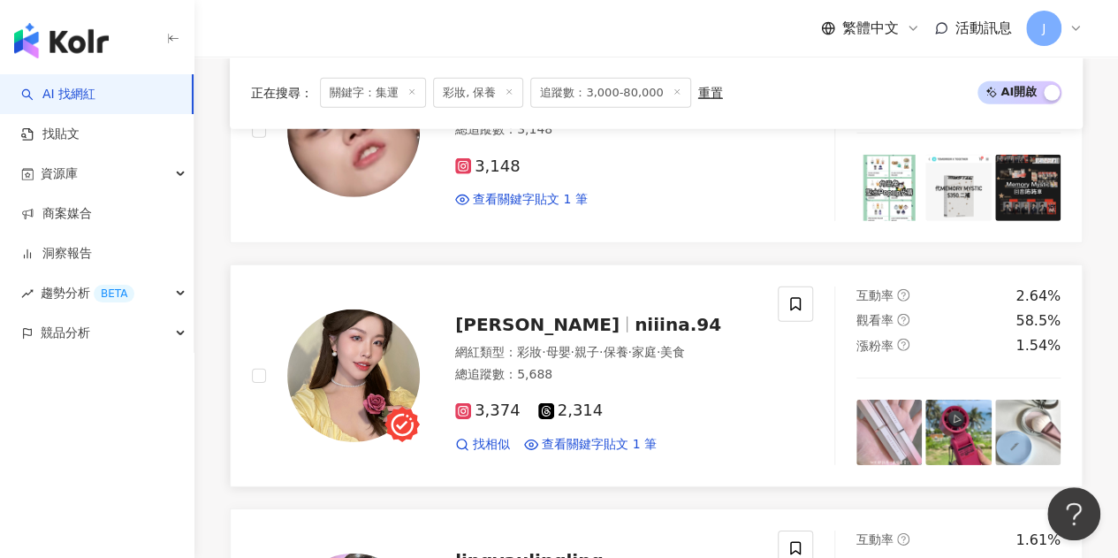
click at [635, 314] on span "niiina.94" at bounding box center [678, 324] width 87 height 21
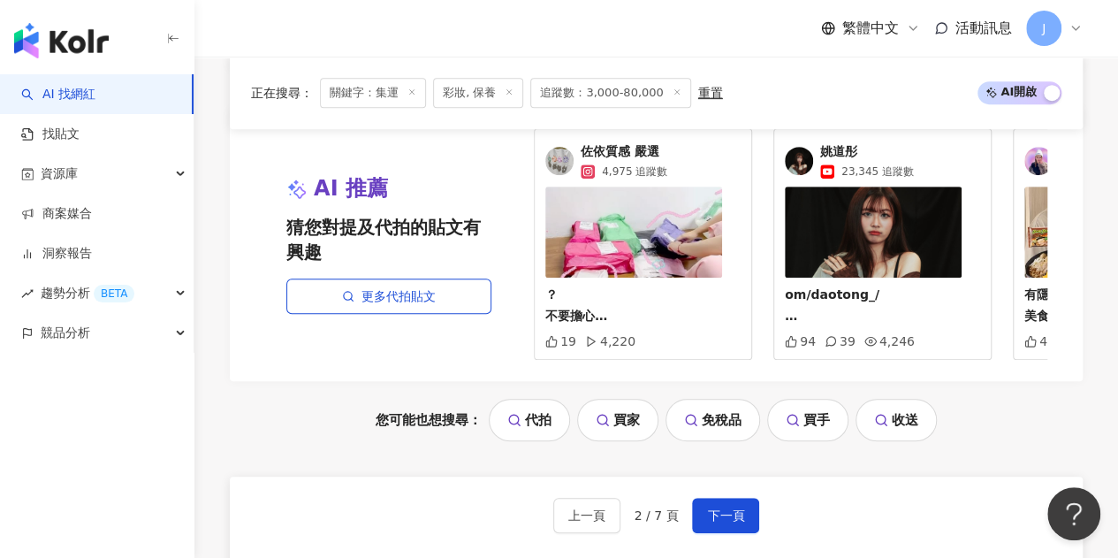
scroll to position [3802, 0]
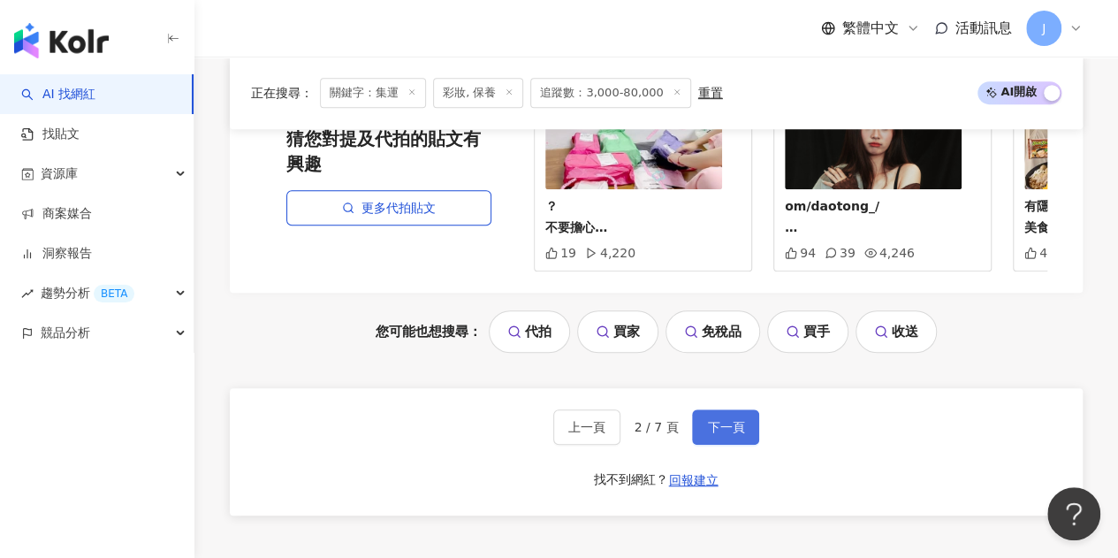
click at [712, 420] on span "下一頁" at bounding box center [725, 427] width 37 height 14
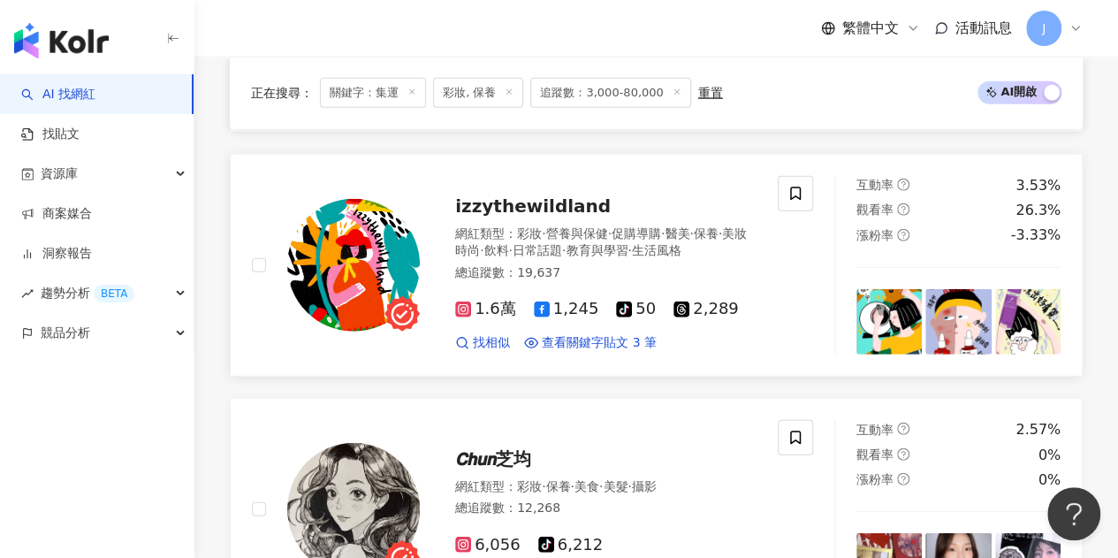
scroll to position [2261, 0]
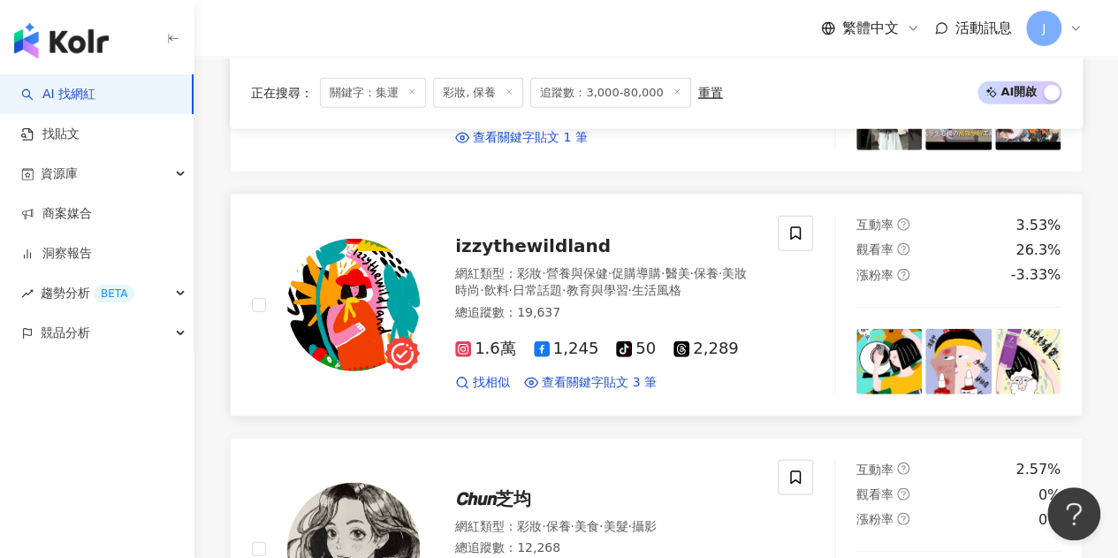
click at [567, 240] on span "izzythewildland" at bounding box center [533, 245] width 156 height 21
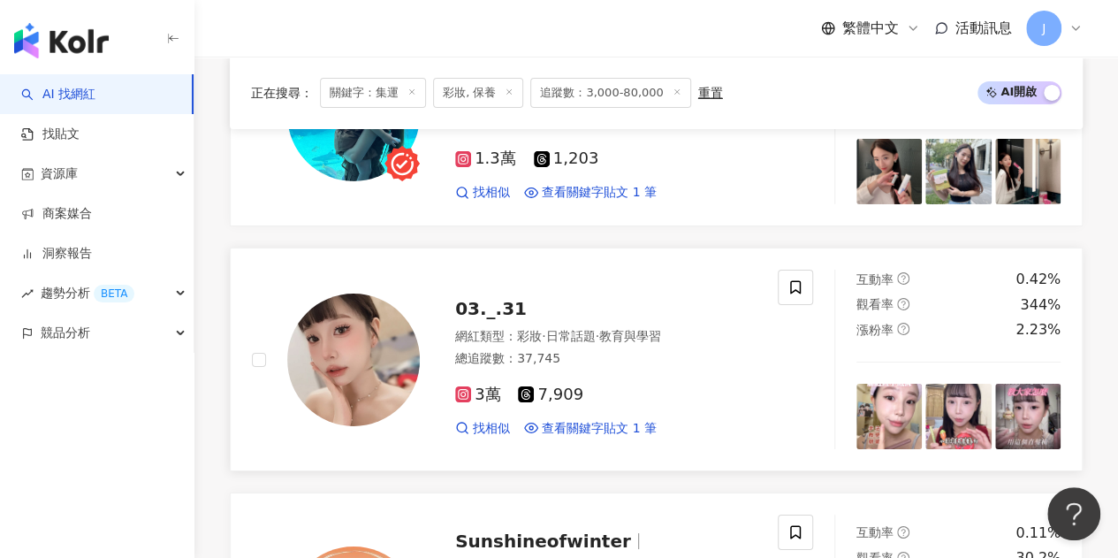
scroll to position [2968, 0]
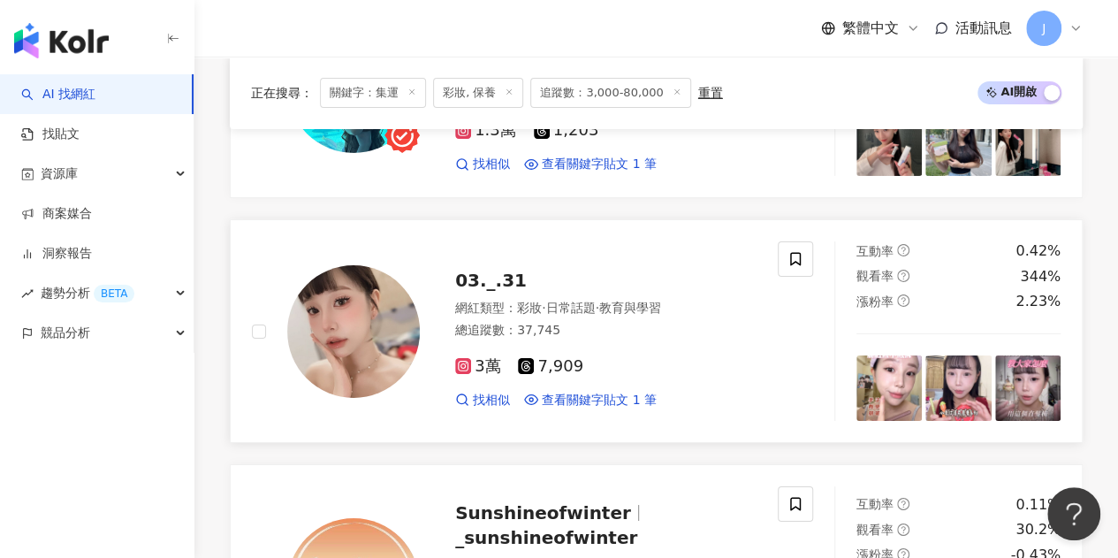
click at [460, 276] on span "03._.31" at bounding box center [491, 280] width 72 height 21
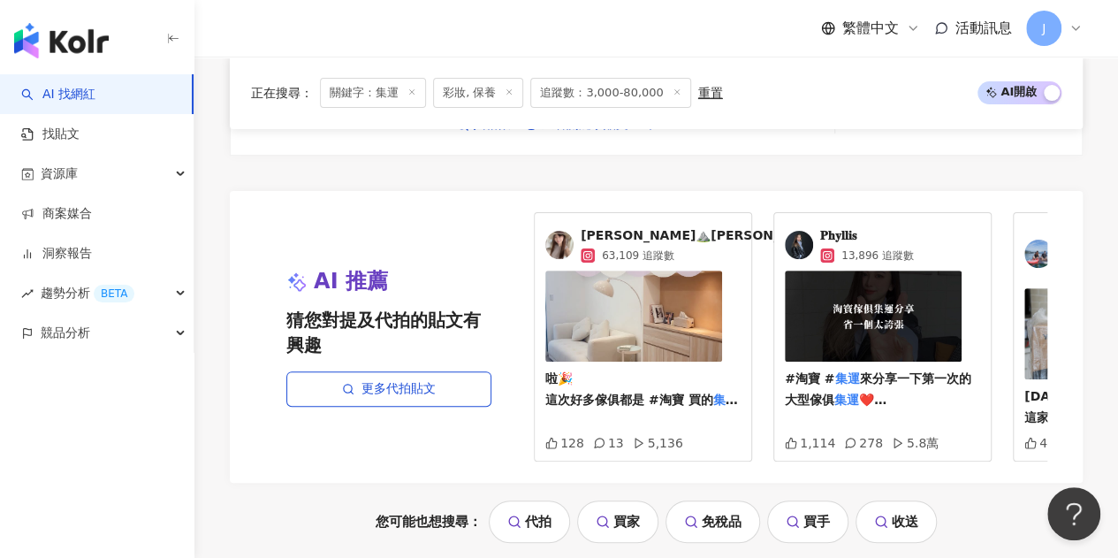
scroll to position [3764, 0]
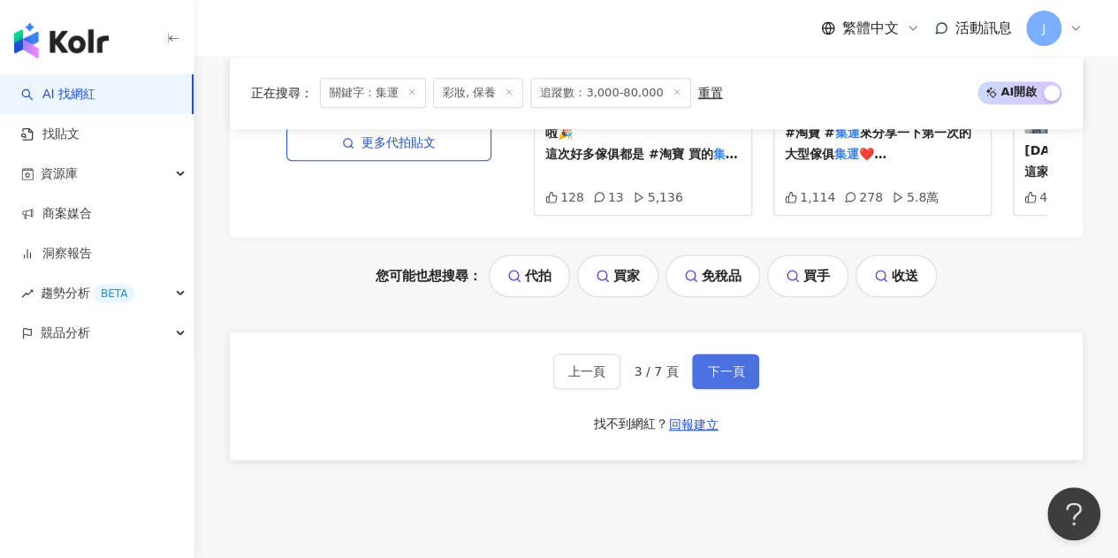
click at [740, 374] on span "下一頁" at bounding box center [725, 371] width 37 height 14
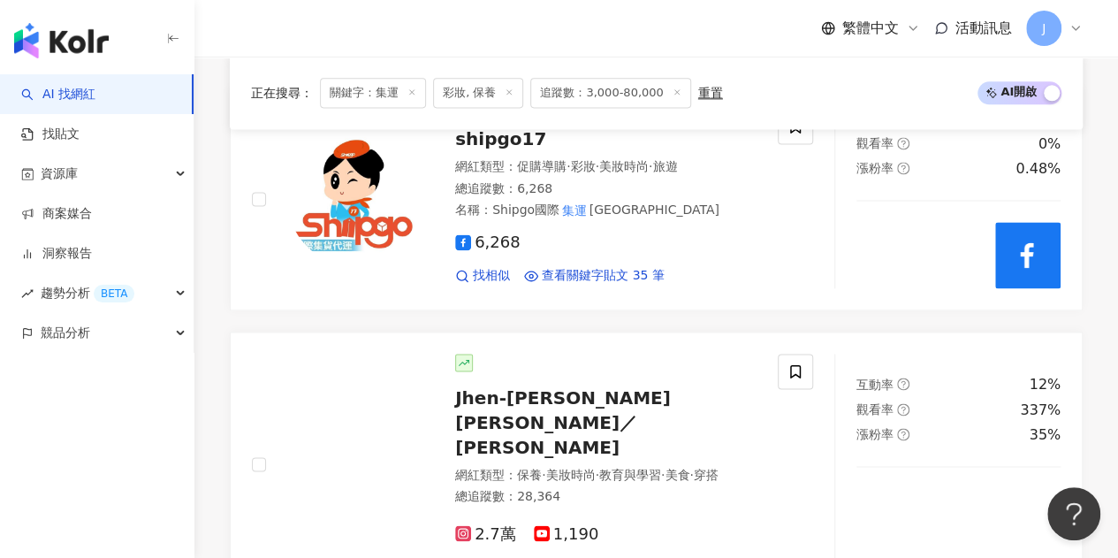
scroll to position [1326, 0]
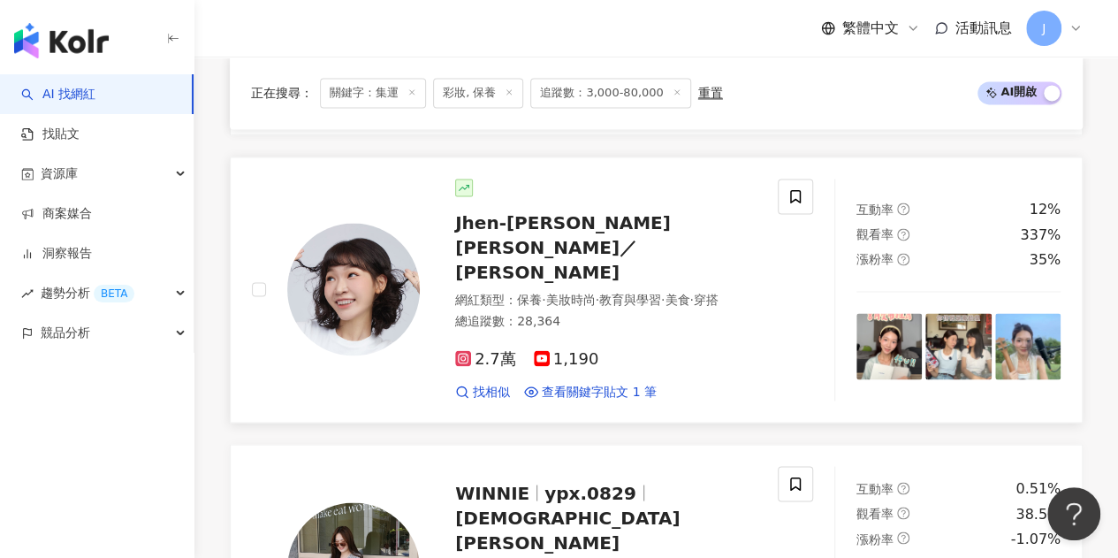
click at [619, 215] on span "Jhen-Yu Lin／小佛椰" at bounding box center [563, 247] width 216 height 71
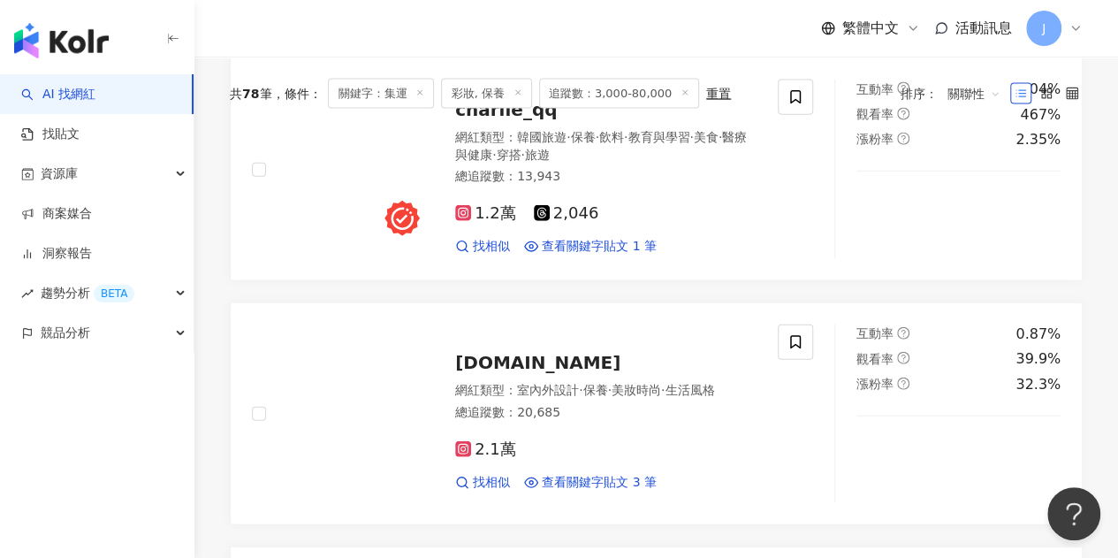
scroll to position [0, 0]
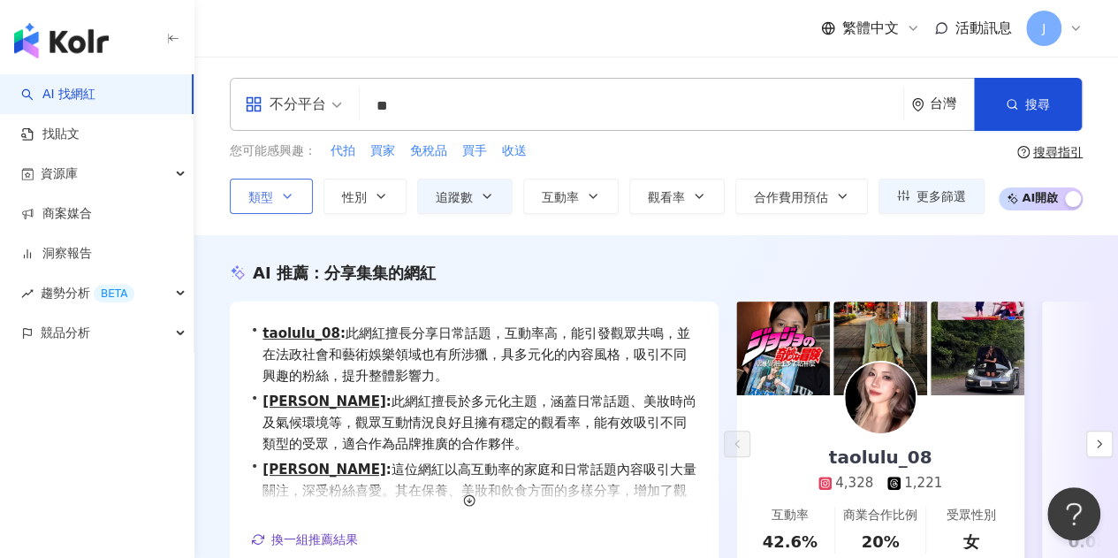
click at [281, 192] on icon "button" at bounding box center [287, 196] width 14 height 14
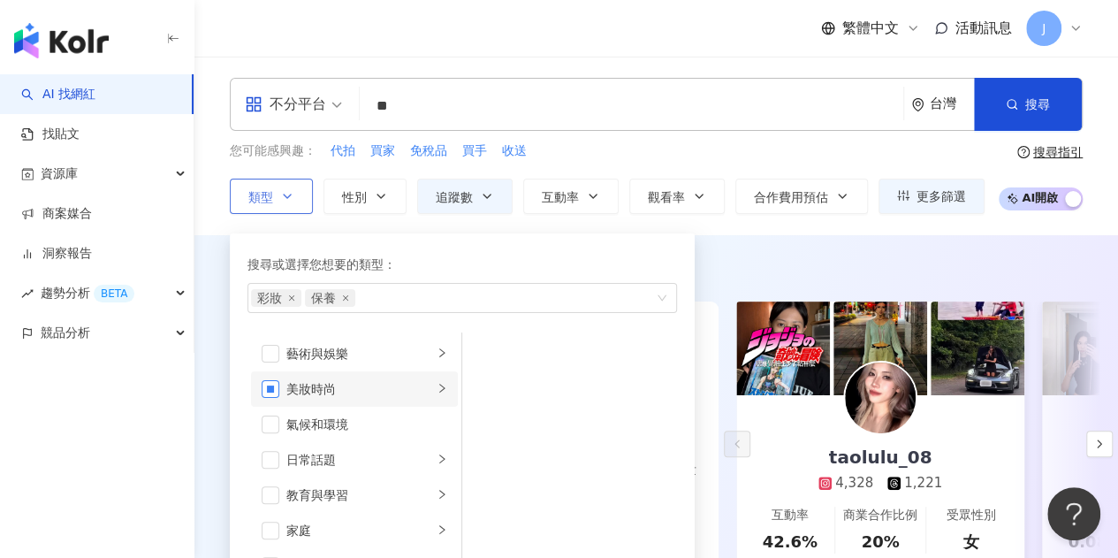
click at [273, 382] on span "button" at bounding box center [271, 389] width 18 height 18
click at [265, 386] on span "button" at bounding box center [271, 389] width 18 height 18
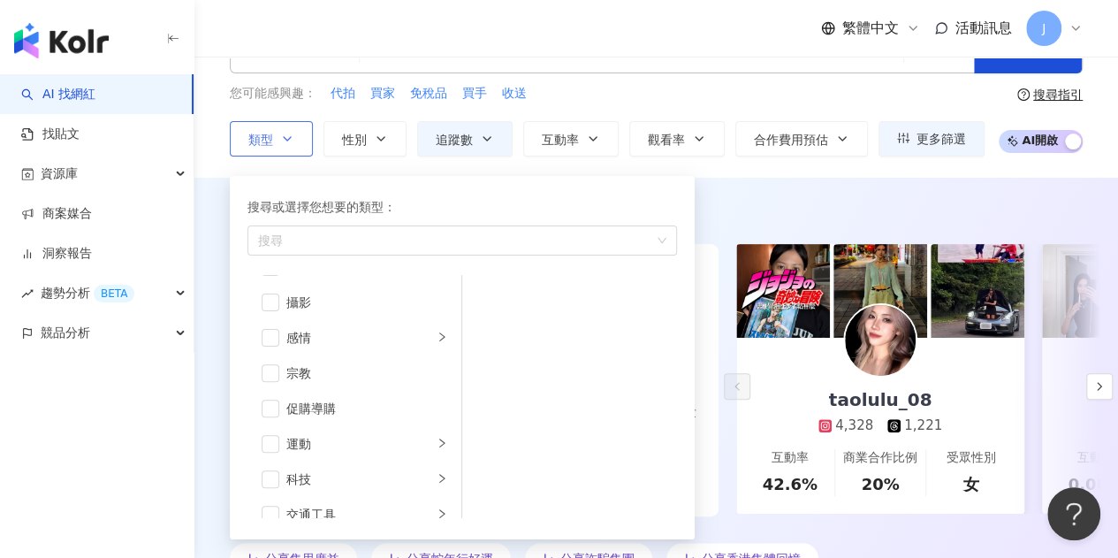
scroll to position [177, 0]
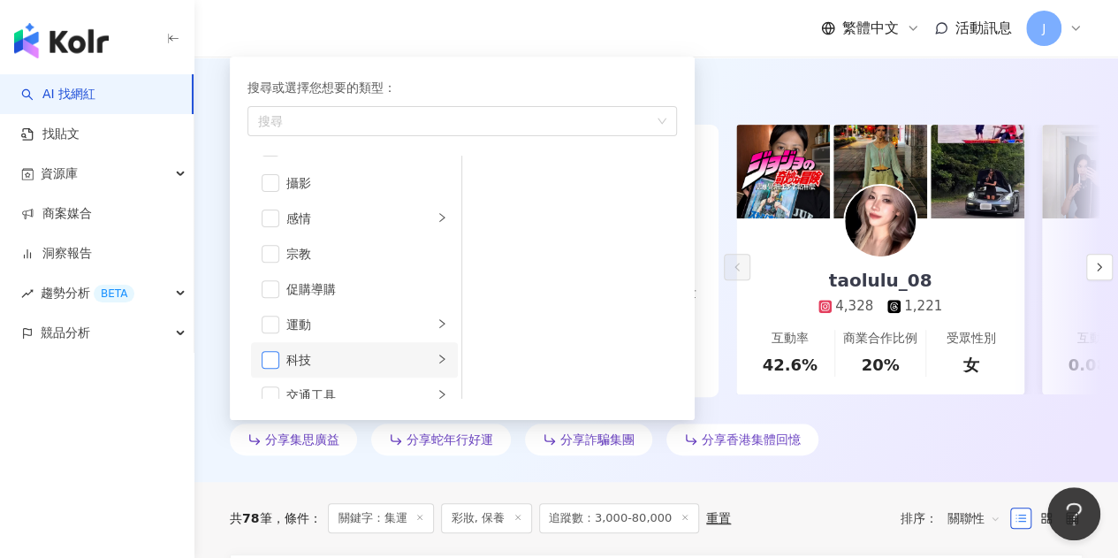
click at [267, 357] on span "button" at bounding box center [271, 360] width 18 height 18
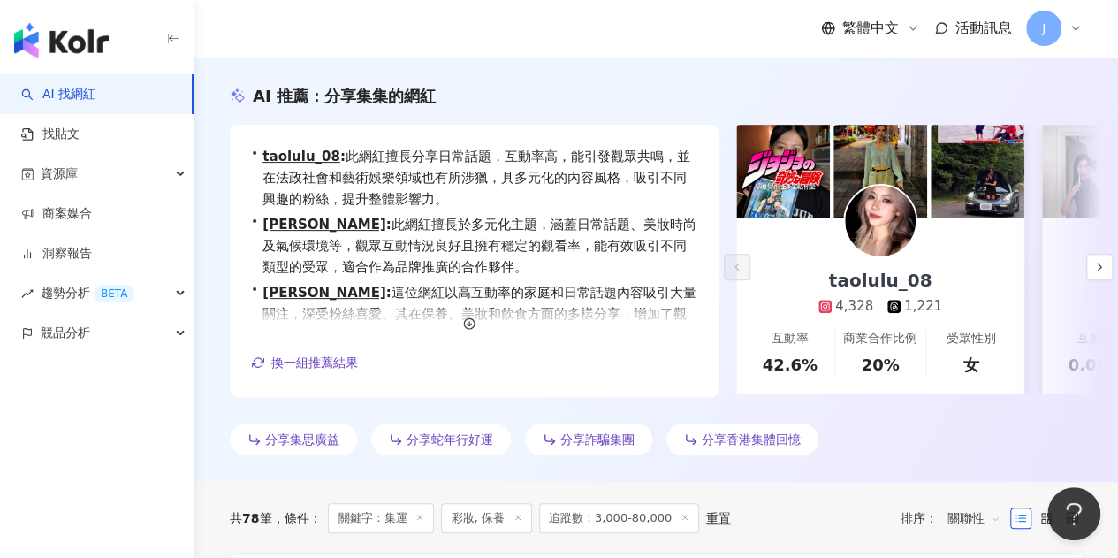
click at [744, 66] on div "AI 推薦 ： 分享集集的網紅 • taolulu_08 : 此網紅擅長分享日常話題，互動率高，能引發觀眾共鳴，並在法政社會和藝術娛樂領域也有所涉獵，具多元化…" at bounding box center [657, 270] width 924 height 424
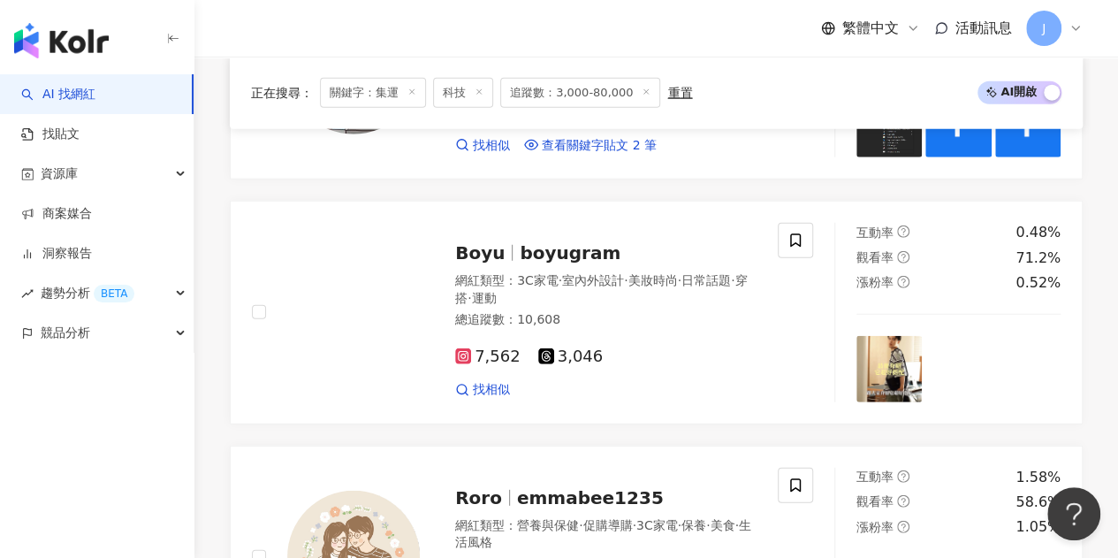
scroll to position [2299, 0]
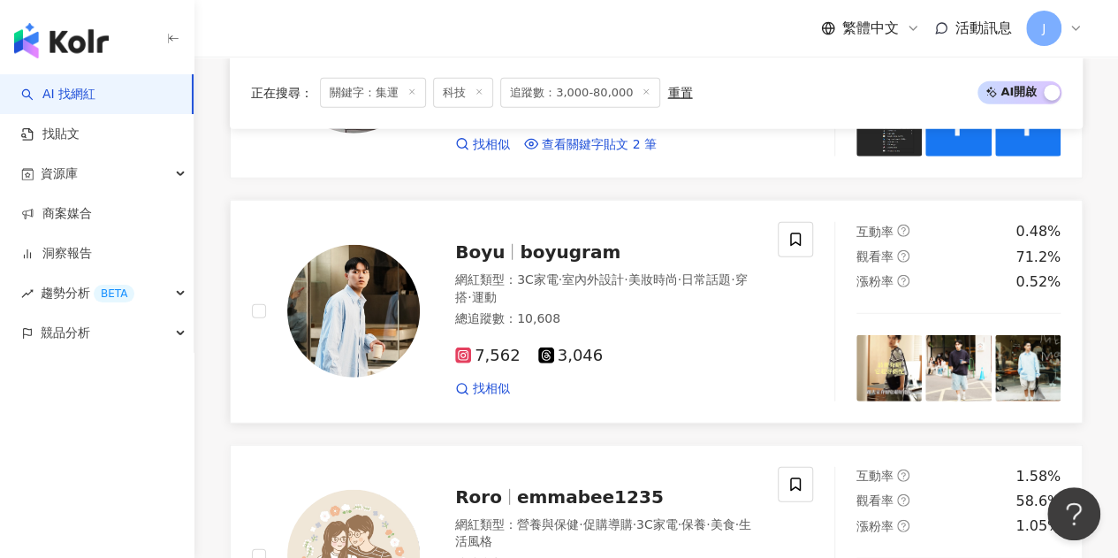
click at [573, 253] on span "boyugram" at bounding box center [570, 251] width 101 height 21
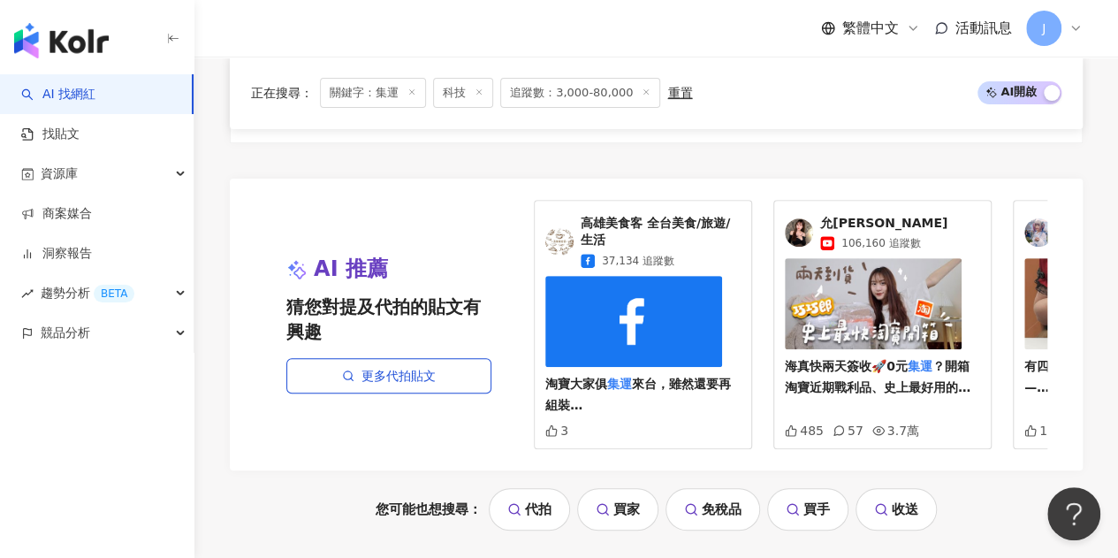
scroll to position [3713, 0]
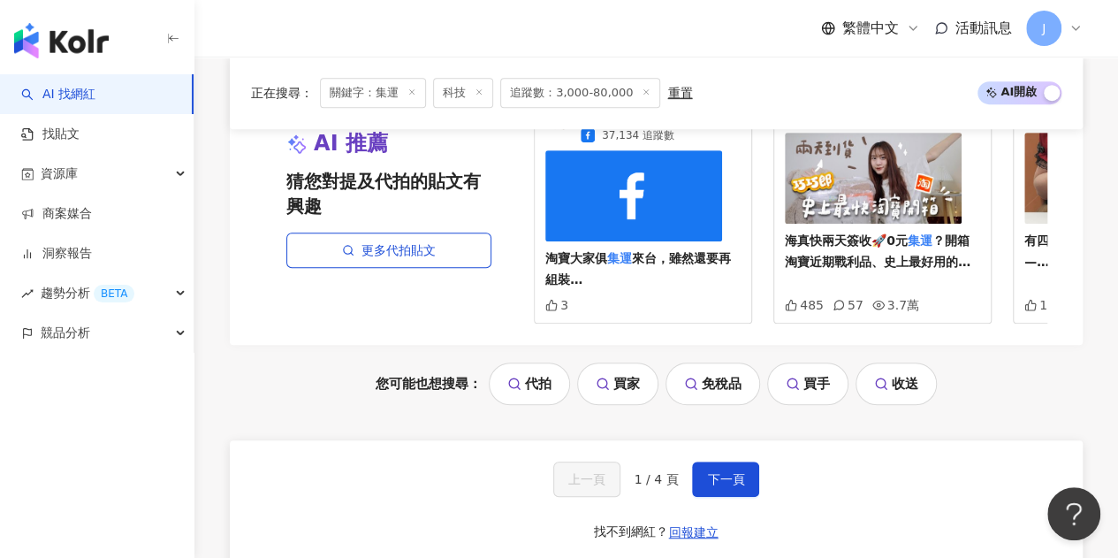
click at [736, 477] on button "下一頁" at bounding box center [725, 479] width 67 height 35
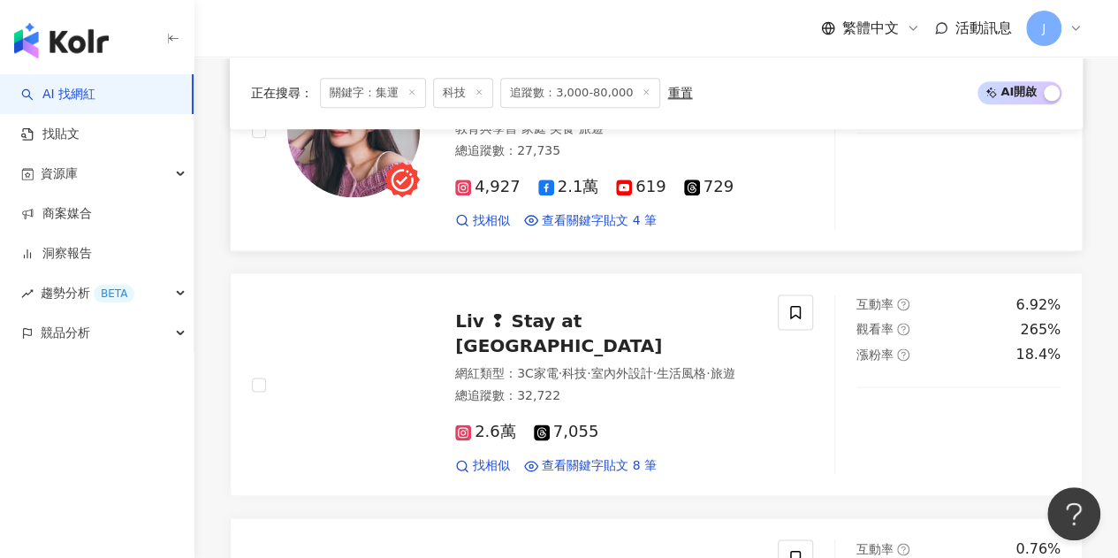
scroll to position [1061, 0]
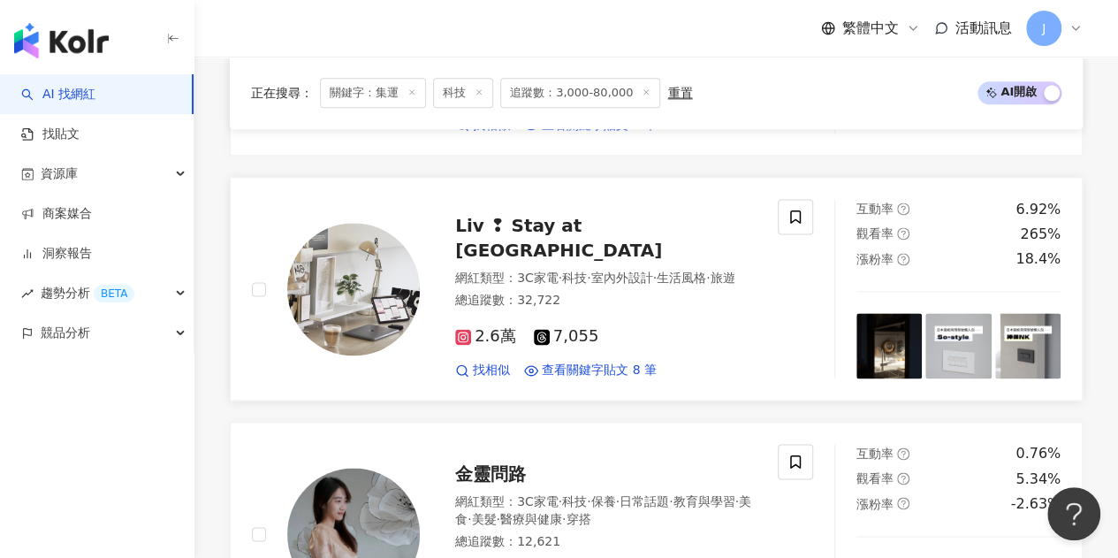
click at [614, 227] on span "Liv ❢ Stay at Homeow" at bounding box center [558, 238] width 207 height 46
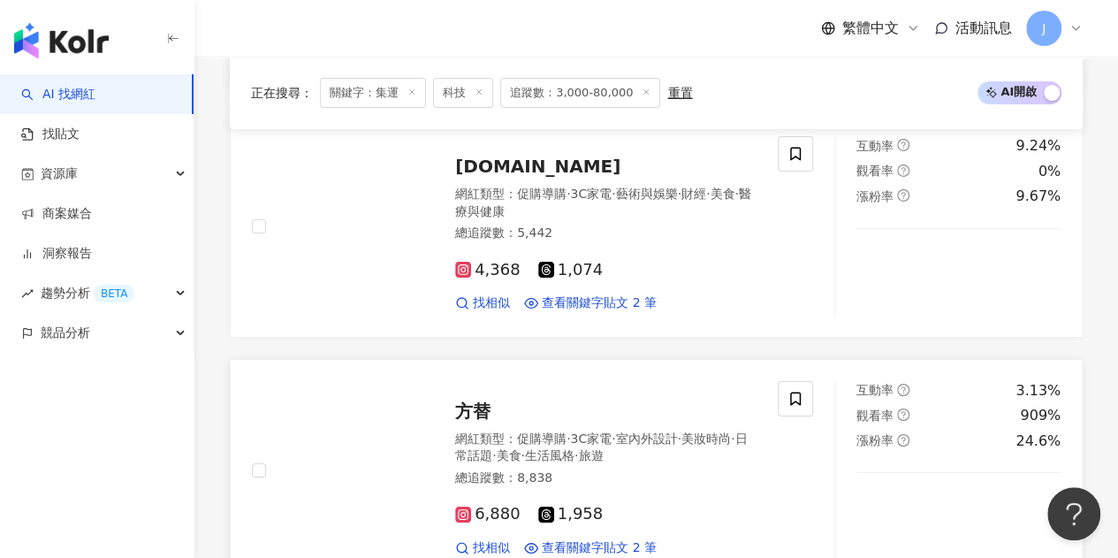
scroll to position [3183, 0]
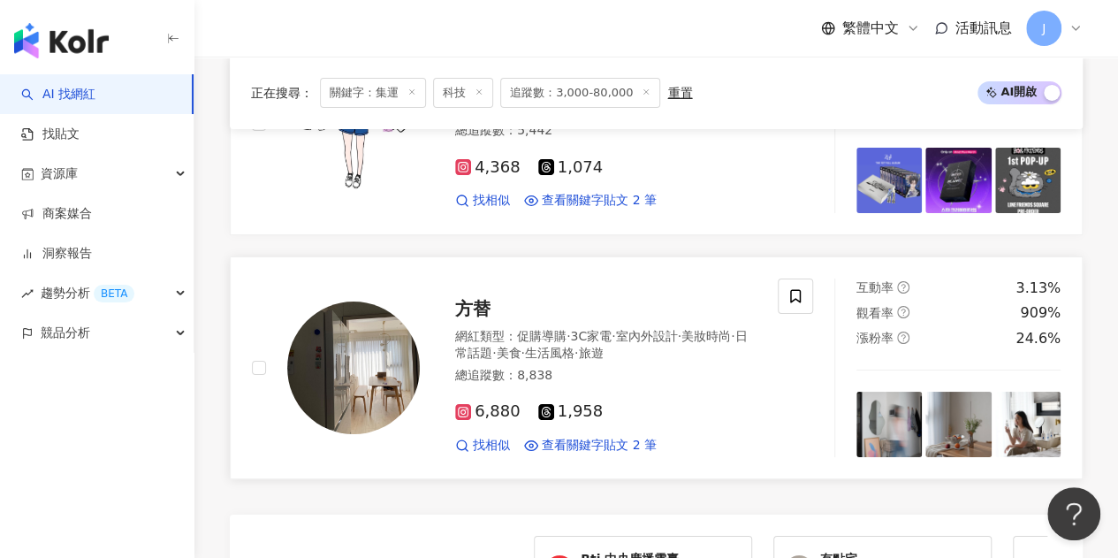
click at [476, 298] on span "方替" at bounding box center [472, 308] width 35 height 21
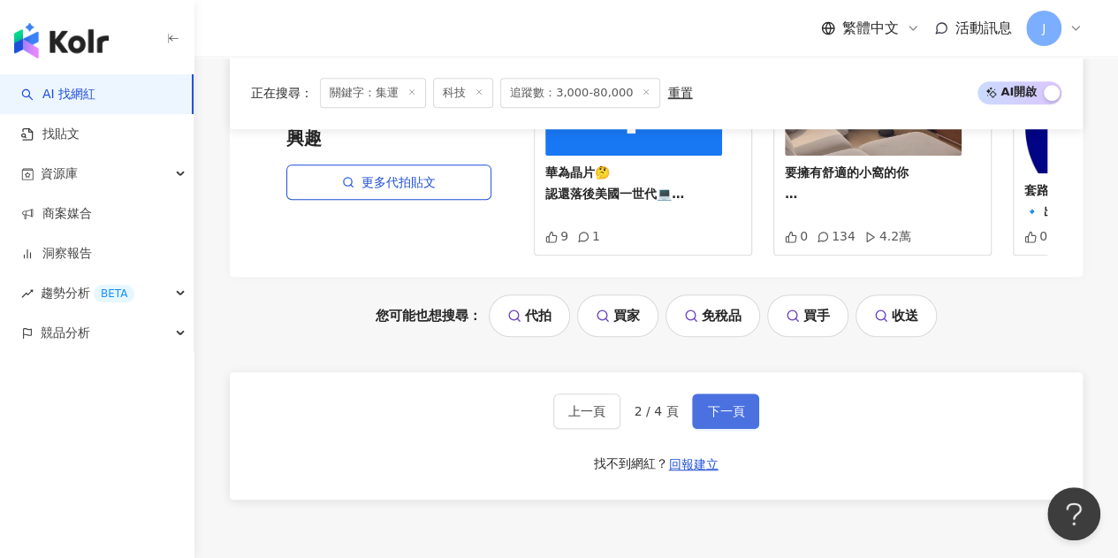
click at [734, 404] on span "下一頁" at bounding box center [725, 411] width 37 height 14
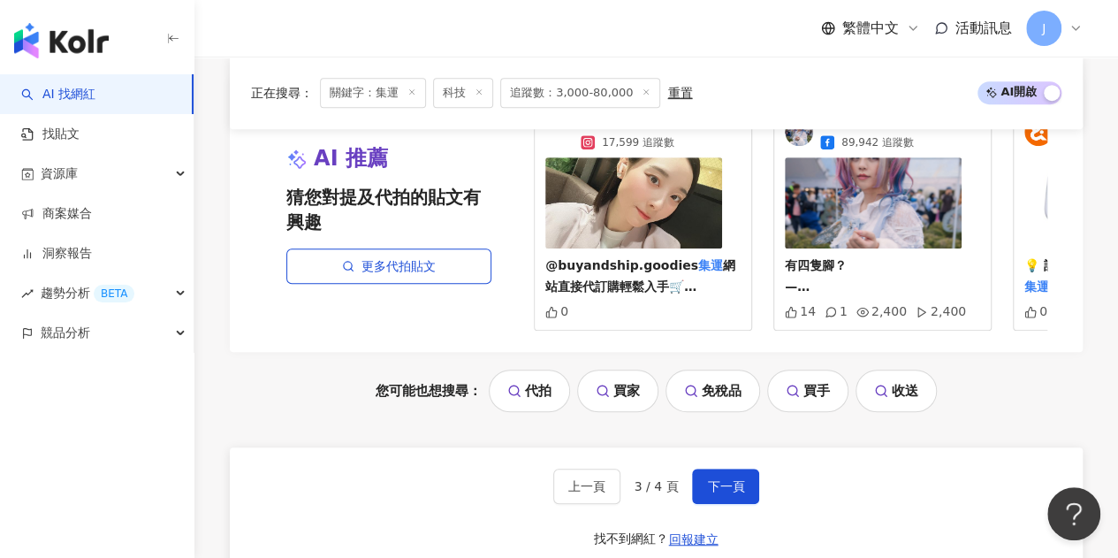
scroll to position [3789, 0]
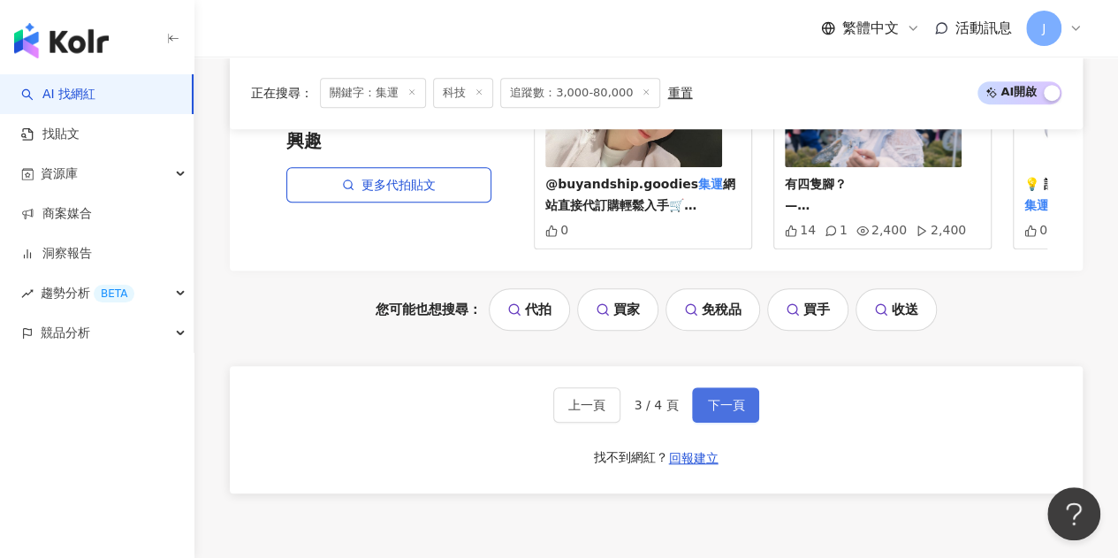
click at [715, 398] on span "下一頁" at bounding box center [725, 405] width 37 height 14
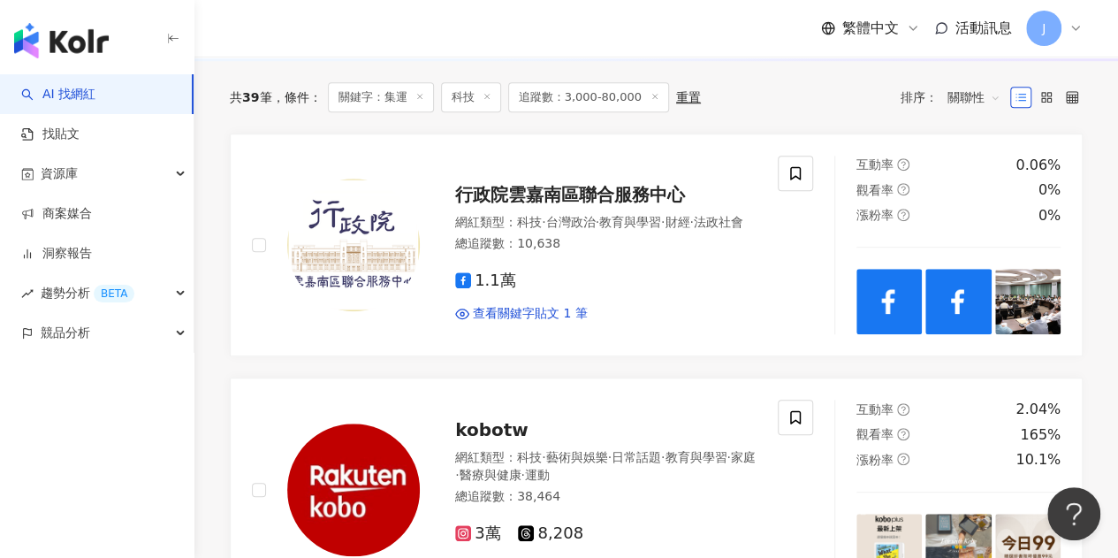
scroll to position [0, 0]
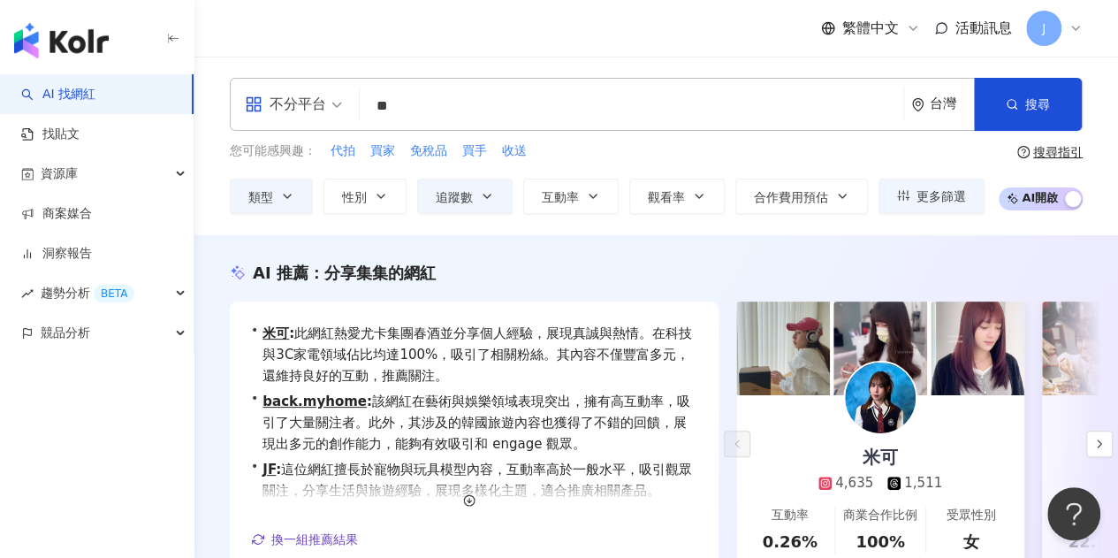
drag, startPoint x: 411, startPoint y: 111, endPoint x: 338, endPoint y: 98, distance: 74.4
click at [338, 98] on div "不分平台 ** 台灣 搜尋 loading 搜尋名稱、敘述、貼文含有關鍵字 “ 集運 ” 的網紅" at bounding box center [656, 104] width 853 height 53
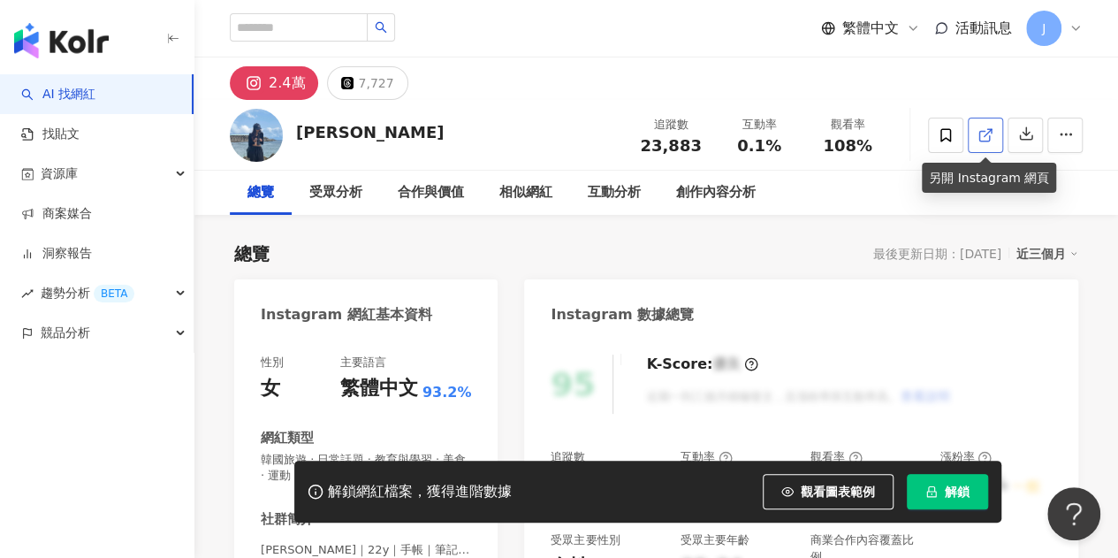
click at [992, 135] on icon at bounding box center [986, 135] width 16 height 16
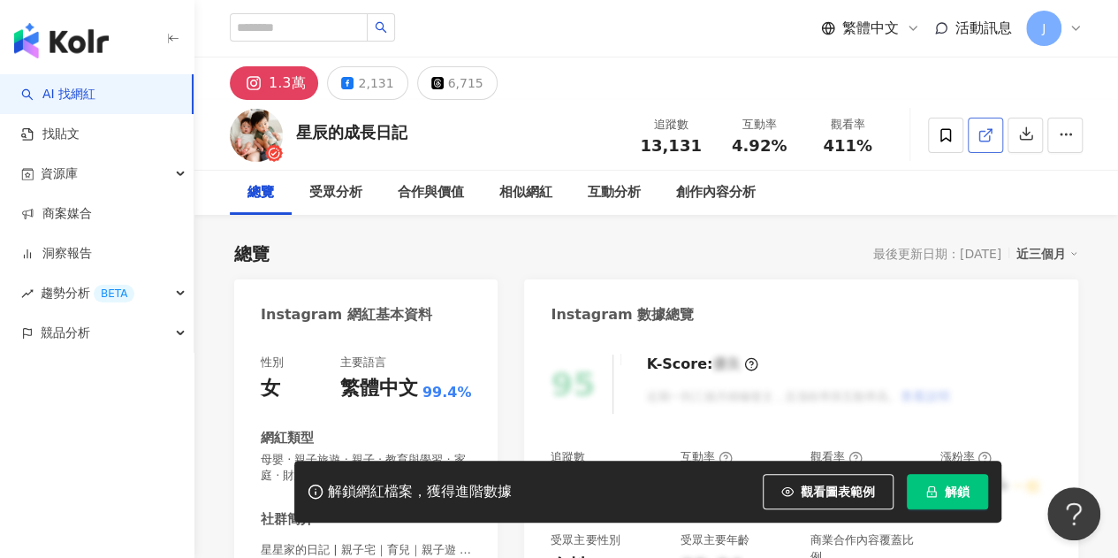
click at [988, 141] on icon at bounding box center [986, 135] width 16 height 16
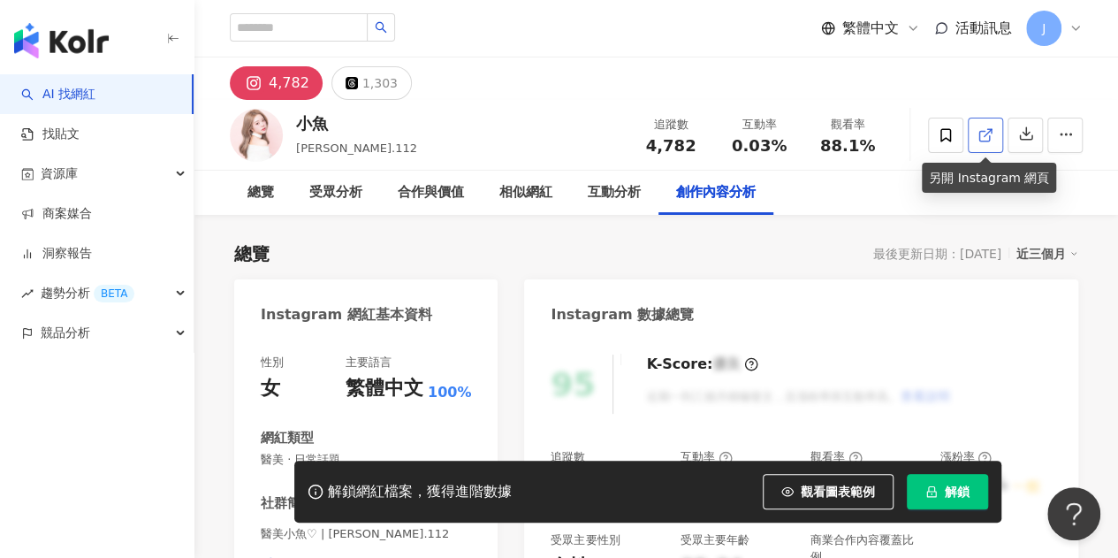
click at [991, 131] on polyline at bounding box center [990, 131] width 4 height 4
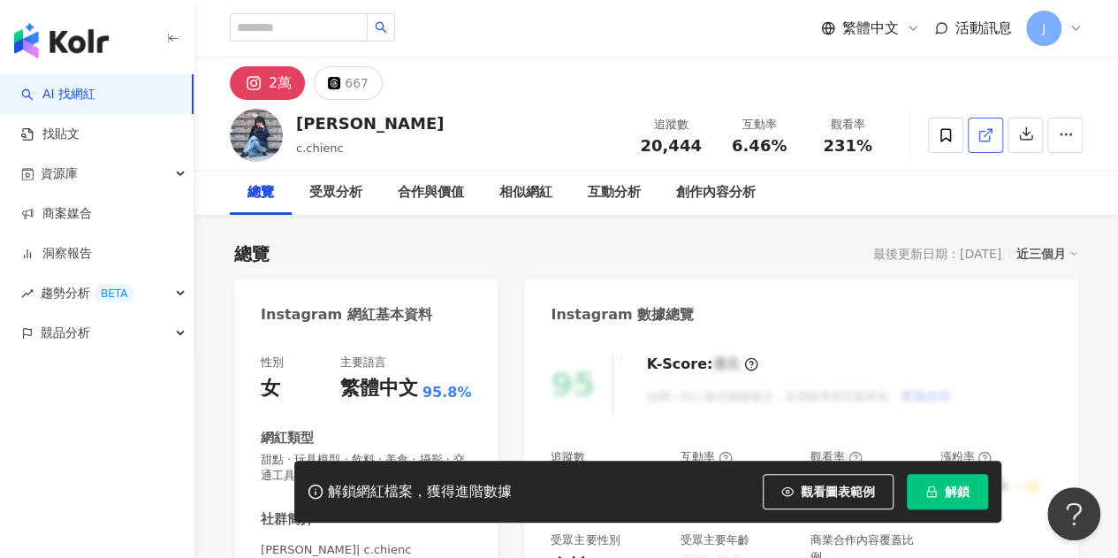
click at [984, 144] on span at bounding box center [986, 135] width 16 height 19
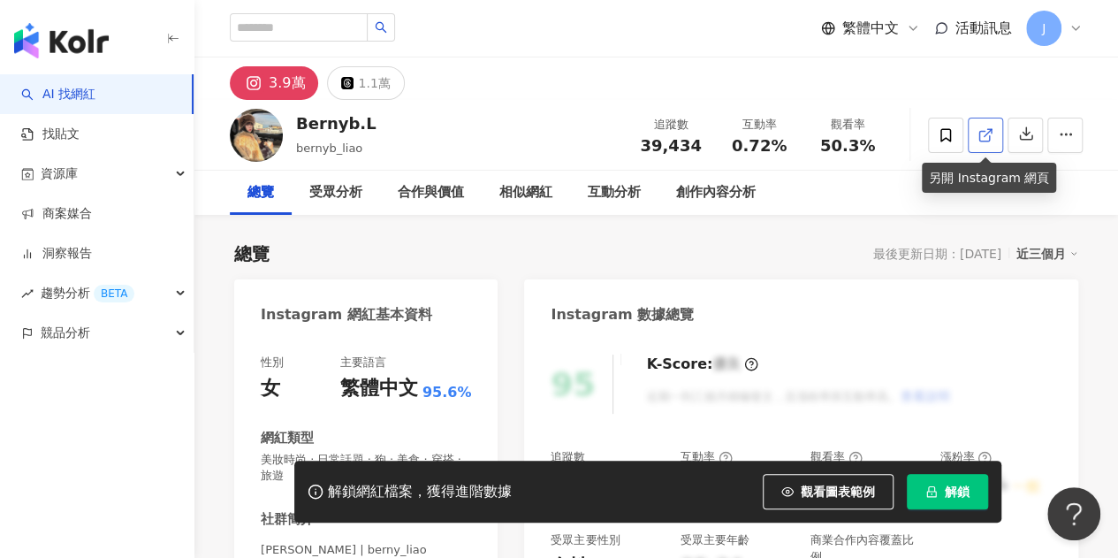
click at [992, 132] on icon at bounding box center [986, 135] width 16 height 16
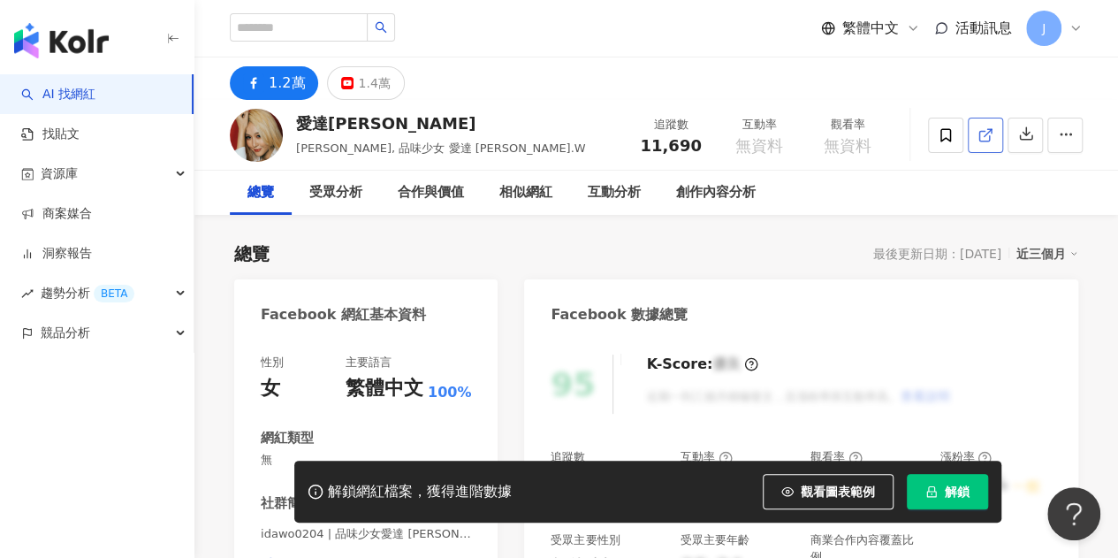
click at [981, 132] on icon at bounding box center [986, 135] width 16 height 16
click at [352, 93] on button "1.4萬" at bounding box center [365, 83] width 77 height 34
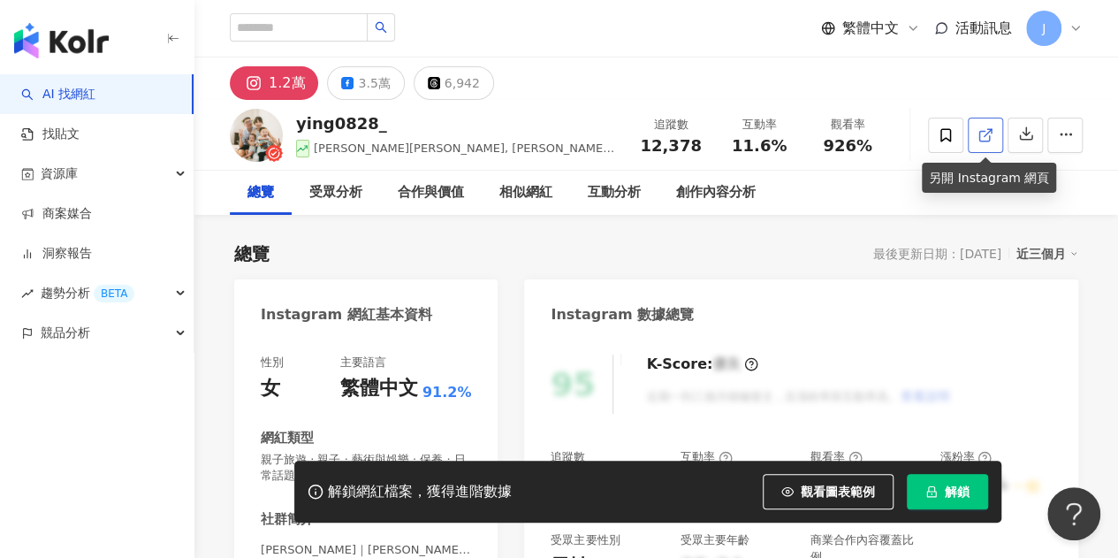
click at [973, 134] on link at bounding box center [985, 135] width 35 height 35
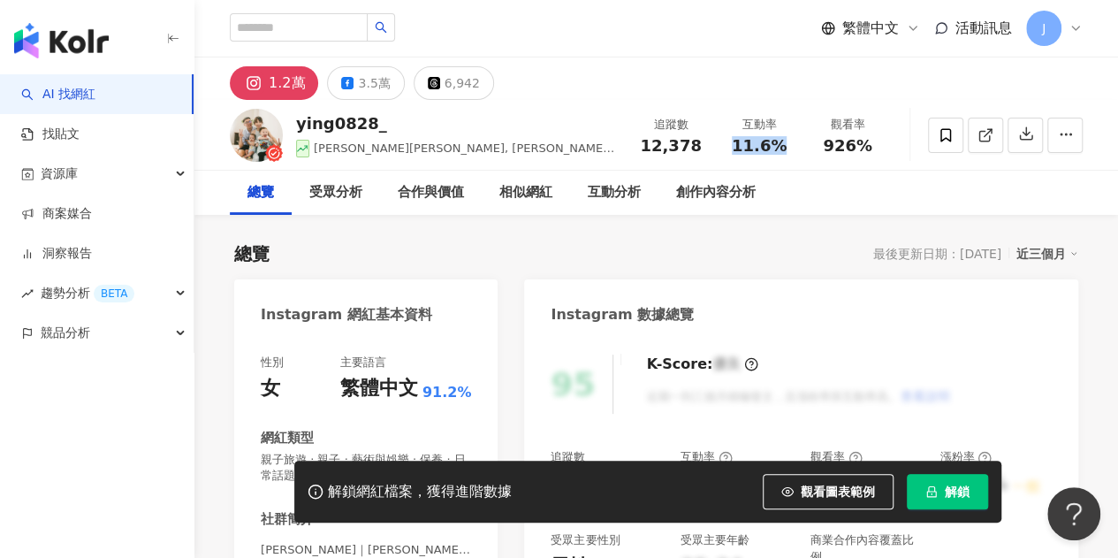
drag, startPoint x: 725, startPoint y: 146, endPoint x: 784, endPoint y: 146, distance: 59.2
click at [784, 146] on div "互動率 11.6%" at bounding box center [759, 135] width 88 height 38
copy span "11.6%"
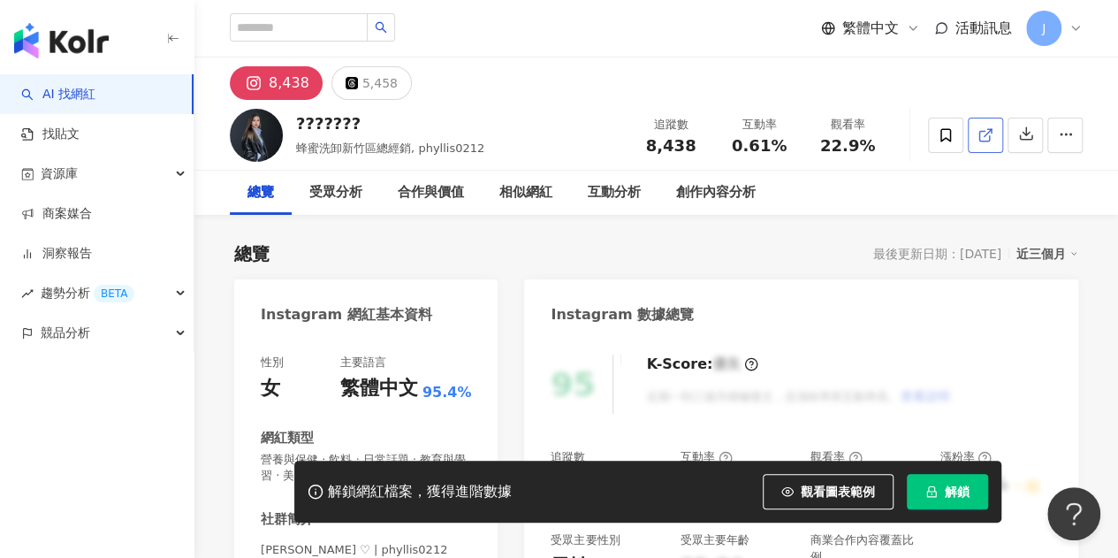
click at [977, 125] on link at bounding box center [985, 135] width 35 height 35
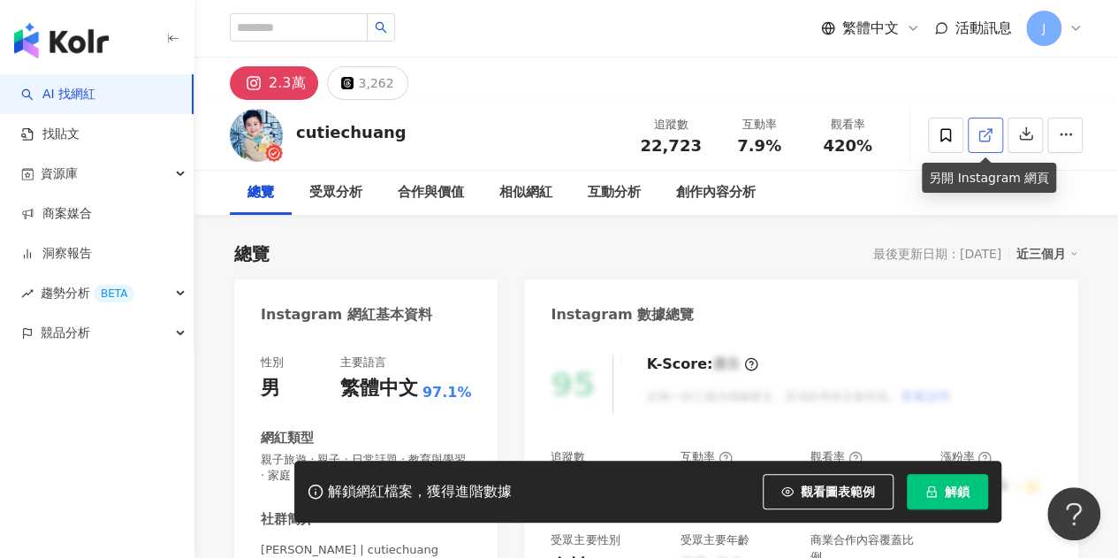
click at [986, 134] on line at bounding box center [988, 132] width 7 height 7
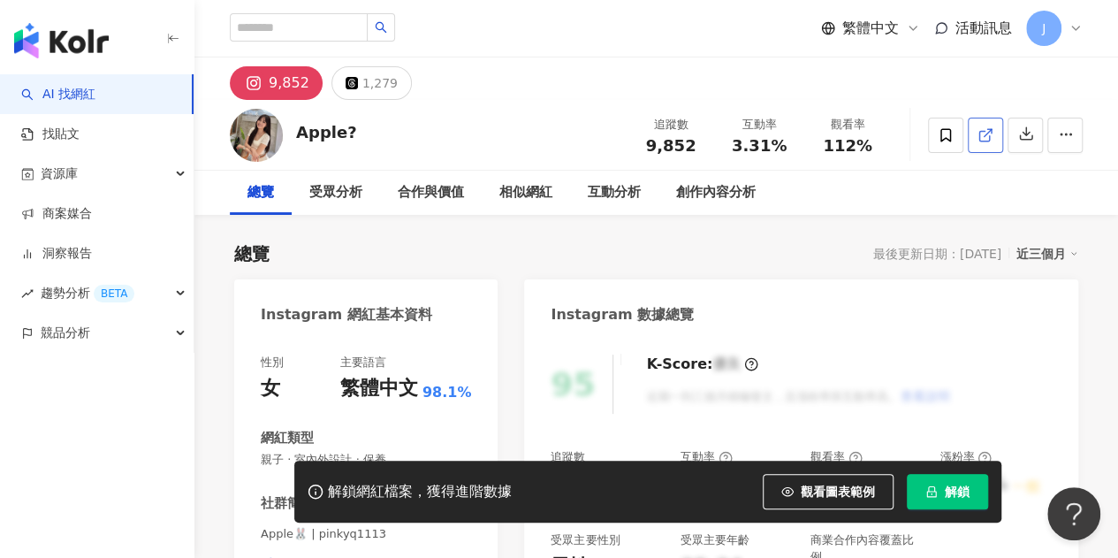
click at [994, 139] on link at bounding box center [985, 135] width 35 height 35
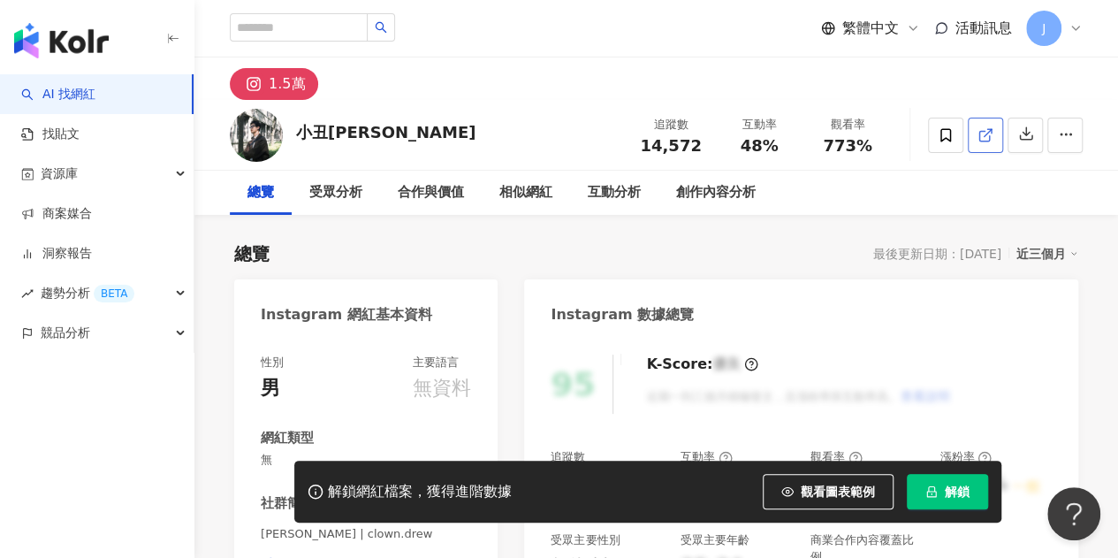
click at [983, 121] on link at bounding box center [985, 135] width 35 height 35
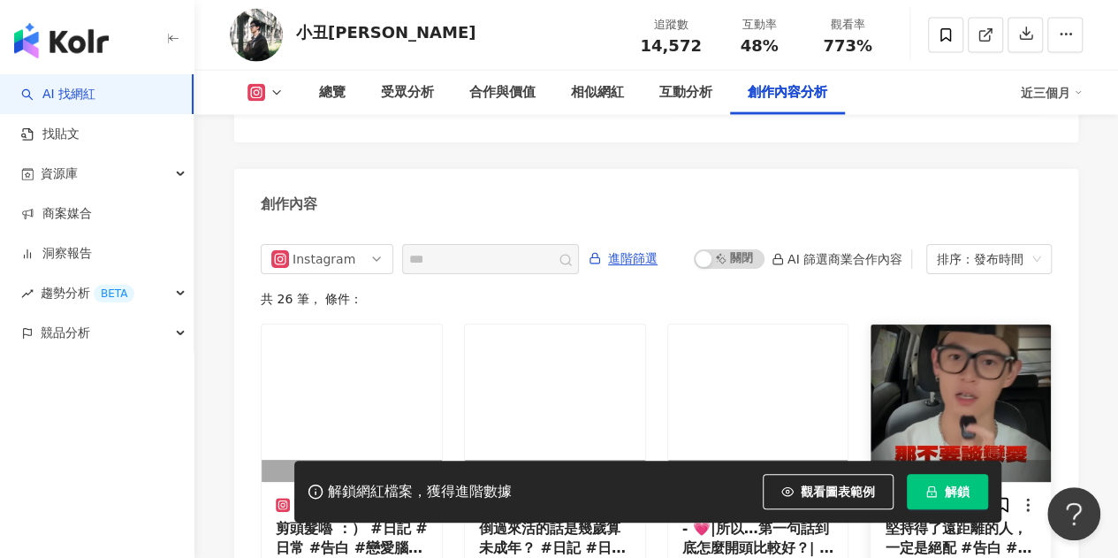
scroll to position [5377, 0]
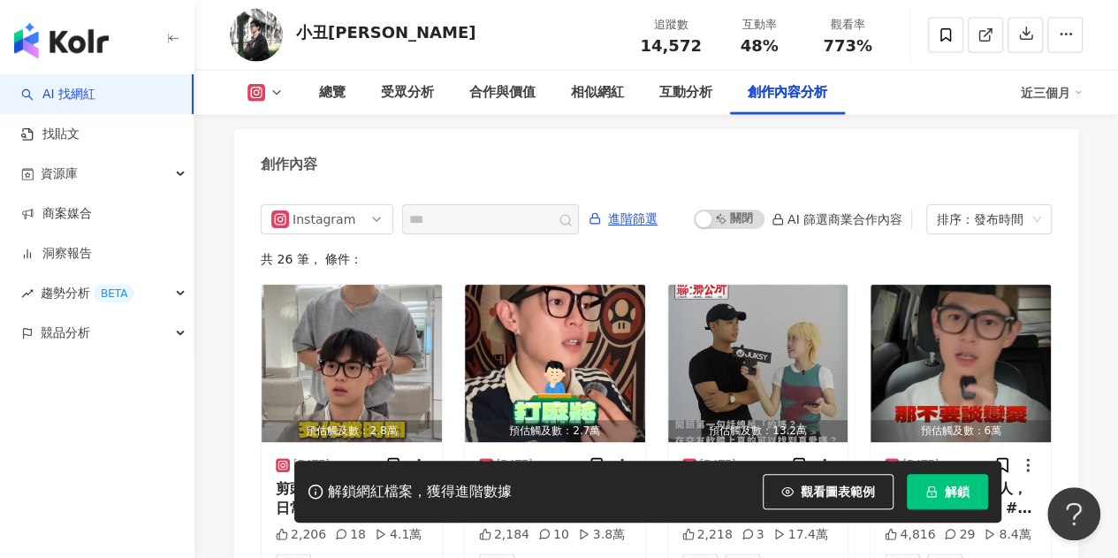
click at [952, 485] on span "解鎖" at bounding box center [957, 492] width 25 height 14
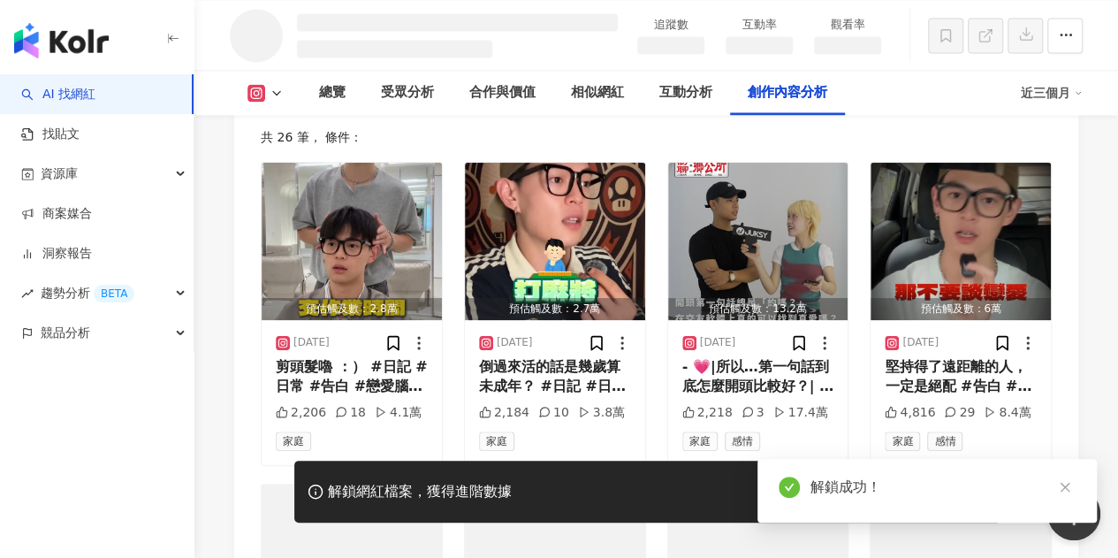
scroll to position [4805, 0]
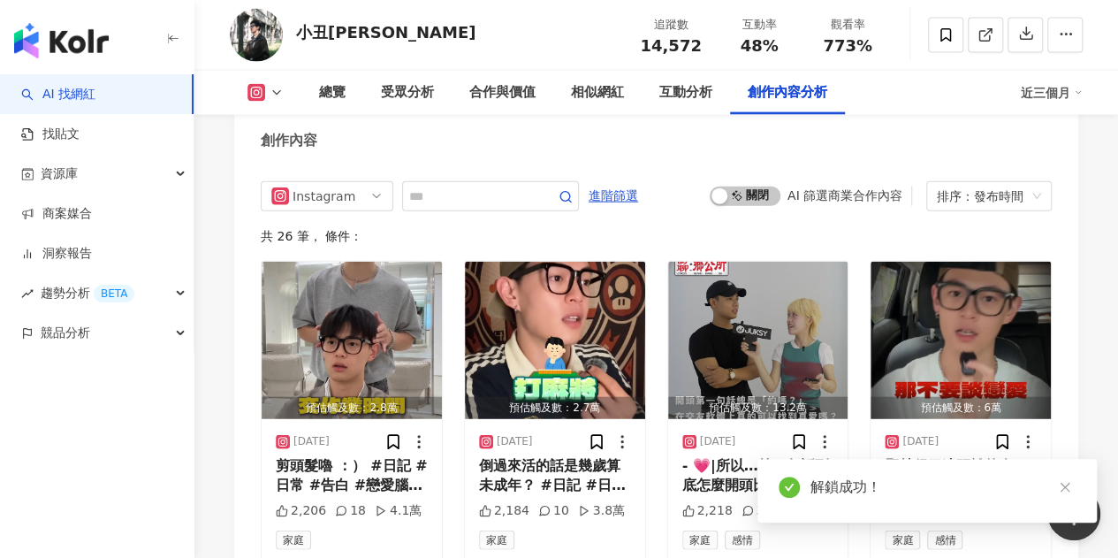
scroll to position [5182, 0]
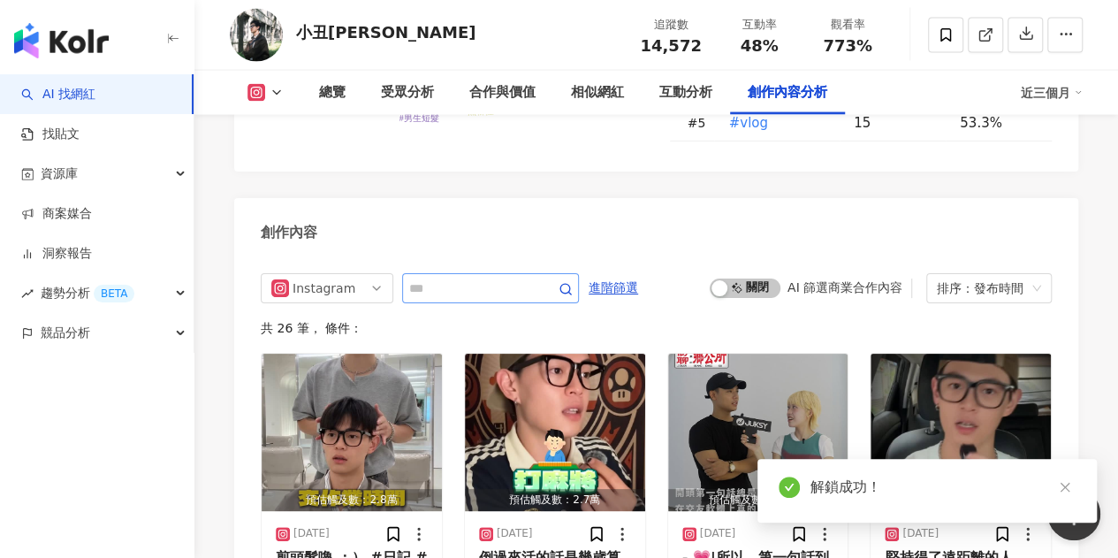
click at [508, 273] on span at bounding box center [490, 288] width 177 height 30
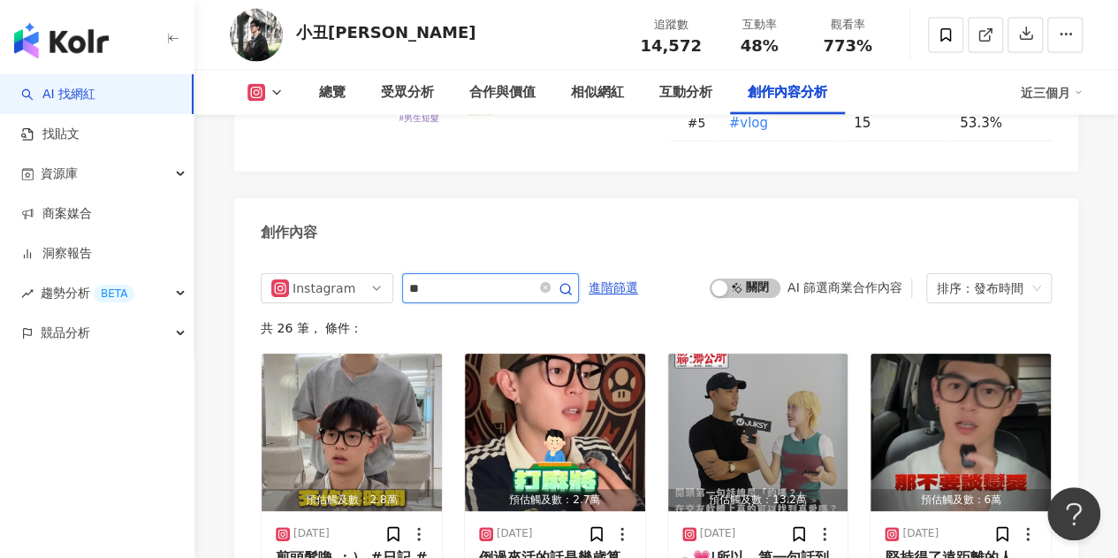
type input "*"
type input "**"
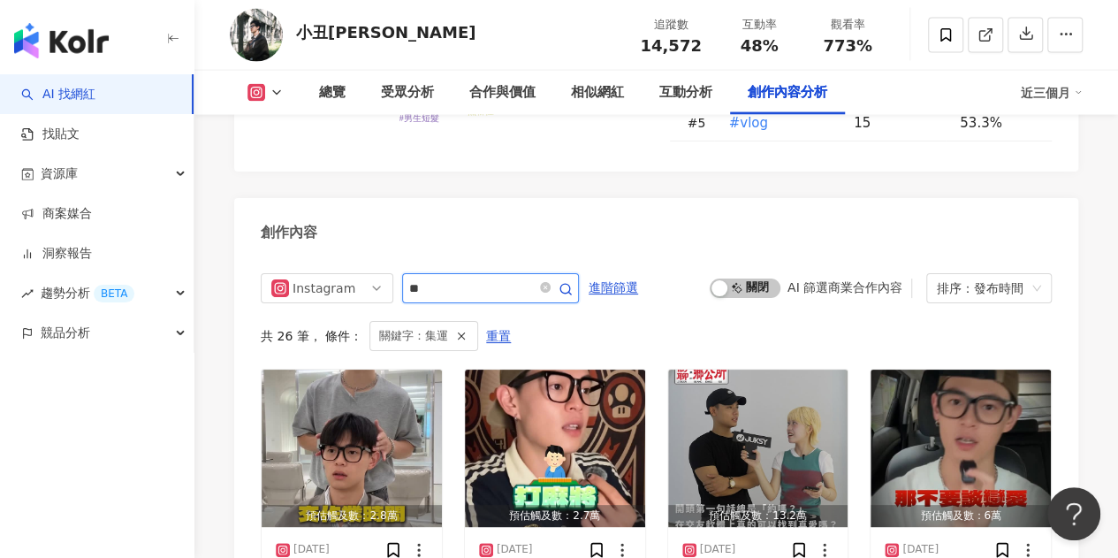
scroll to position [5209, 0]
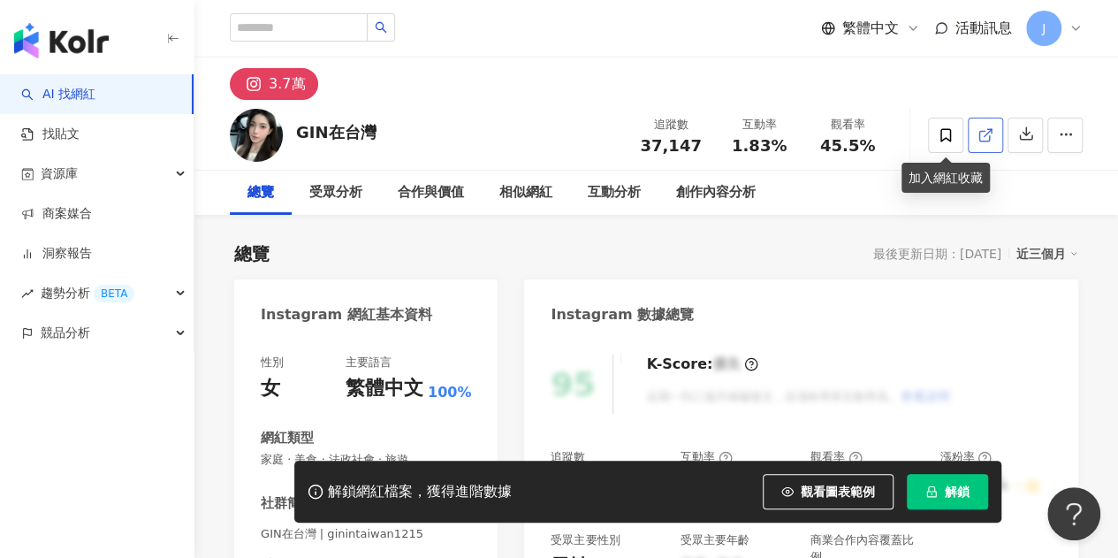
click at [986, 139] on icon at bounding box center [986, 135] width 16 height 16
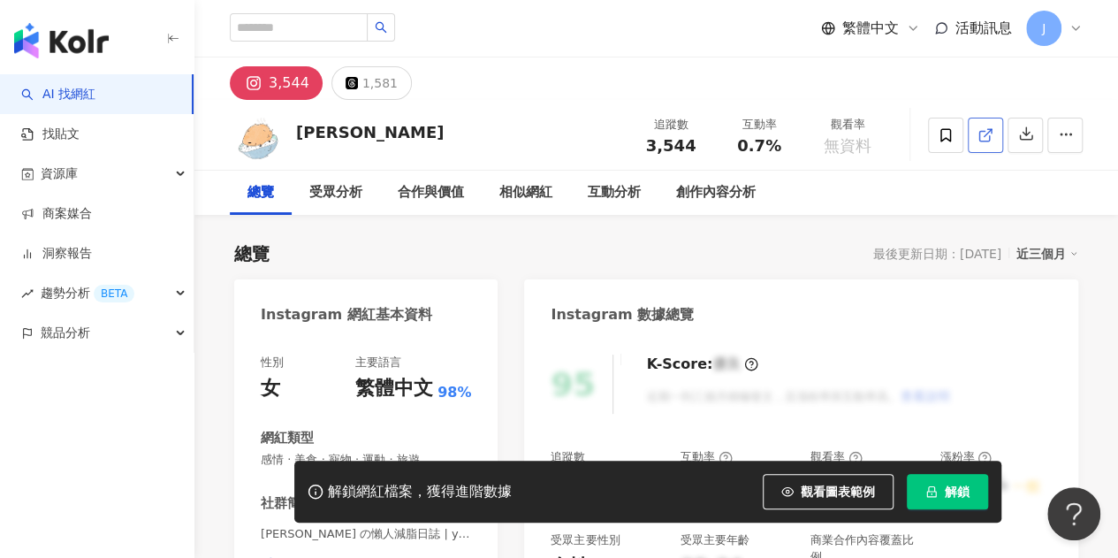
click at [988, 132] on icon at bounding box center [986, 135] width 16 height 16
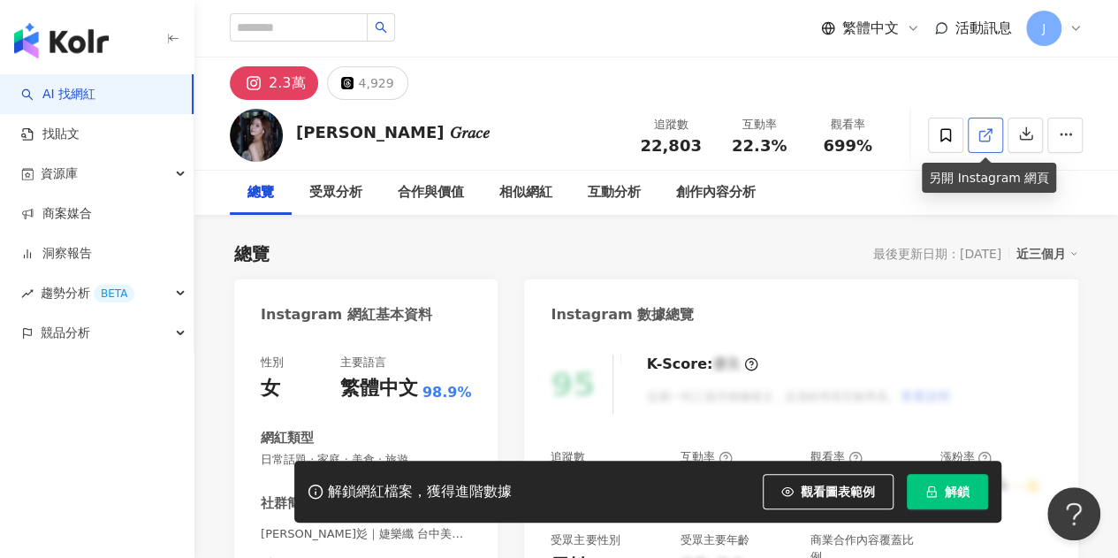
click at [992, 135] on icon at bounding box center [986, 135] width 16 height 16
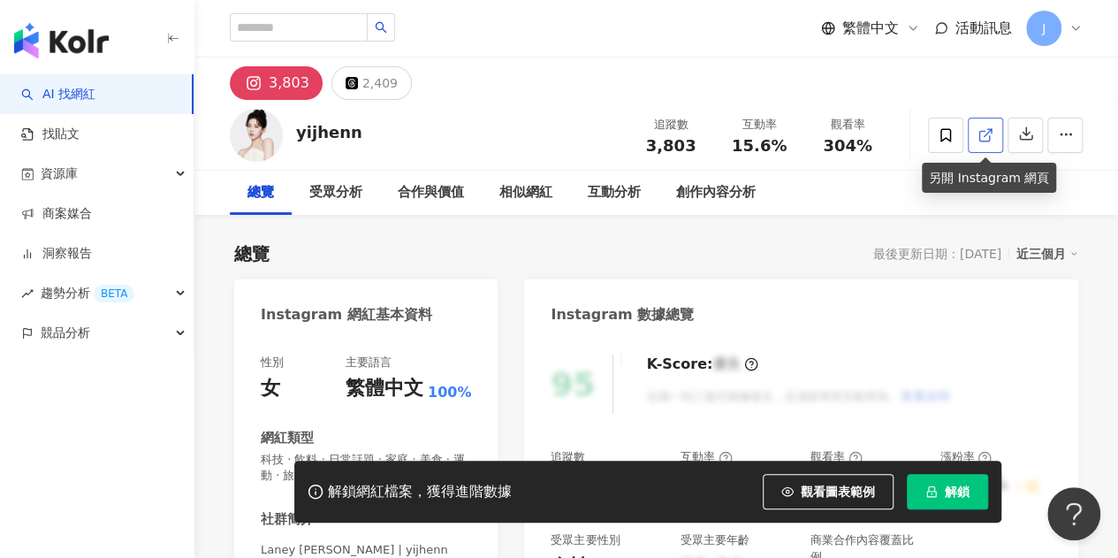
click at [973, 137] on link at bounding box center [985, 135] width 35 height 35
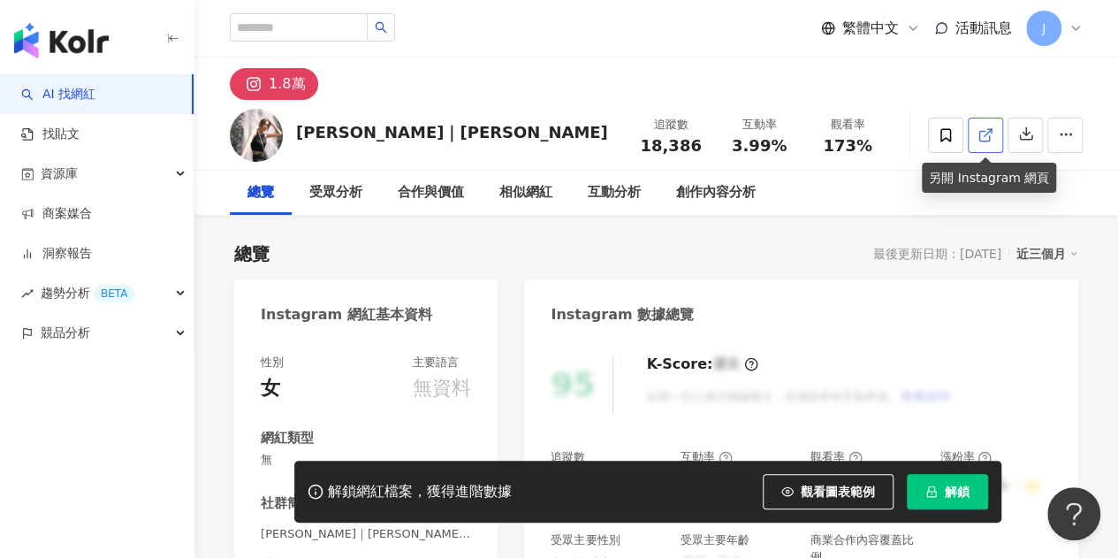
click at [986, 138] on icon at bounding box center [986, 135] width 16 height 16
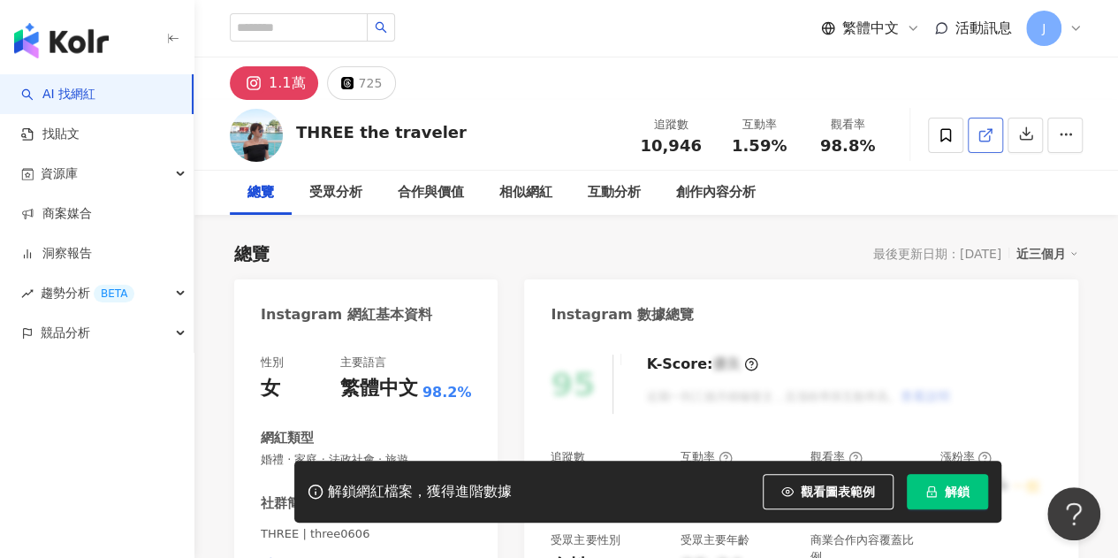
click at [994, 128] on link at bounding box center [985, 135] width 35 height 35
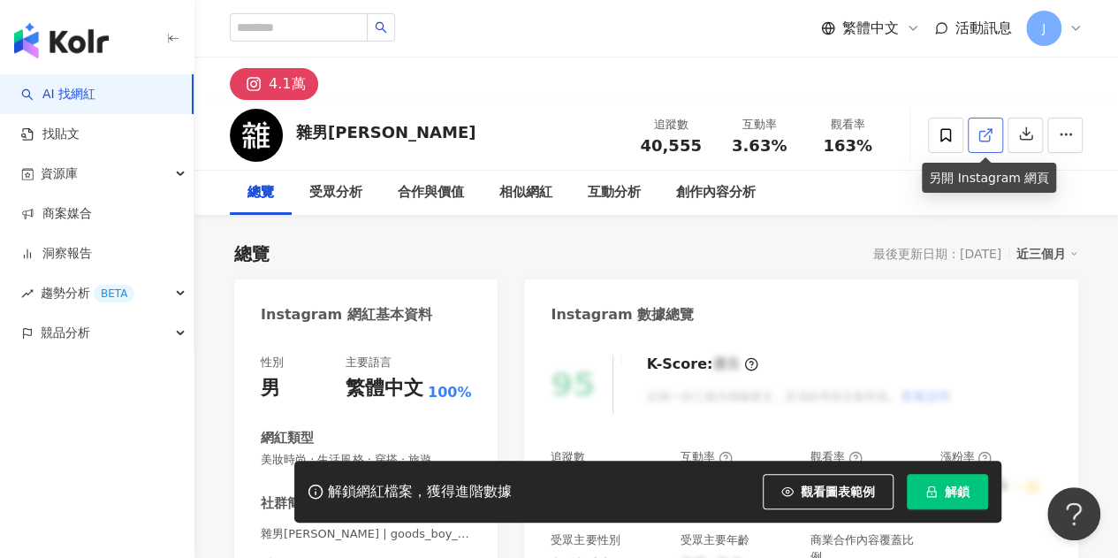
click at [980, 140] on icon at bounding box center [985, 136] width 10 height 10
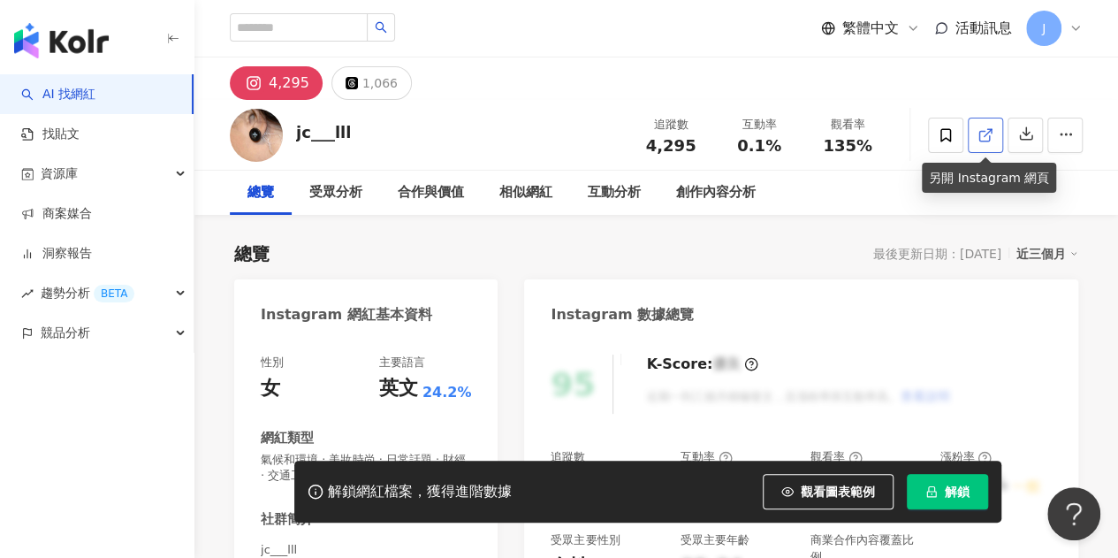
click at [986, 144] on span at bounding box center [986, 135] width 16 height 19
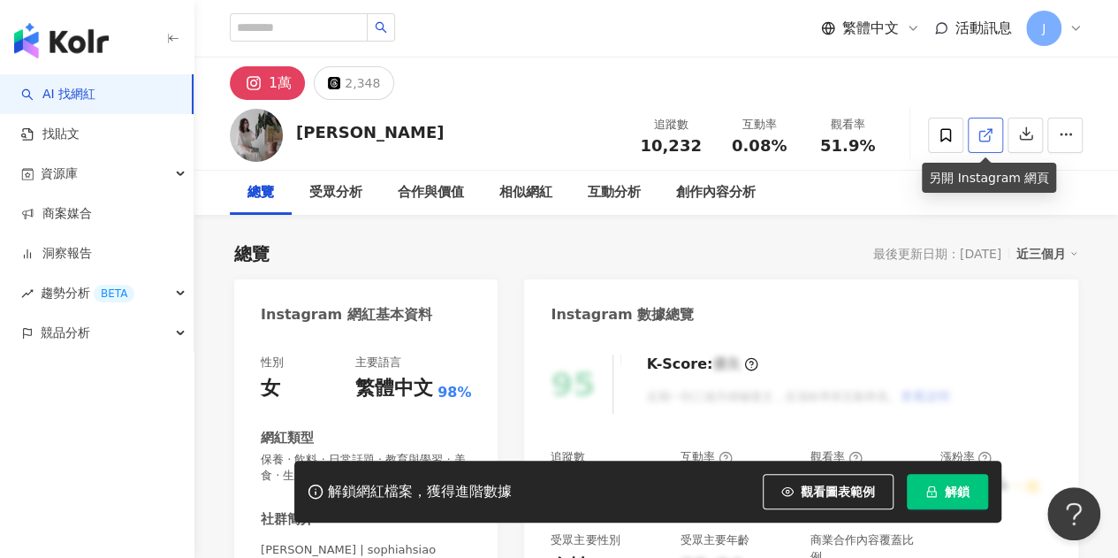
click at [988, 130] on icon at bounding box center [986, 135] width 16 height 16
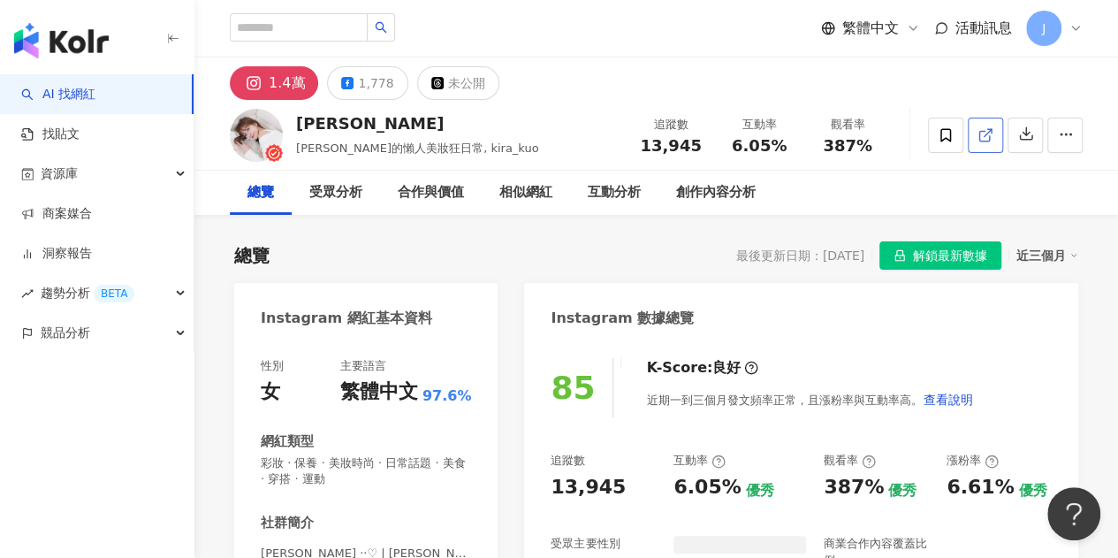
click at [990, 132] on icon at bounding box center [986, 135] width 16 height 16
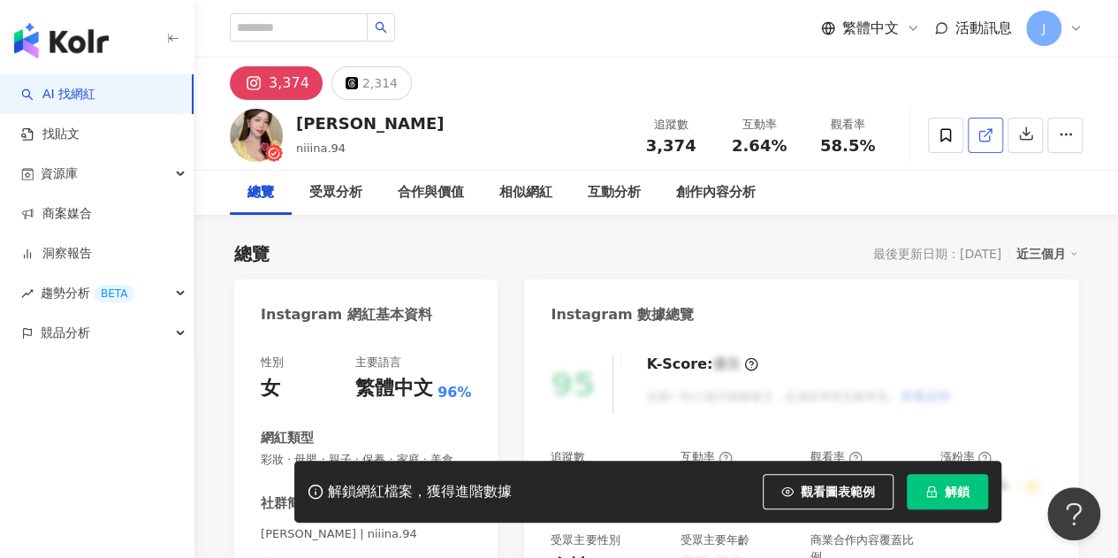
click at [986, 138] on icon at bounding box center [986, 135] width 16 height 16
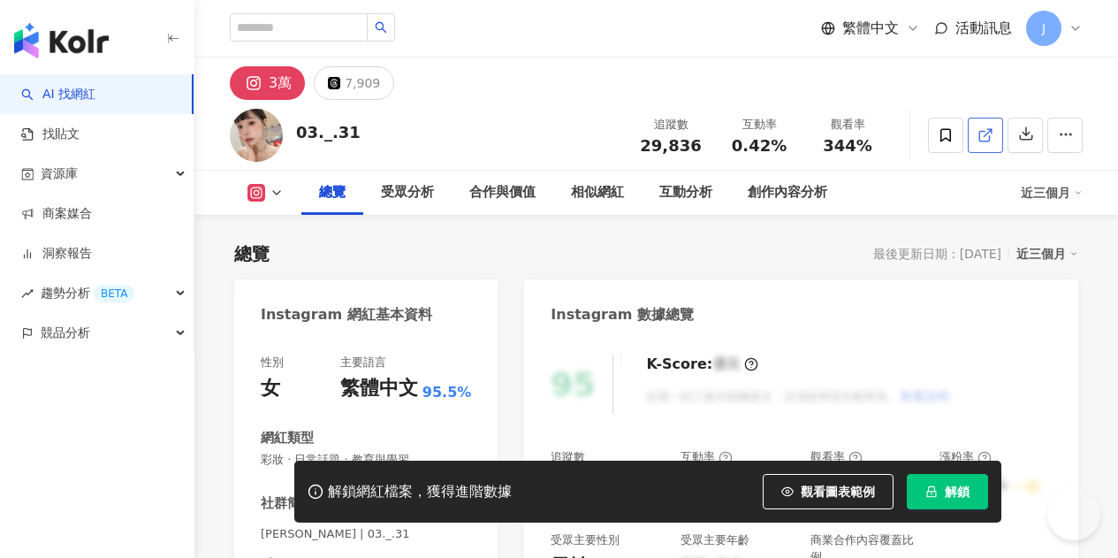
click at [981, 140] on icon at bounding box center [985, 136] width 10 height 10
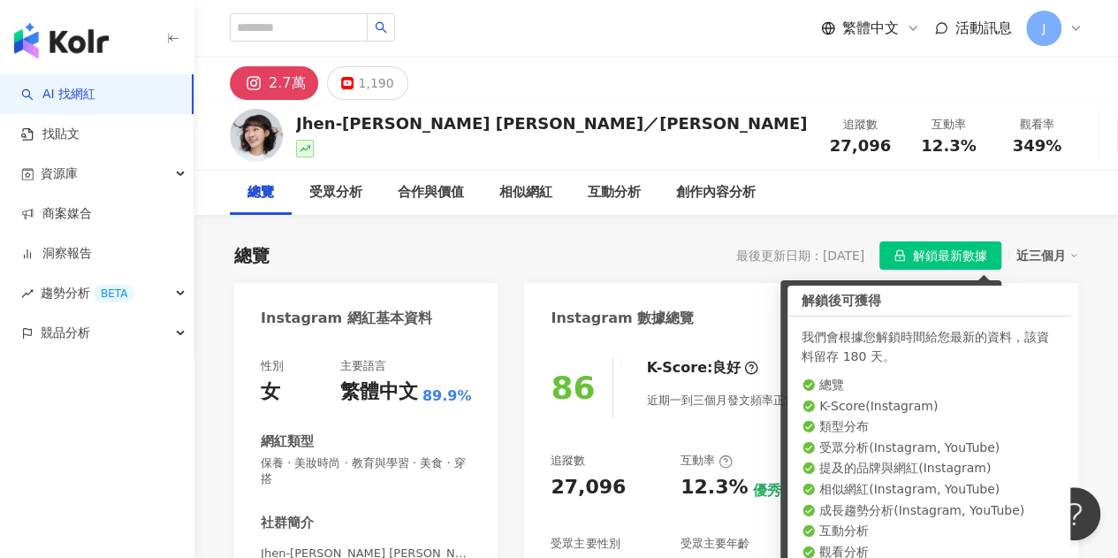
drag, startPoint x: 997, startPoint y: 141, endPoint x: 810, endPoint y: 289, distance: 239.2
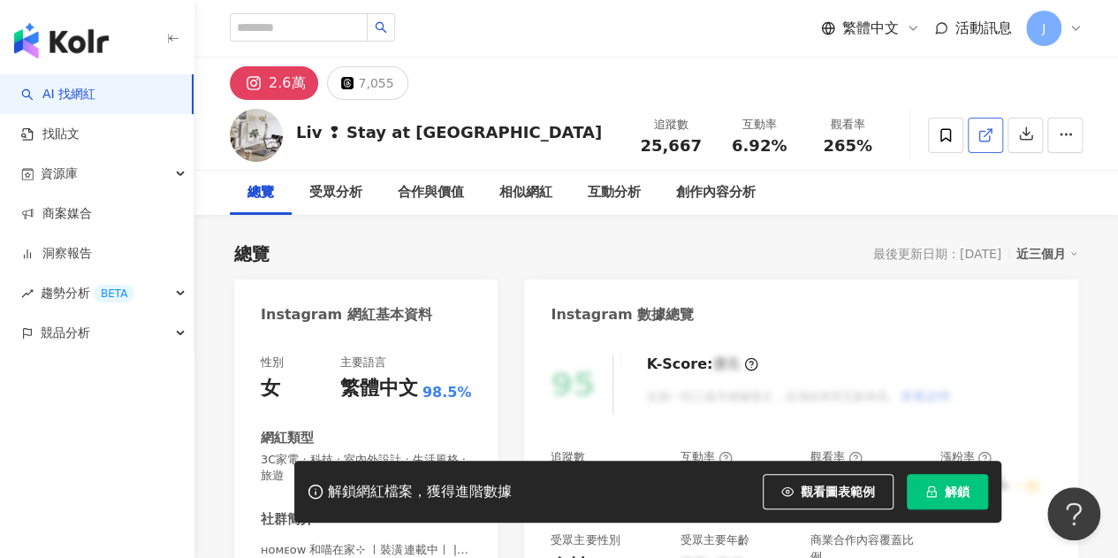
click at [992, 134] on icon at bounding box center [986, 135] width 16 height 16
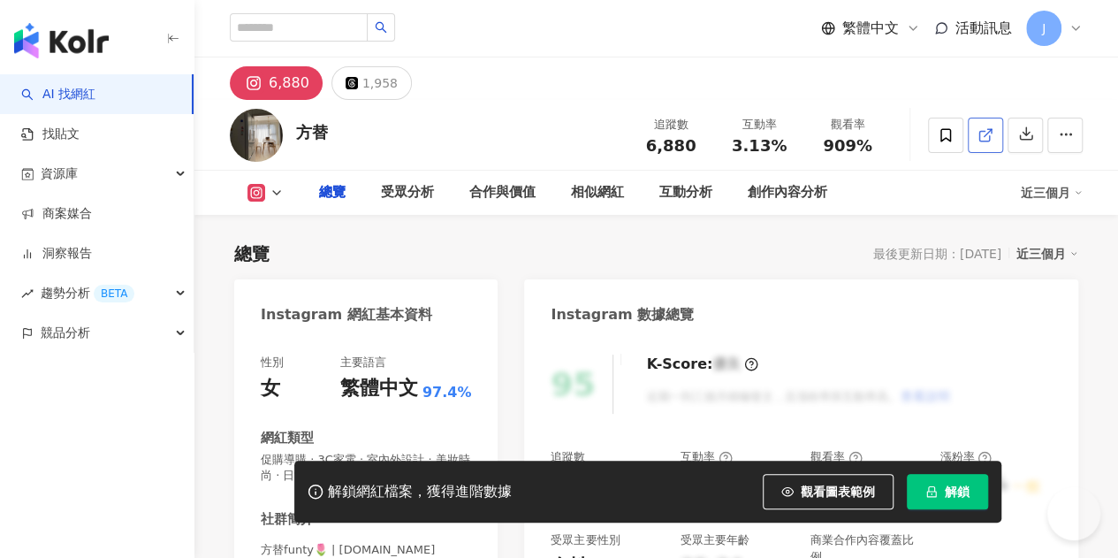
click at [992, 136] on icon at bounding box center [986, 135] width 16 height 16
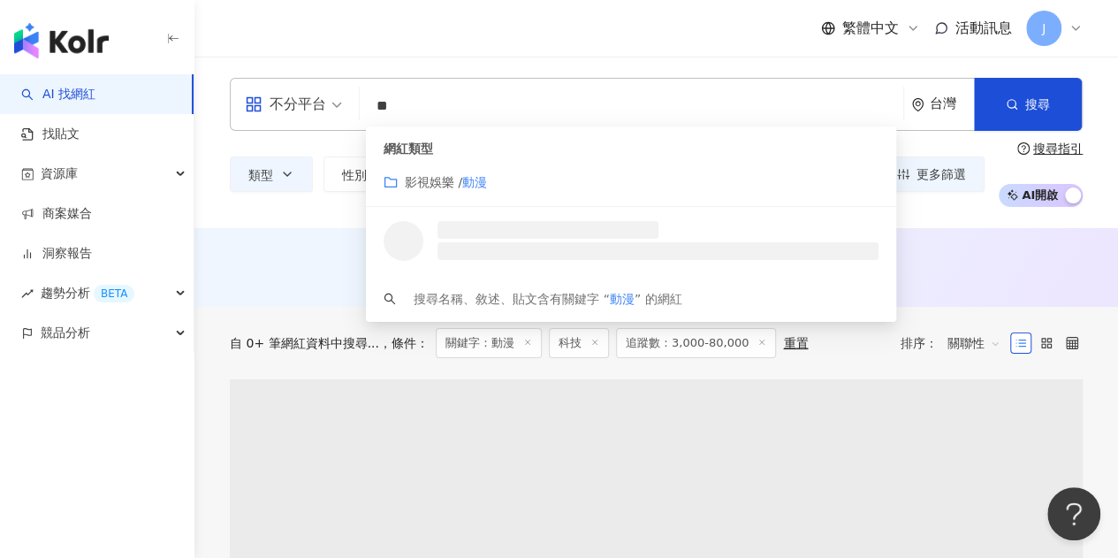
type input "**"
click at [530, 34] on div "繁體中文 活動訊息 J" at bounding box center [656, 28] width 853 height 57
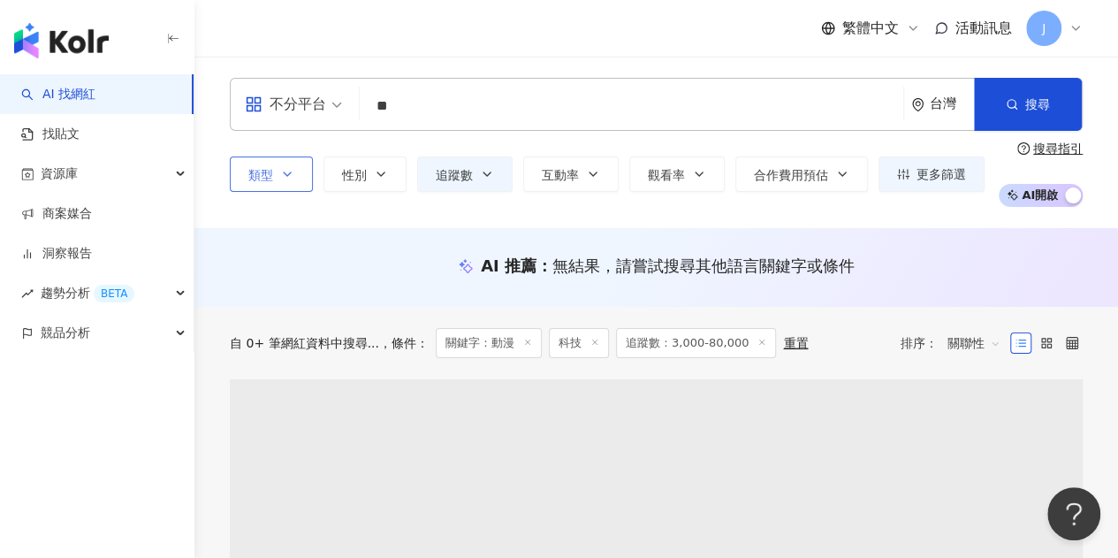
click at [311, 158] on button "類型" at bounding box center [271, 173] width 83 height 35
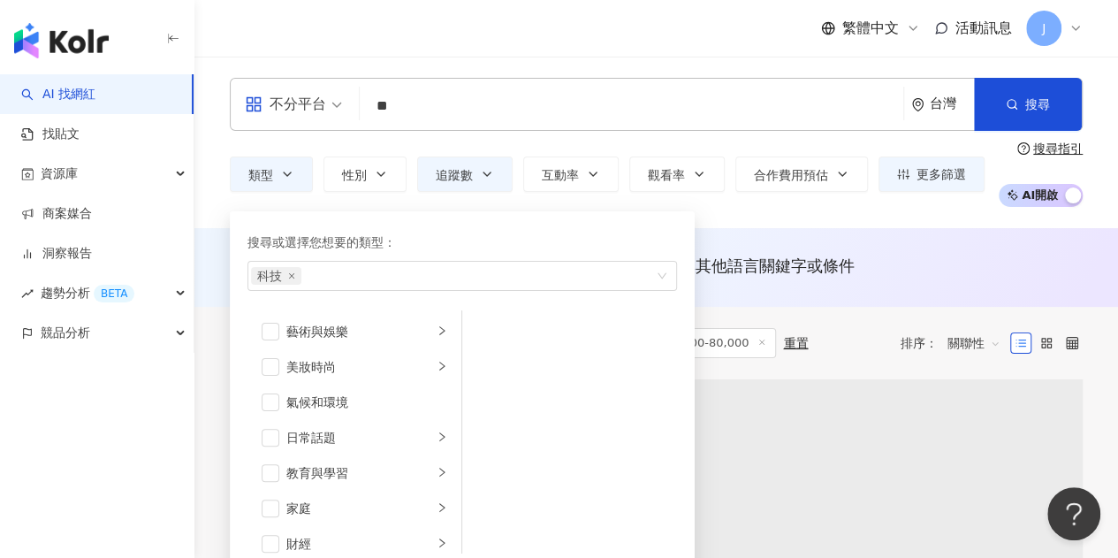
click at [640, 84] on div "不分平台 ** 台灣 搜尋 customizedTag 網紅類型 影視娛樂 / 動漫 搜尋名稱、敘述、貼文含有關鍵字 “ 動漫 ” 的網紅" at bounding box center [656, 104] width 853 height 53
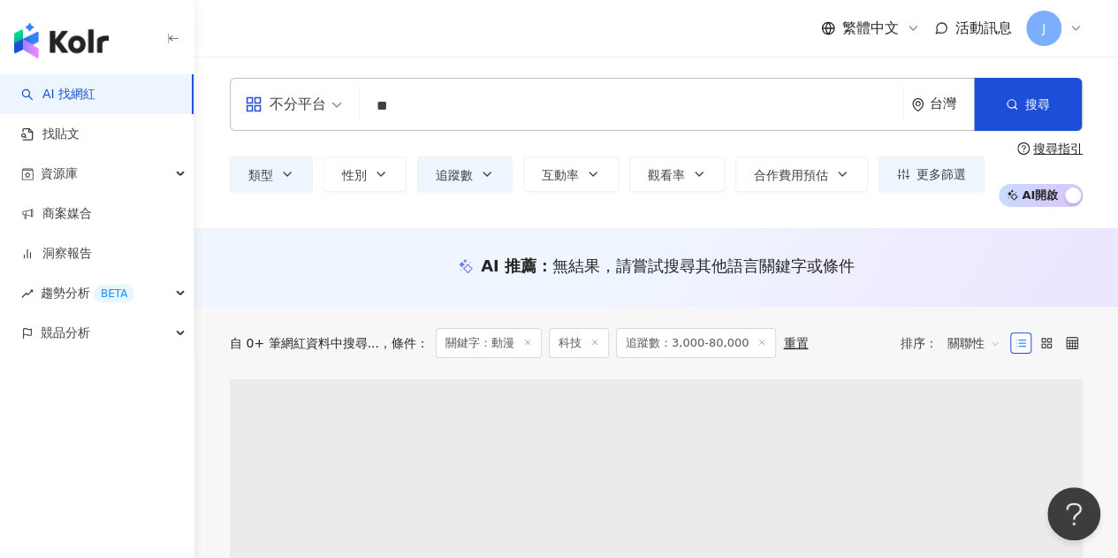
click at [288, 165] on button "類型" at bounding box center [271, 173] width 83 height 35
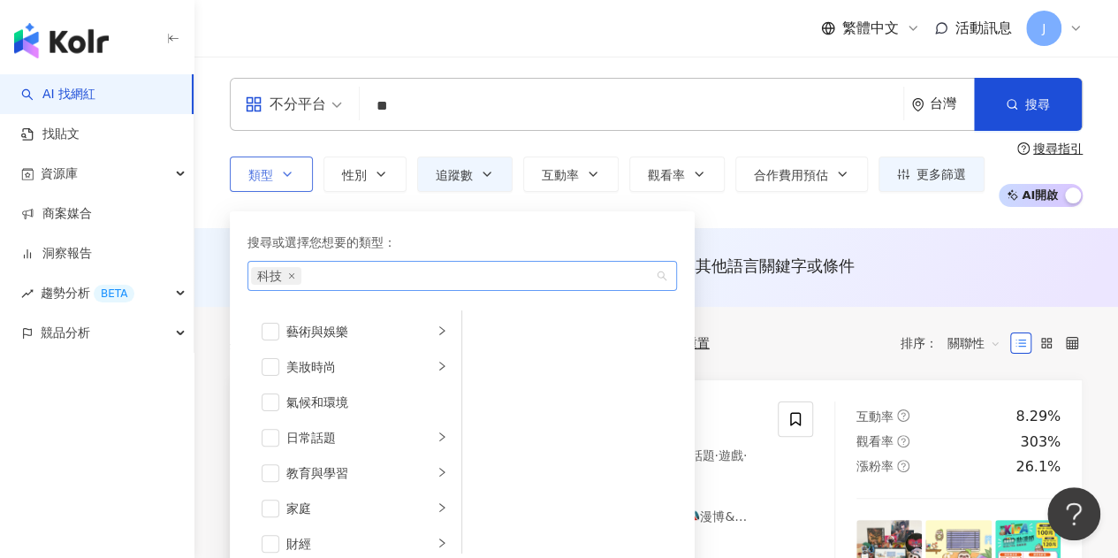
click at [294, 273] on span "科技" at bounding box center [276, 276] width 50 height 18
click at [293, 276] on icon "close" at bounding box center [291, 275] width 7 height 7
click at [492, 42] on div "繁體中文 活動訊息 J" at bounding box center [656, 28] width 853 height 57
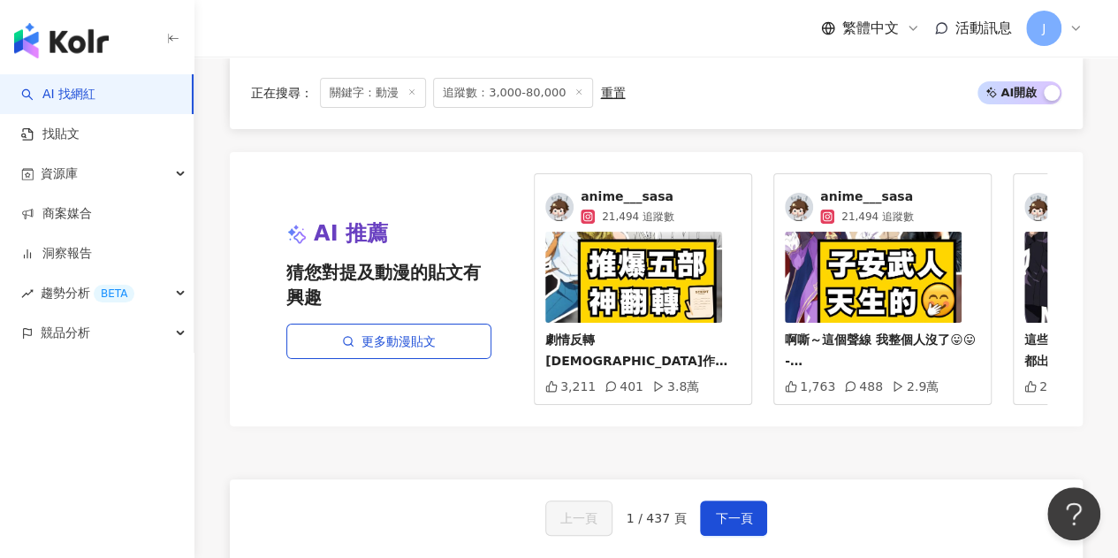
scroll to position [3625, 0]
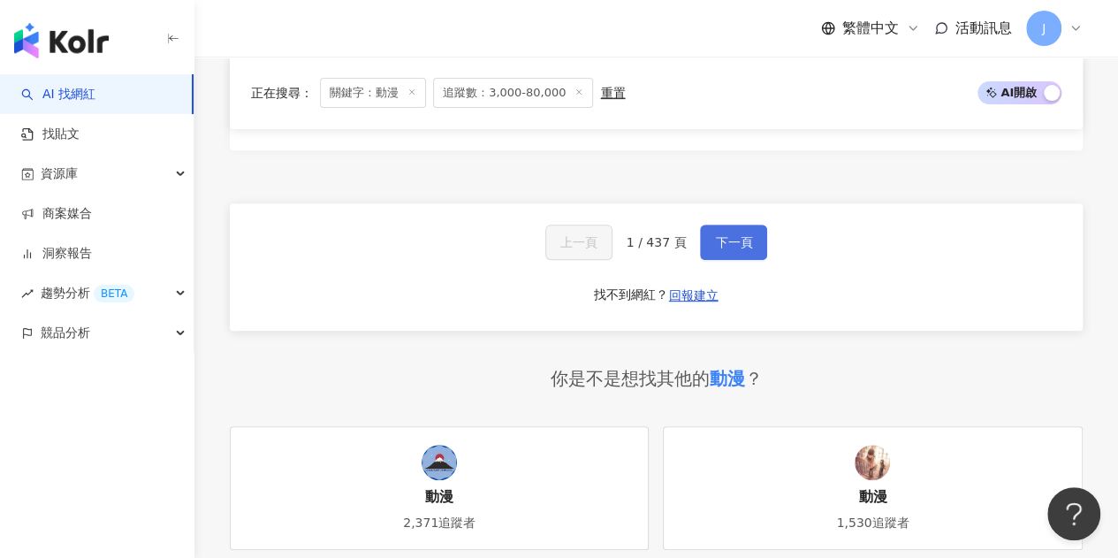
click at [744, 260] on button "下一頁" at bounding box center [733, 242] width 67 height 35
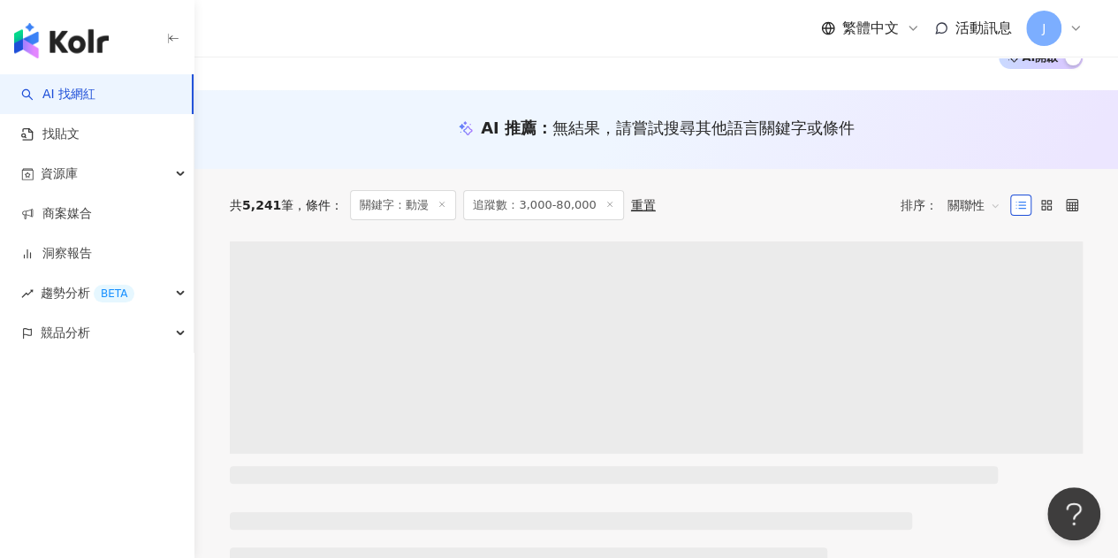
scroll to position [0, 0]
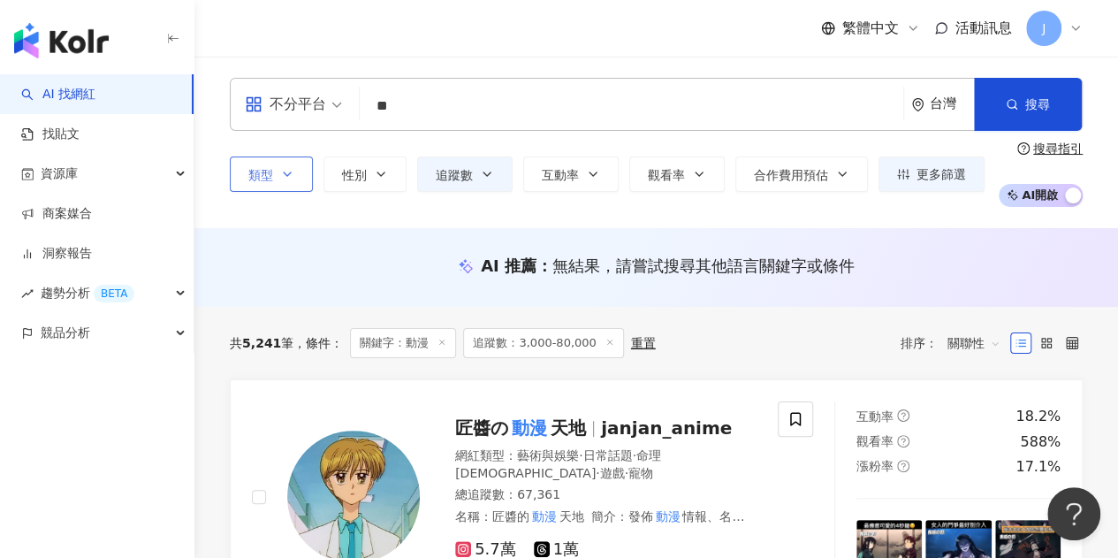
drag, startPoint x: 434, startPoint y: 111, endPoint x: 394, endPoint y: 103, distance: 40.4
click at [430, 111] on input "**" at bounding box center [632, 106] width 530 height 34
